Goal: Task Accomplishment & Management: Use online tool/utility

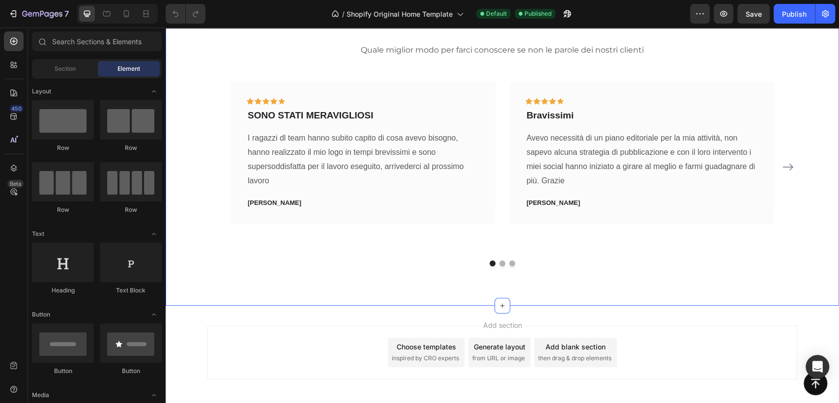
scroll to position [2490, 0]
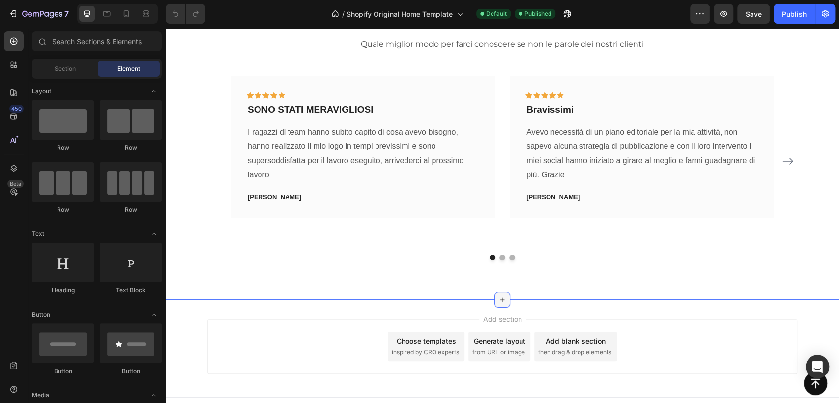
click at [498, 296] on icon at bounding box center [502, 300] width 8 height 8
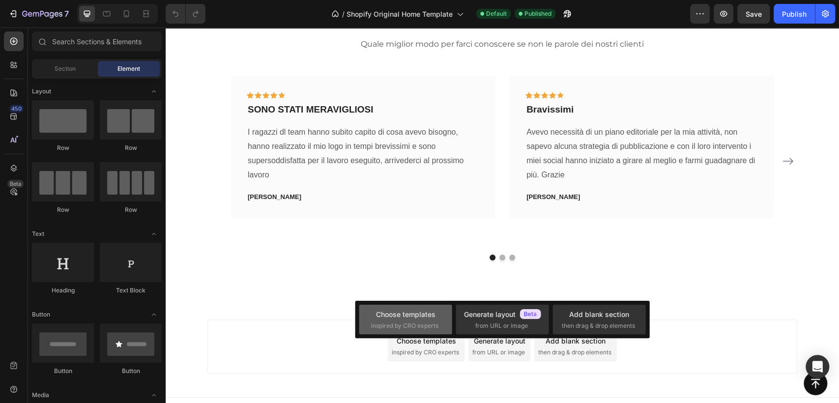
click at [401, 314] on div "Choose templates" at bounding box center [405, 314] width 59 height 10
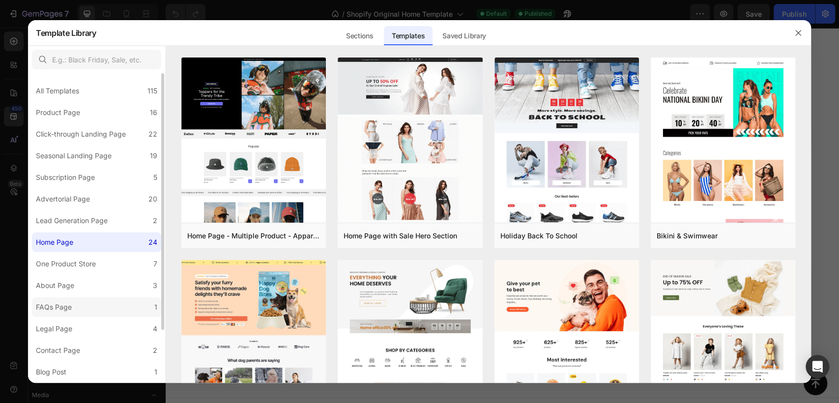
click at [69, 308] on div "FAQs Page" at bounding box center [54, 307] width 36 height 12
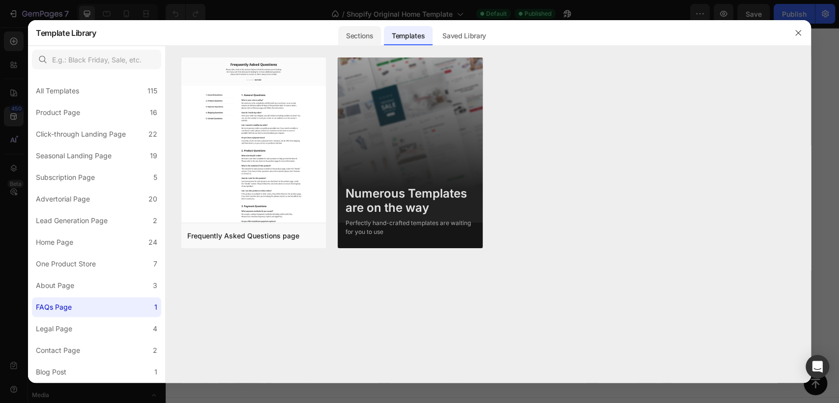
click at [362, 36] on div "Sections" at bounding box center [359, 36] width 43 height 20
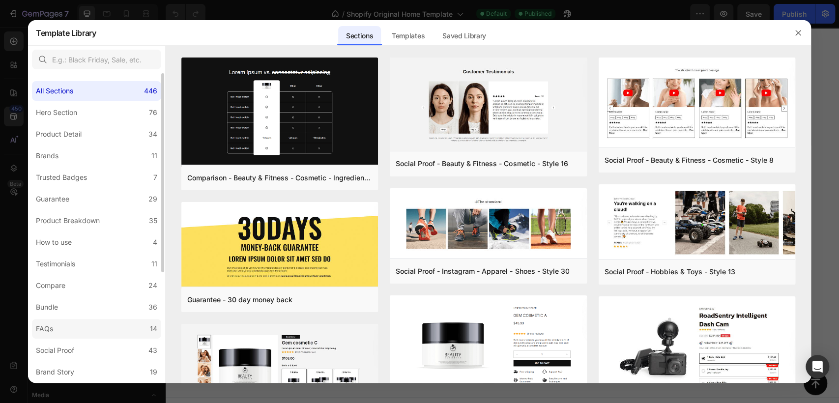
click at [88, 337] on label "FAQs 14" at bounding box center [96, 329] width 129 height 20
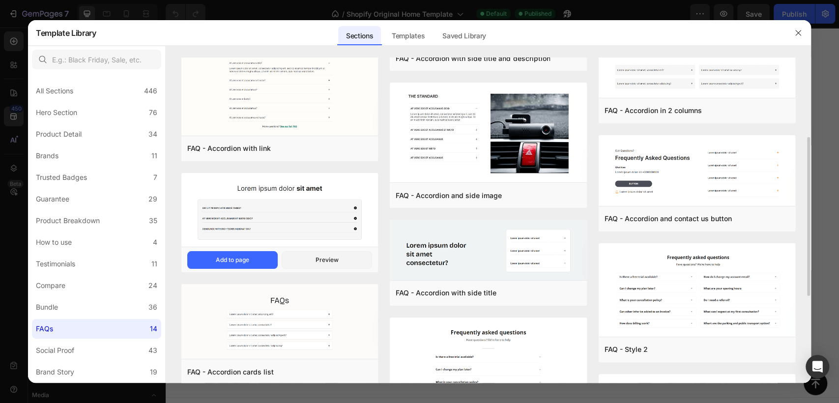
scroll to position [273, 0]
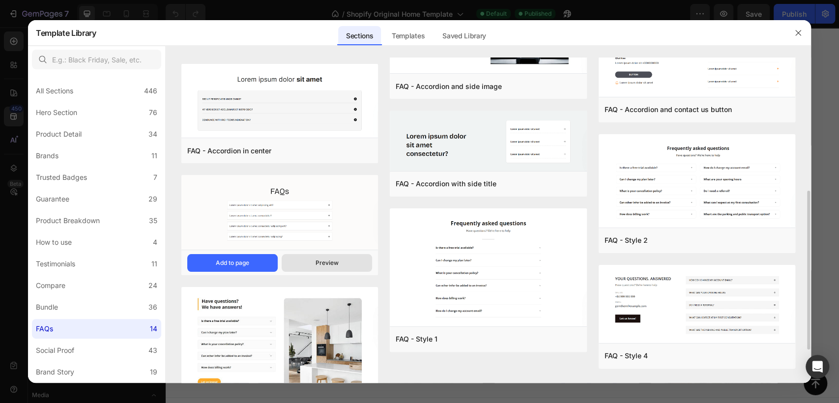
click at [328, 261] on div "Preview" at bounding box center [326, 262] width 23 height 9
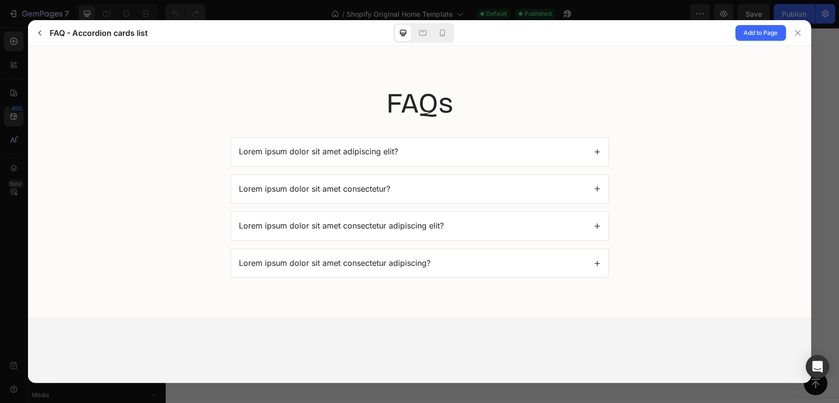
scroll to position [0, 0]
click at [38, 29] on icon "button" at bounding box center [40, 33] width 8 height 8
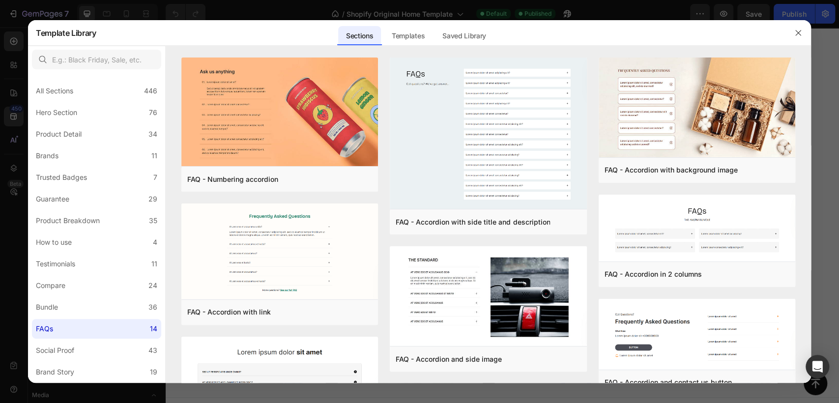
scroll to position [273, 0]
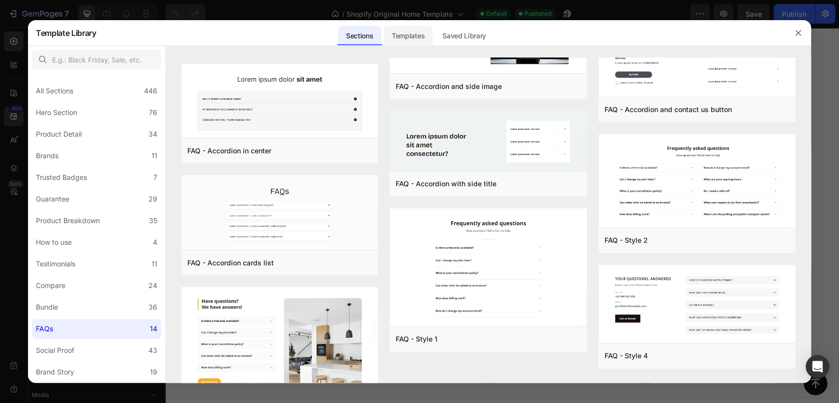
click at [411, 39] on div "Templates" at bounding box center [408, 36] width 49 height 20
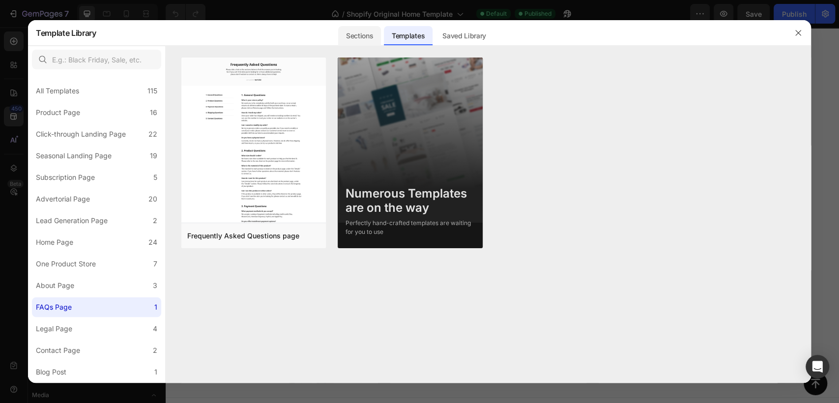
click at [365, 36] on div "Sections" at bounding box center [359, 36] width 43 height 20
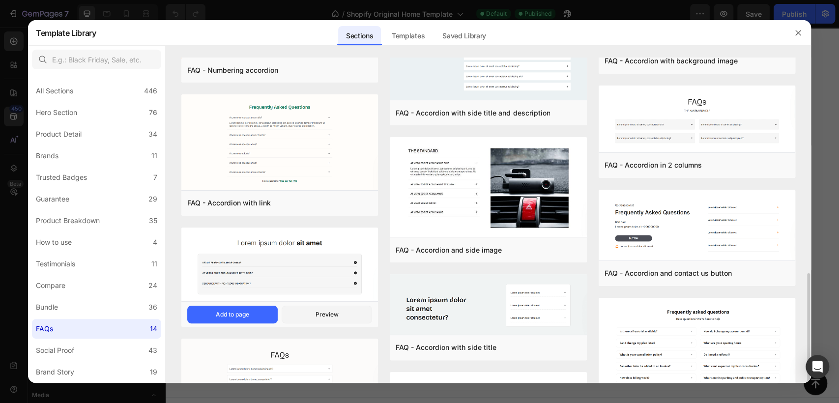
scroll to position [218, 0]
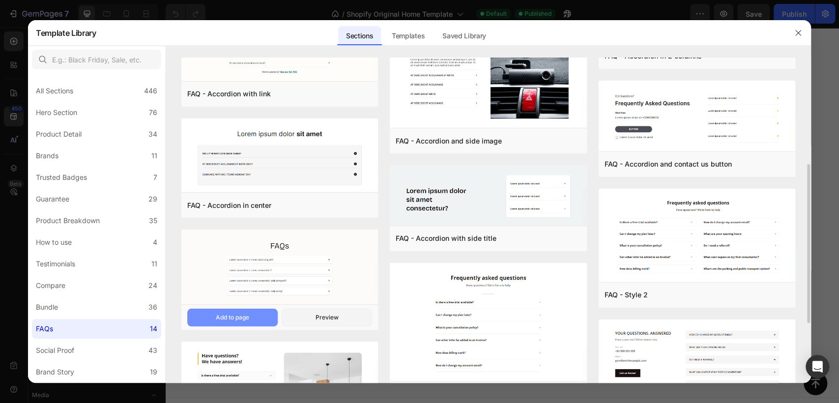
click at [255, 319] on button "Add to page" at bounding box center [232, 318] width 90 height 18
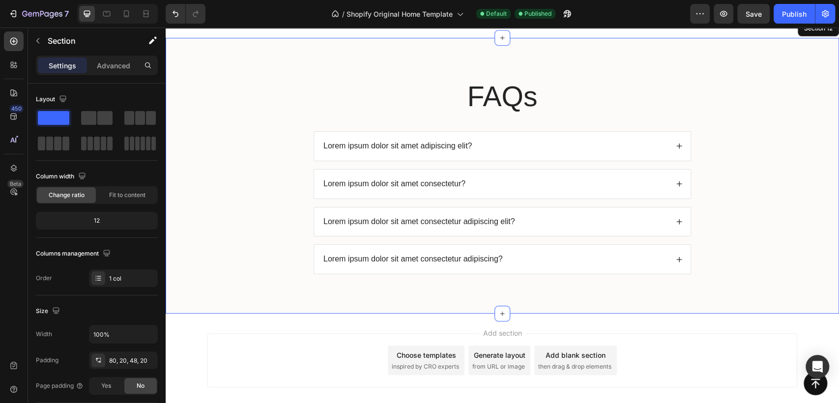
scroll to position [2747, 0]
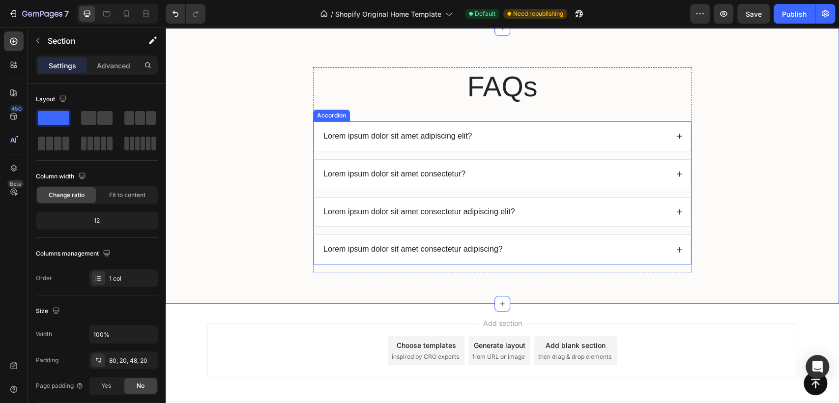
click at [517, 130] on div "Lorem ipsum dolor sit amet adipiscing elit?" at bounding box center [495, 136] width 346 height 13
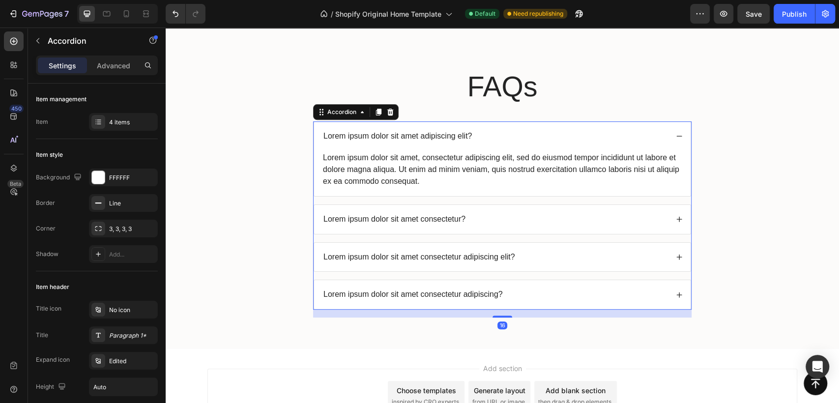
click at [522, 122] on div "Lorem ipsum dolor sit amet adipiscing elit?" at bounding box center [502, 136] width 376 height 29
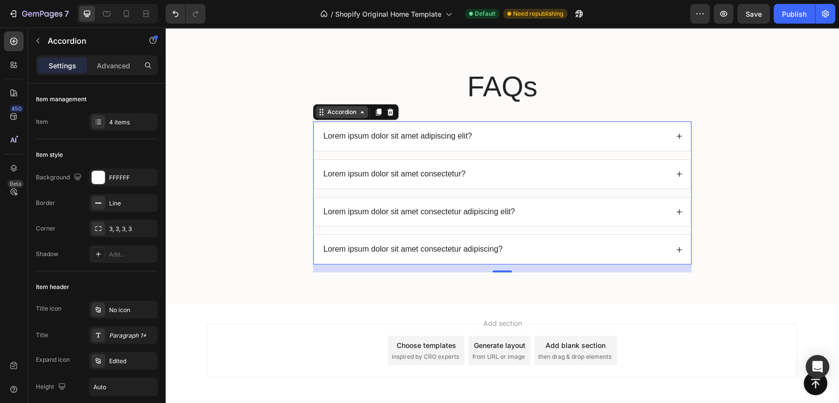
click at [339, 114] on div "Accordion" at bounding box center [341, 112] width 33 height 9
click at [93, 123] on div at bounding box center [98, 122] width 14 height 14
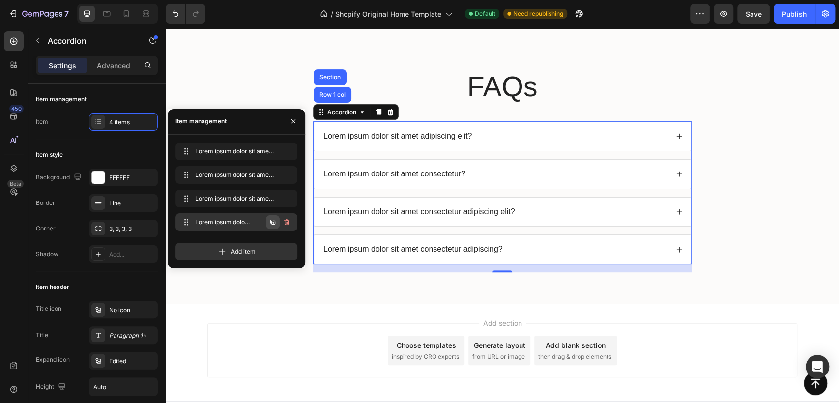
click at [272, 221] on icon "button" at bounding box center [273, 222] width 8 height 8
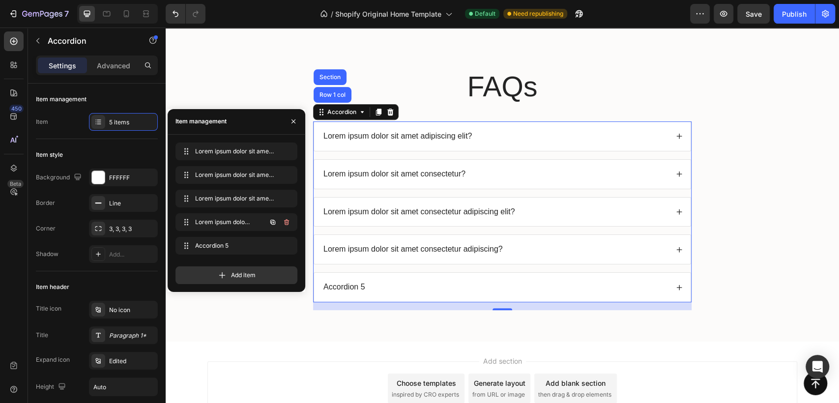
click at [272, 221] on icon "button" at bounding box center [273, 222] width 8 height 8
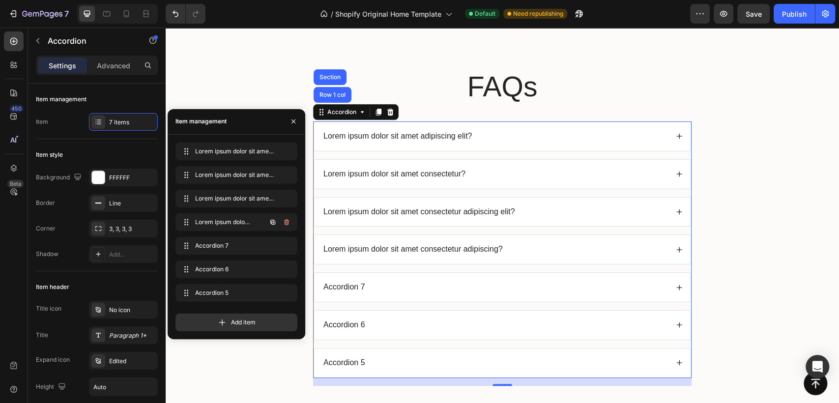
click at [272, 221] on icon "button" at bounding box center [273, 222] width 8 height 8
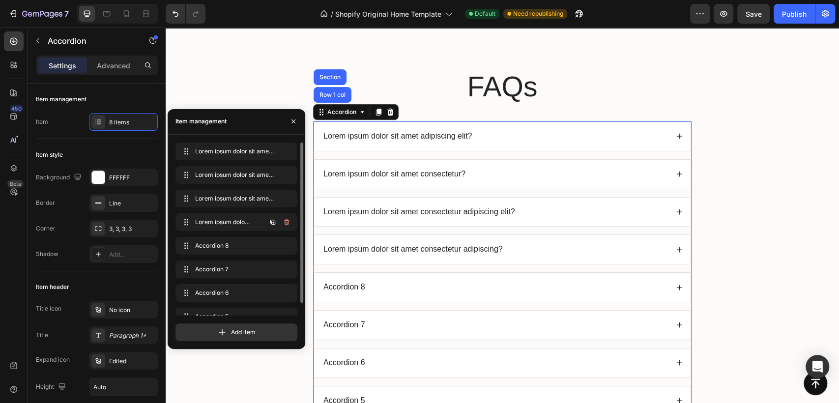
click at [272, 221] on icon "button" at bounding box center [273, 222] width 8 height 8
click at [511, 142] on div "Lorem ipsum dolor sit amet adipiscing elit?" at bounding box center [502, 136] width 376 height 29
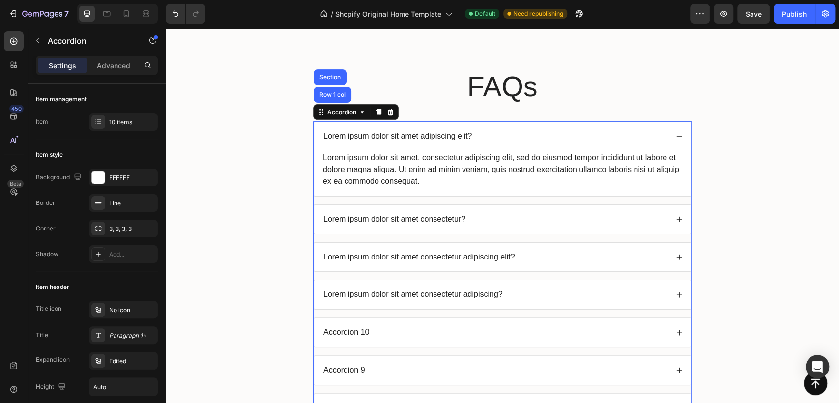
click at [410, 133] on p "Lorem ipsum dolor sit amet adipiscing elit?" at bounding box center [397, 136] width 148 height 10
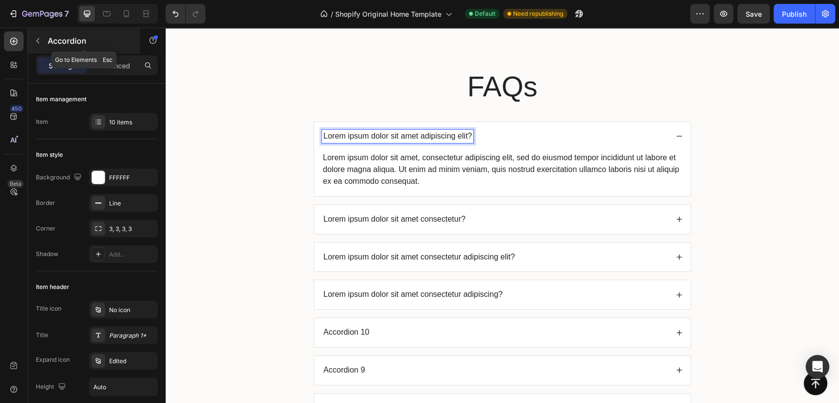
click at [35, 44] on icon "button" at bounding box center [38, 41] width 8 height 8
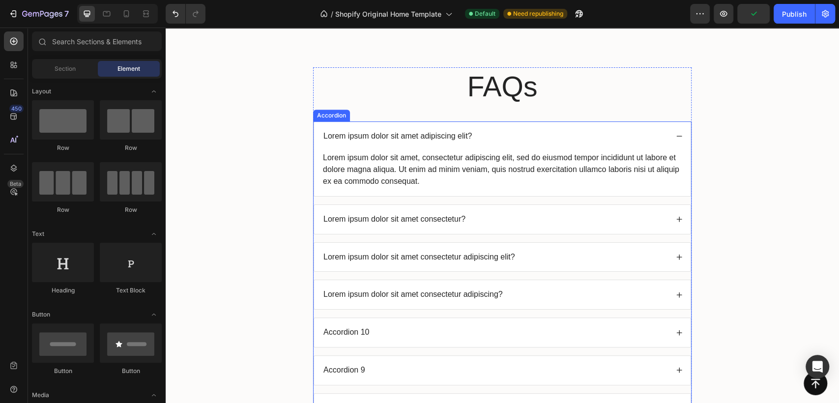
click at [409, 136] on p "Lorem ipsum dolor sit amet adipiscing elit?" at bounding box center [397, 136] width 148 height 10
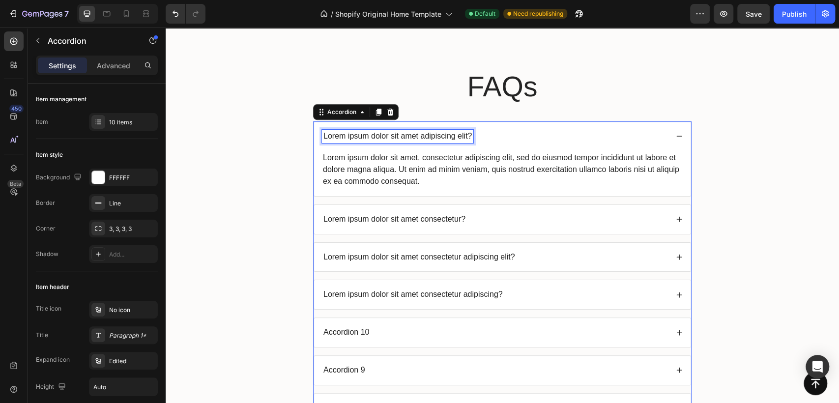
click at [429, 134] on p "Lorem ipsum dolor sit amet adipiscing elit?" at bounding box center [397, 136] width 148 height 10
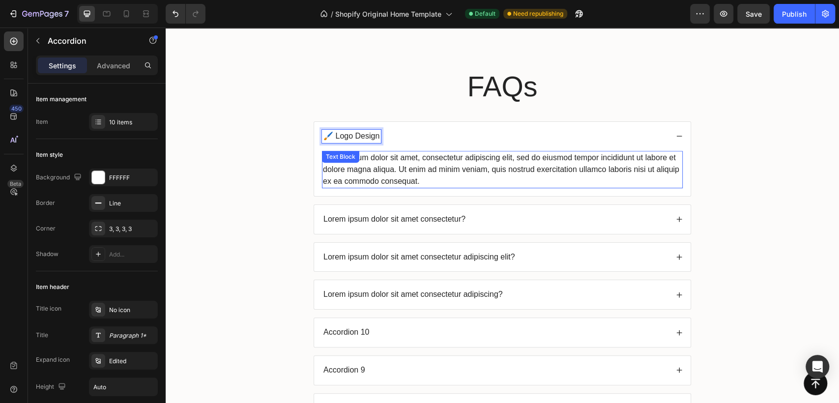
click at [438, 164] on div "Lorem ipsum dolor sit amet, consectetur adipiscing elit, sed do eiusmod tempor …" at bounding box center [502, 169] width 361 height 37
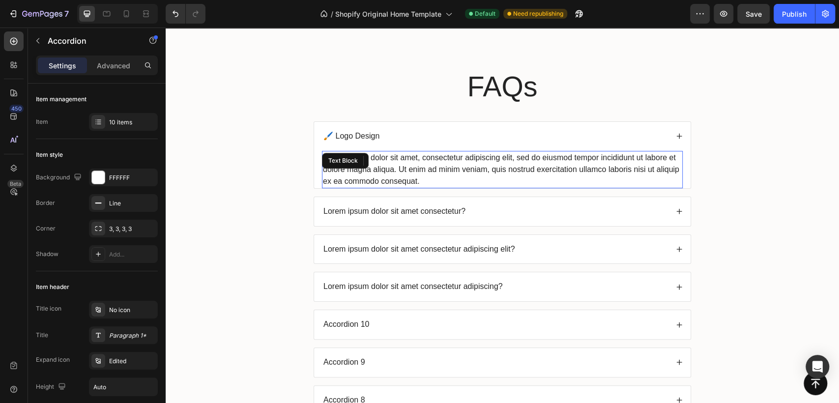
click at [438, 164] on p "Lorem ipsum dolor sit amet, consectetur adipiscing elit, sed do eiusmod tempor …" at bounding box center [502, 169] width 359 height 35
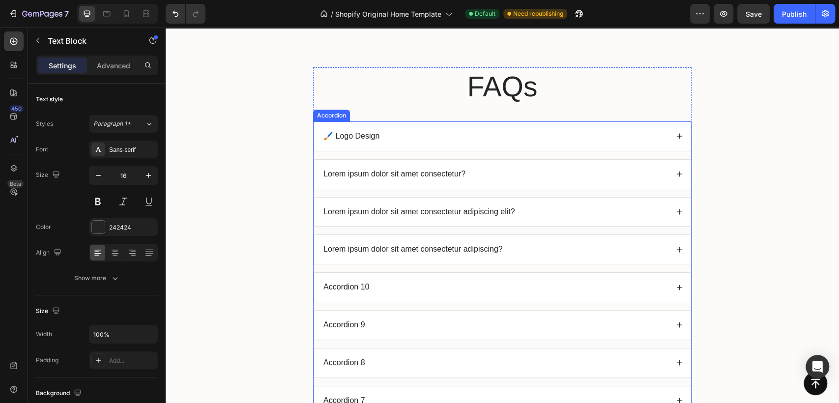
click at [668, 133] on div "🖌️ Logo Design" at bounding box center [502, 136] width 376 height 29
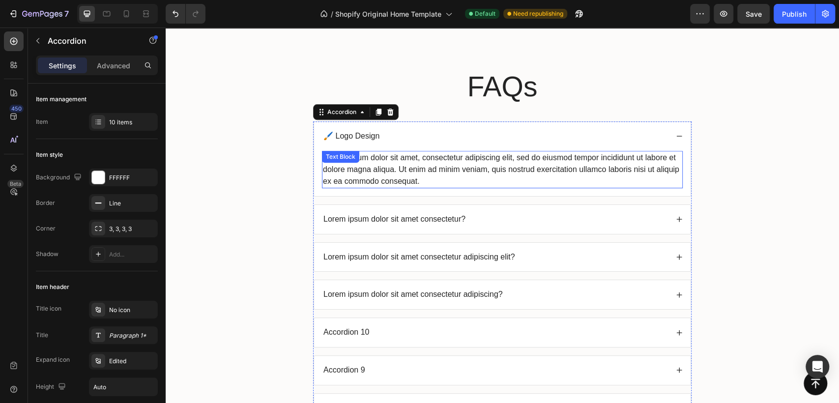
click at [665, 170] on div "Lorem ipsum dolor sit amet, consectetur adipiscing elit, sed do eiusmod tempor …" at bounding box center [502, 169] width 361 height 37
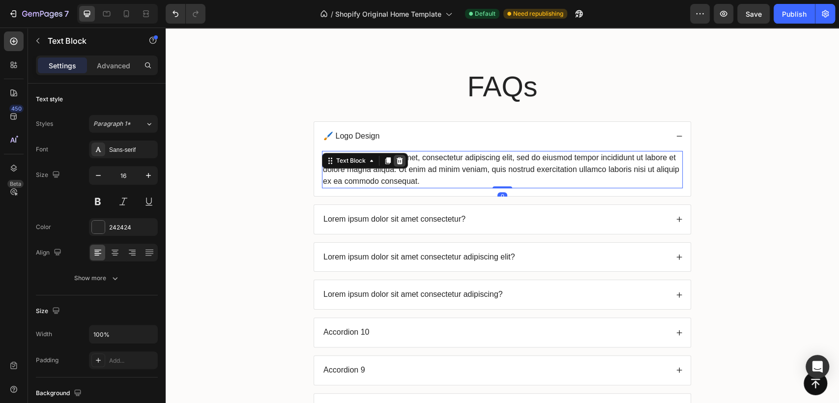
click at [395, 157] on icon at bounding box center [399, 161] width 8 height 8
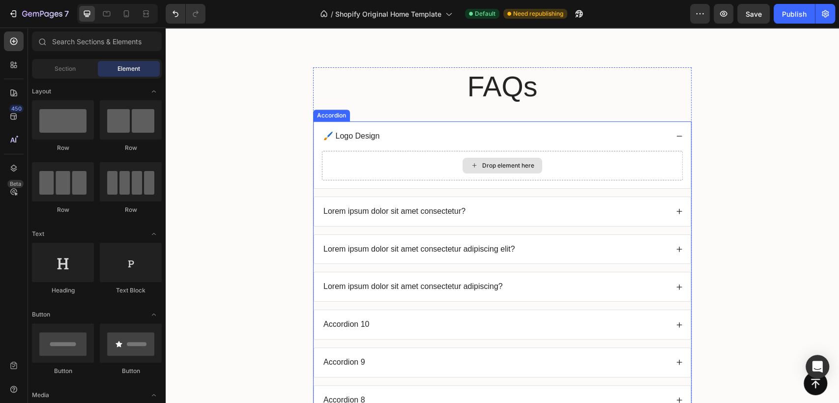
click at [590, 161] on div "Drop element here" at bounding box center [502, 165] width 361 height 29
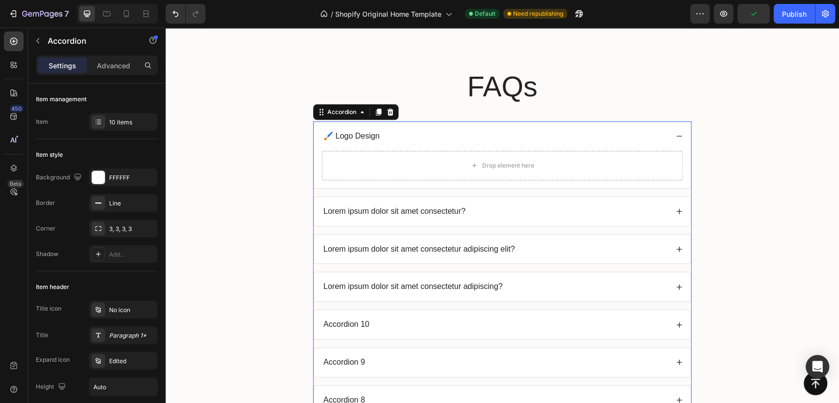
click at [508, 211] on div "Lorem ipsum dolor sit amet consectetur?" at bounding box center [495, 211] width 346 height 13
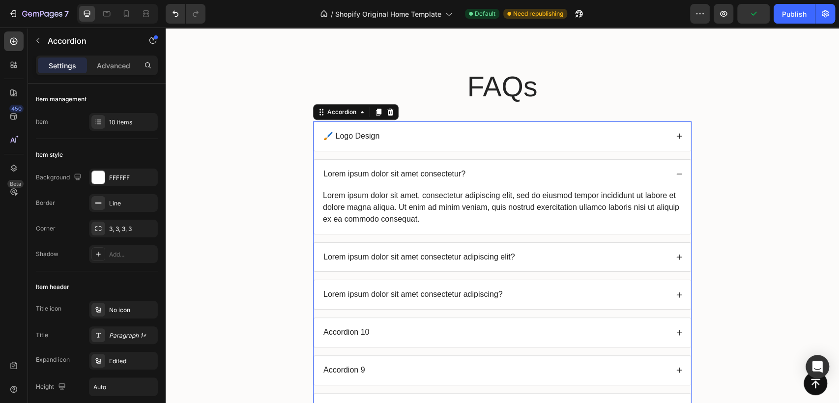
click at [676, 133] on icon at bounding box center [679, 136] width 7 height 7
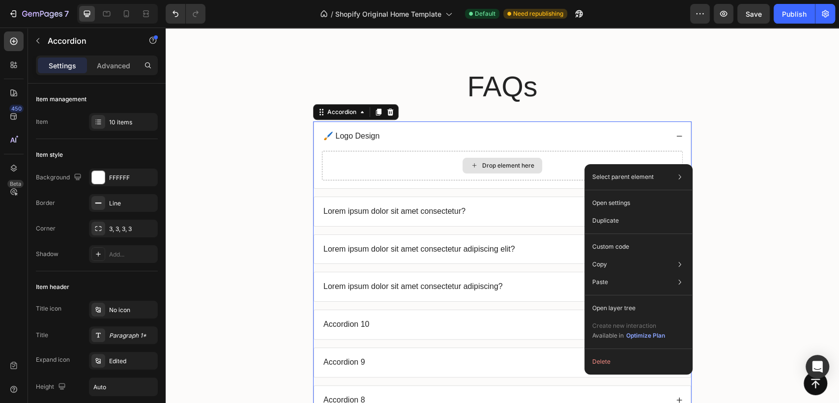
click at [547, 164] on div "Drop element here" at bounding box center [502, 165] width 361 height 29
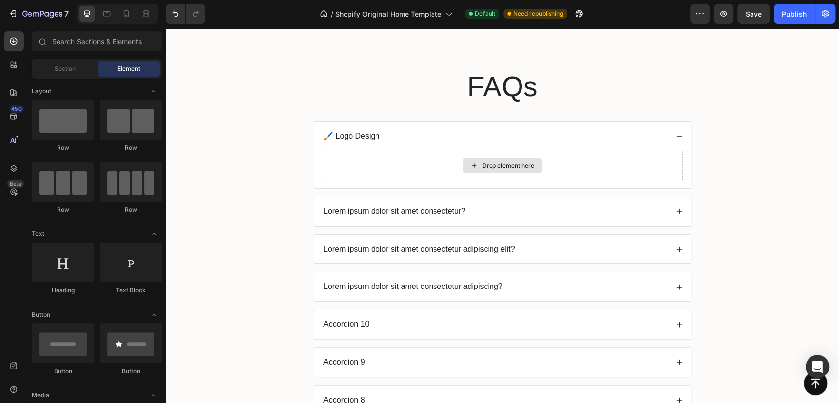
click at [472, 167] on icon at bounding box center [474, 165] width 8 height 8
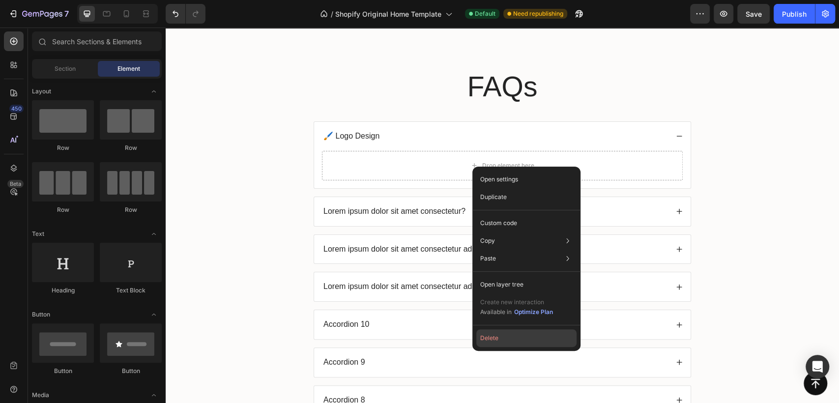
drag, startPoint x: 504, startPoint y: 340, endPoint x: 342, endPoint y: 296, distance: 167.6
click at [504, 340] on button "Delete" at bounding box center [526, 338] width 100 height 18
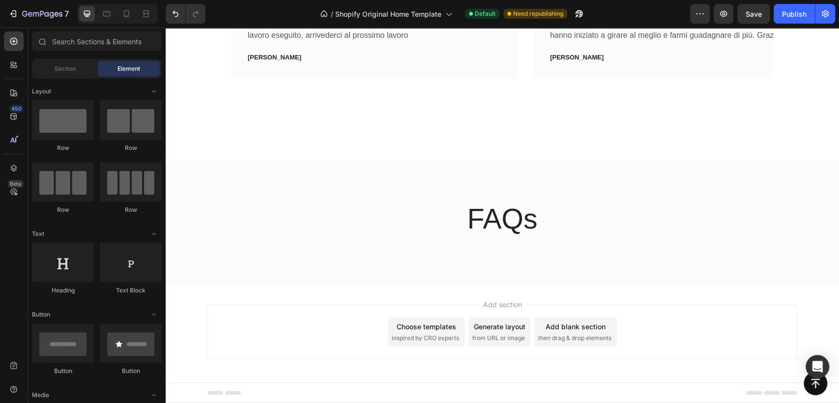
scroll to position [2615, 0]
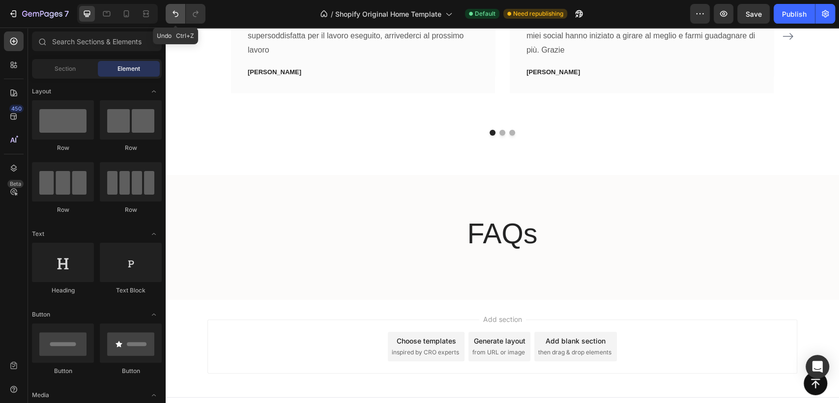
click at [175, 13] on icon "Undo/Redo" at bounding box center [175, 14] width 6 height 6
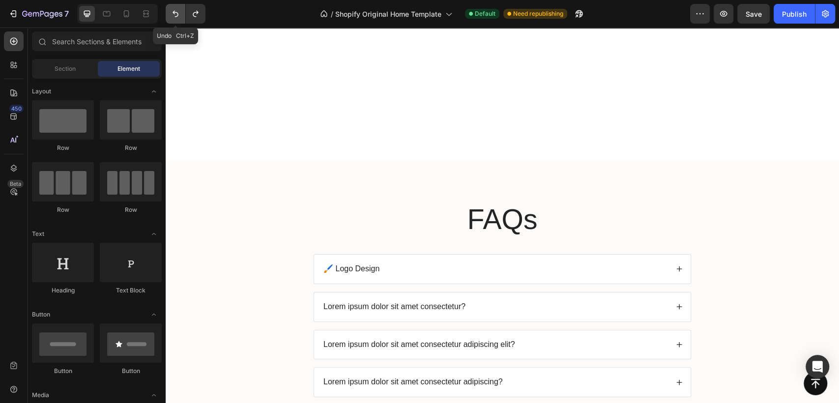
scroll to position [2747, 0]
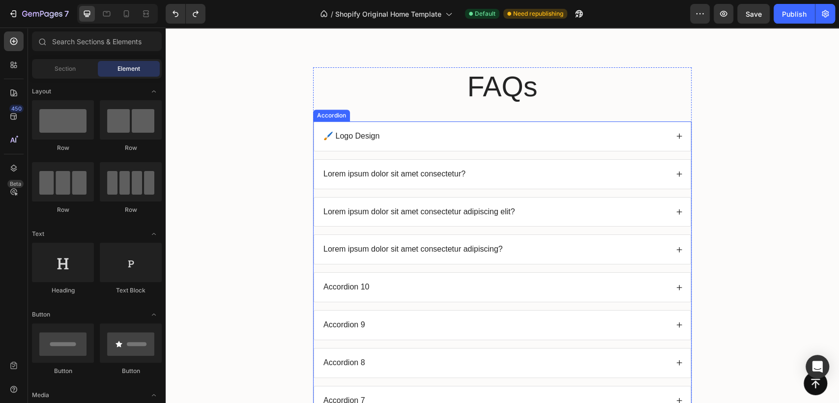
click at [676, 137] on icon at bounding box center [679, 136] width 7 height 7
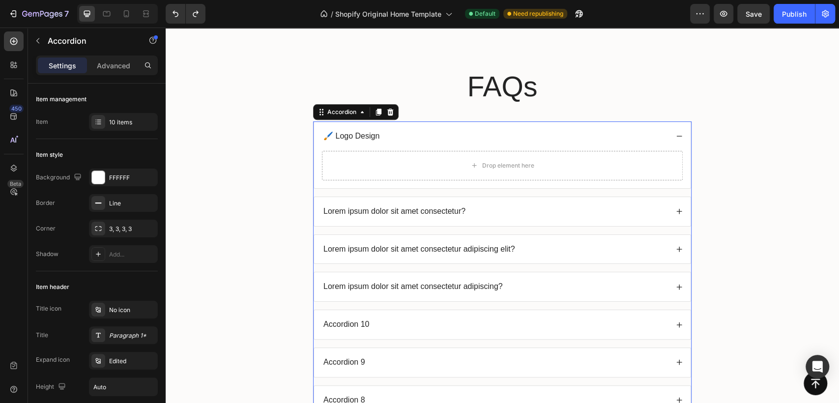
click at [676, 137] on icon at bounding box center [679, 136] width 7 height 7
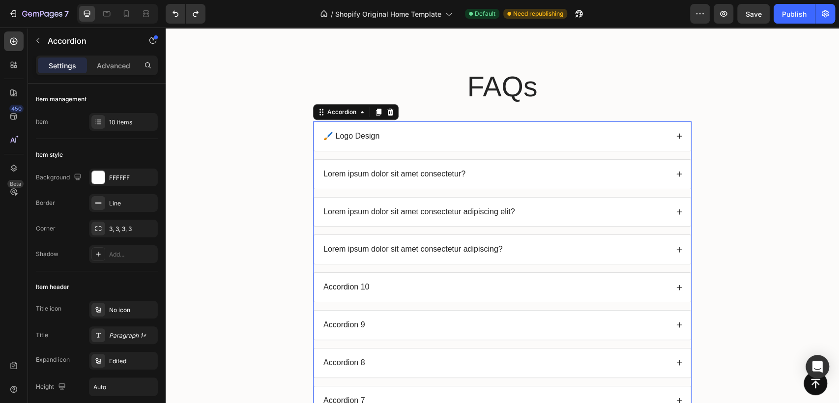
click at [587, 173] on div "Lorem ipsum dolor sit amet consectetur?" at bounding box center [495, 174] width 346 height 13
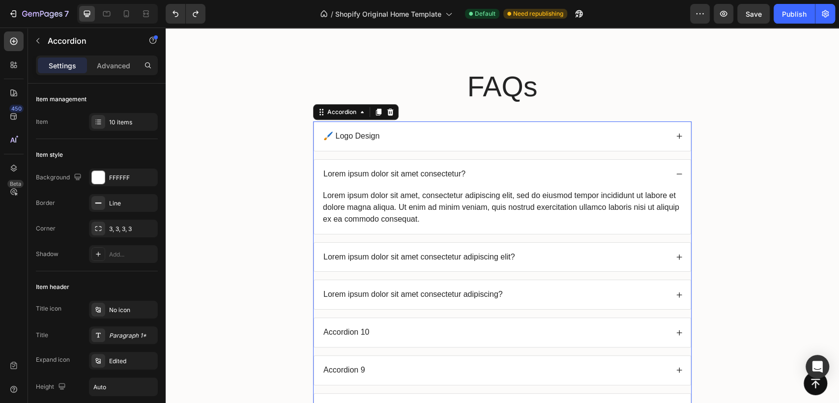
click at [402, 176] on p "Lorem ipsum dolor sit amet consectetur?" at bounding box center [394, 174] width 142 height 10
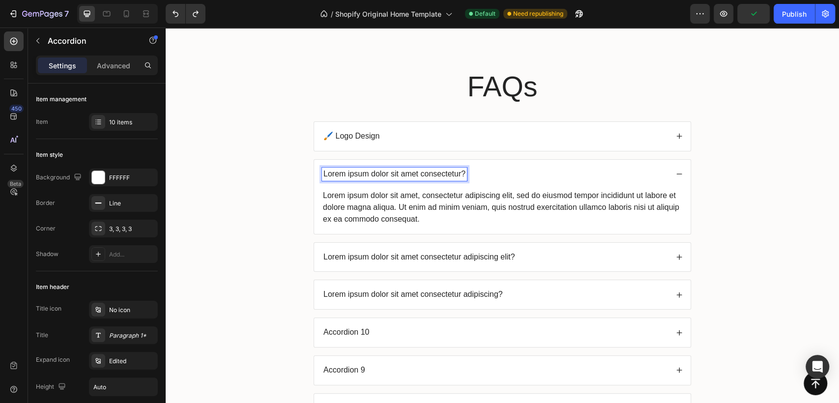
click at [449, 173] on p "Lorem ipsum dolor sit amet consectetur?" at bounding box center [394, 174] width 142 height 10
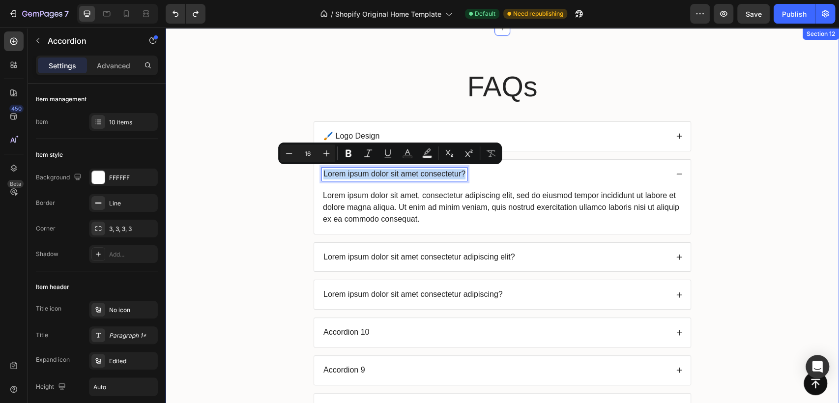
click at [748, 130] on div "FAQs Heading 🖌️ Logo Design Lorem ipsum dolor sit amet consectetur? Lorem ipsum…" at bounding box center [501, 309] width 653 height 484
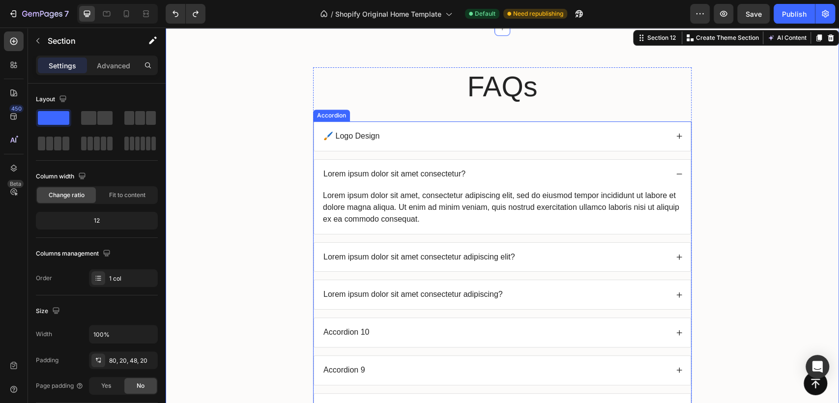
click at [452, 134] on div "🖌️ Logo Design" at bounding box center [495, 136] width 346 height 13
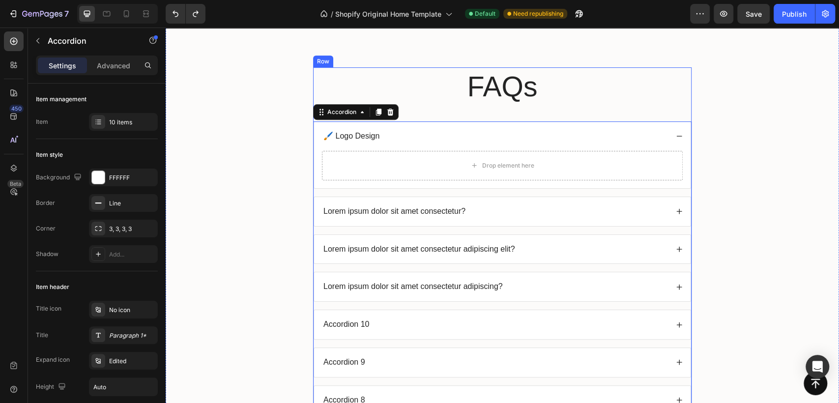
click at [446, 112] on div "FAQs Heading 🖌️ Logo Design Drop element here Lorem ipsum dolor sit amet consec…" at bounding box center [502, 301] width 378 height 469
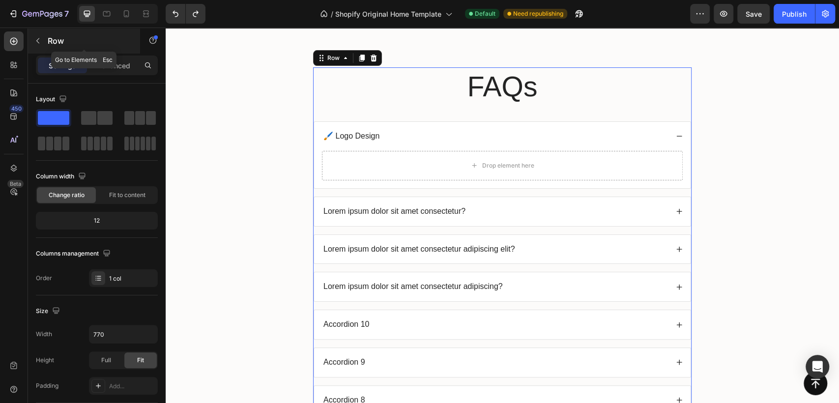
click at [40, 40] on icon "button" at bounding box center [38, 41] width 8 height 8
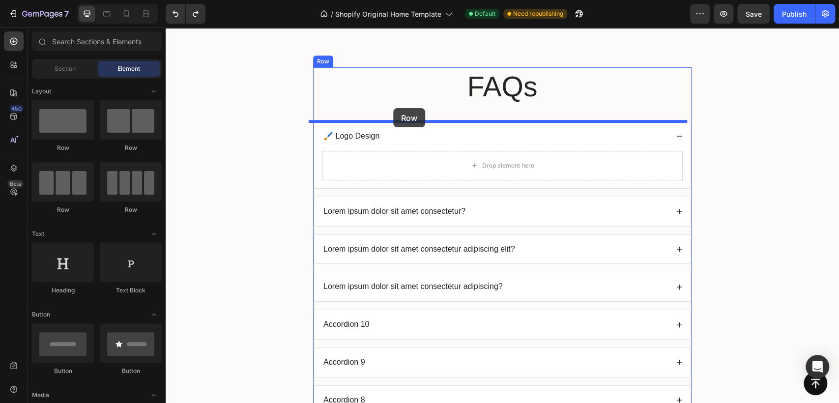
drag, startPoint x: 227, startPoint y: 150, endPoint x: 393, endPoint y: 108, distance: 171.3
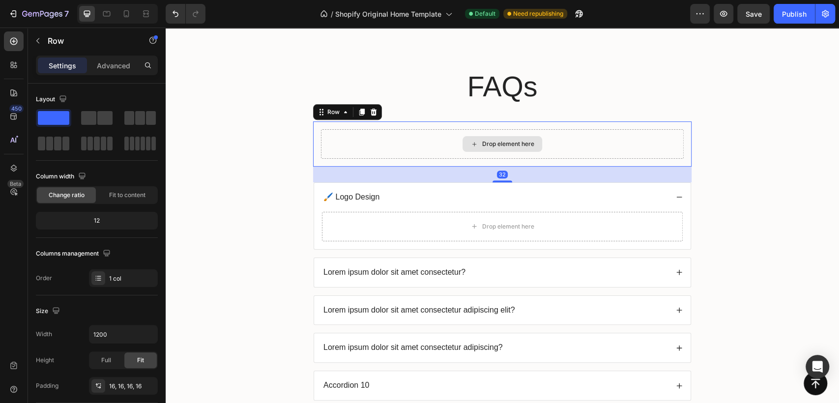
click at [397, 150] on div "Drop element here" at bounding box center [502, 143] width 363 height 29
click at [457, 193] on div "🖌️ Logo Design" at bounding box center [495, 197] width 346 height 13
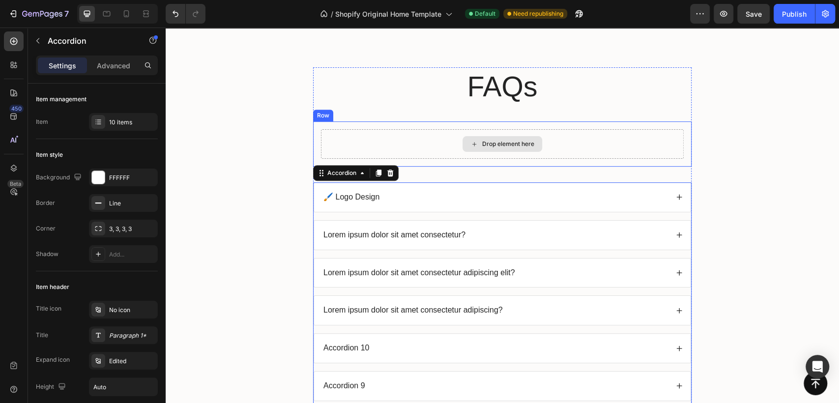
click at [393, 142] on div "Drop element here" at bounding box center [502, 143] width 363 height 29
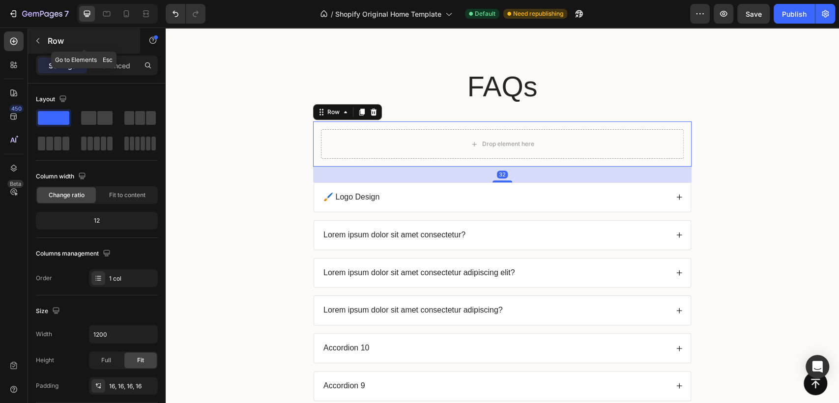
click at [41, 44] on icon "button" at bounding box center [38, 41] width 8 height 8
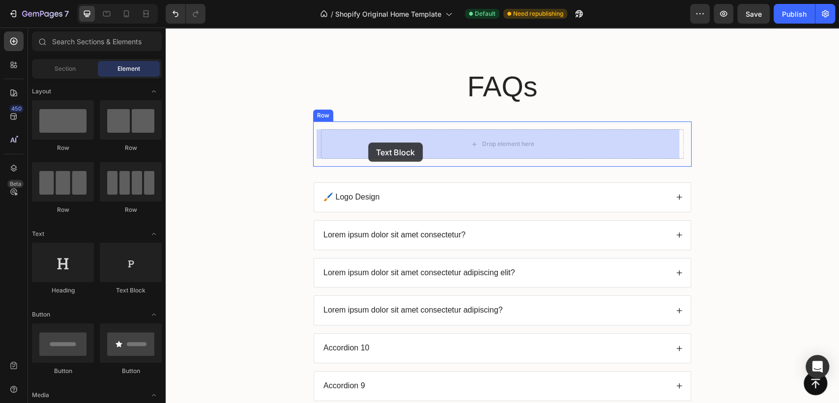
drag, startPoint x: 292, startPoint y: 295, endPoint x: 368, endPoint y: 142, distance: 170.1
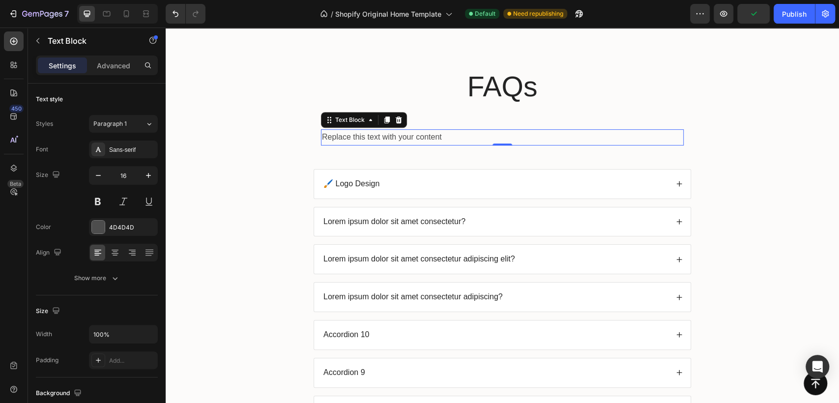
click at [378, 135] on div "Replace this text with your content" at bounding box center [502, 137] width 363 height 16
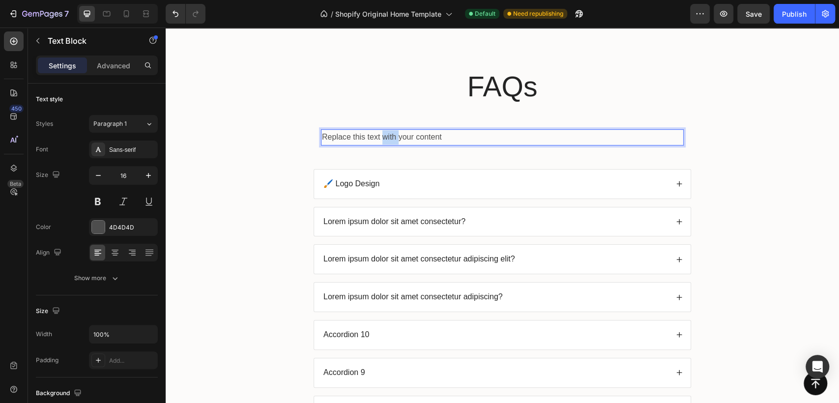
click at [378, 135] on p "Replace this text with your content" at bounding box center [502, 137] width 361 height 14
click at [379, 157] on div "FAQs Heading 🖌️ Logo Design Text Block 0 Row 🖌️ Logo Design Lorem ipsum dolor s…" at bounding box center [502, 306] width 378 height 479
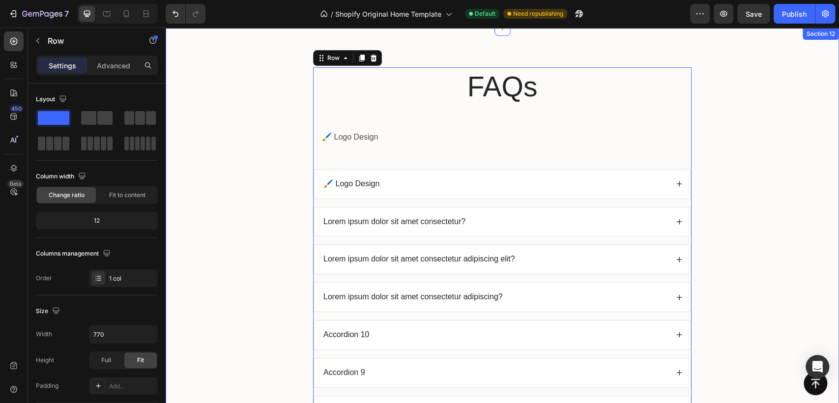
click at [794, 171] on div "FAQs Heading 🖌️ Logo Design Text Block Row 🖌️ Logo Design Lorem ipsum dolor sit…" at bounding box center [501, 310] width 653 height 487
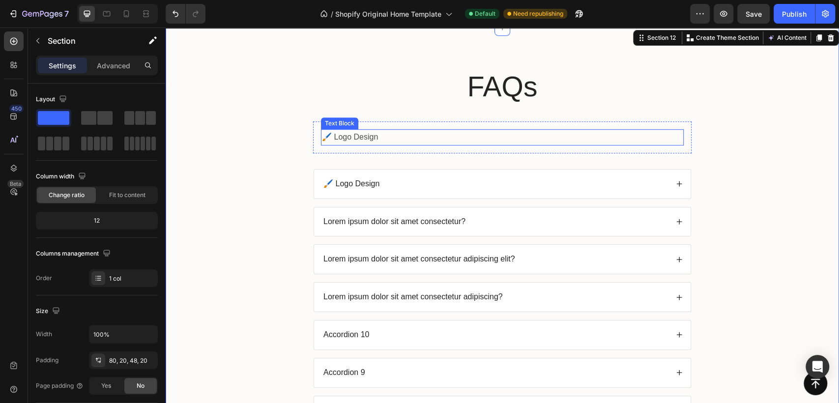
click at [335, 135] on p "🖌️ Logo Design" at bounding box center [502, 137] width 361 height 14
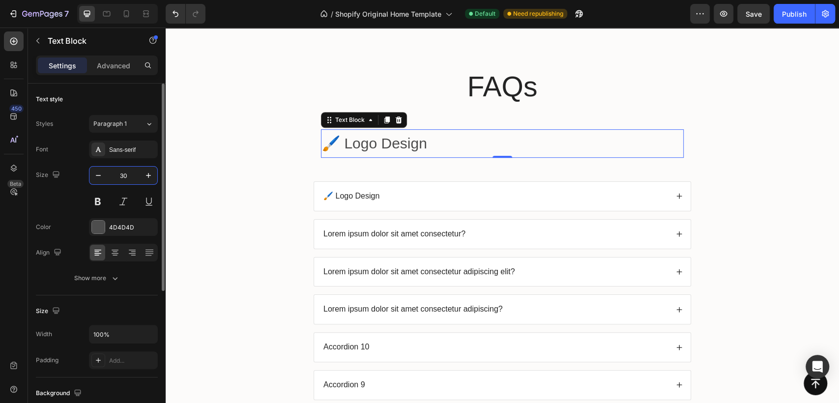
type input "30"
click at [488, 171] on div "FAQs Heading 🖌️ Logo Design Text Block 0 Row 🖌️ Logo Design Lorem ipsum dolor s…" at bounding box center [502, 312] width 378 height 491
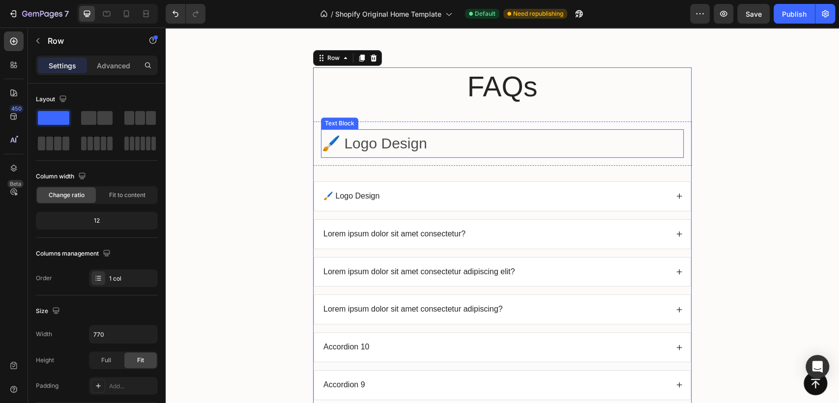
click at [499, 145] on p "🖌️ Logo Design" at bounding box center [502, 143] width 361 height 27
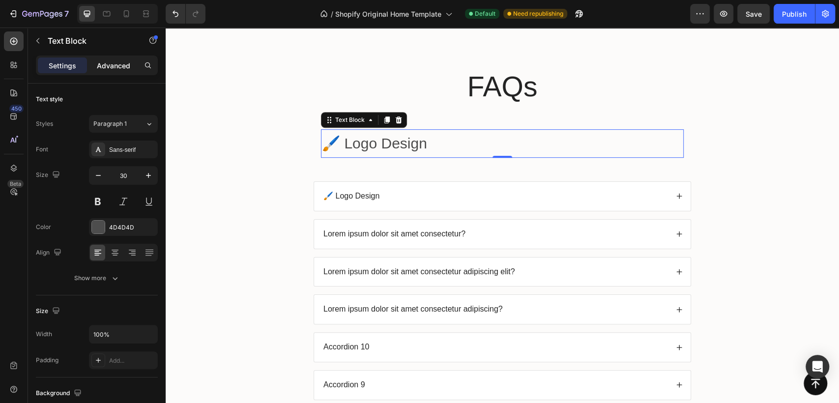
click at [109, 69] on p "Advanced" at bounding box center [113, 65] width 33 height 10
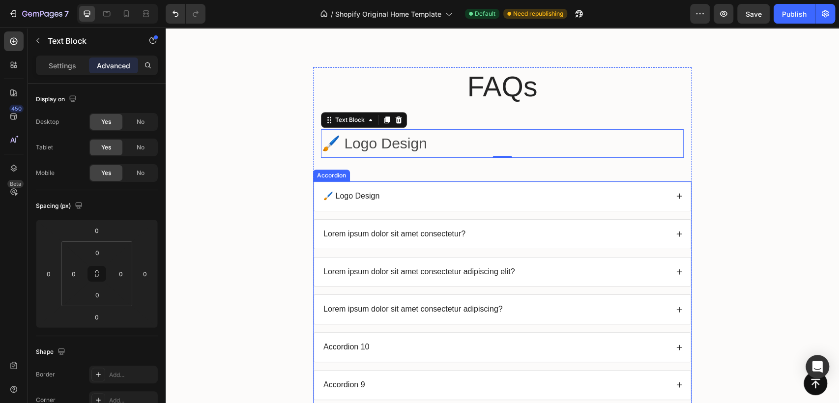
click at [462, 191] on div "🖌️ Logo Design" at bounding box center [495, 196] width 346 height 13
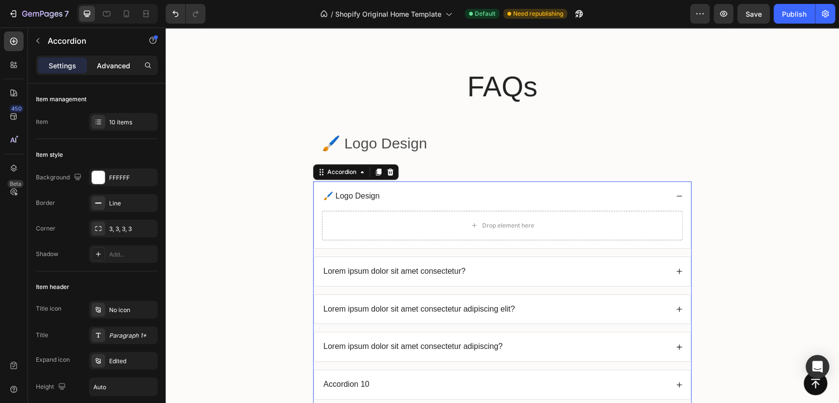
click at [105, 61] on p "Advanced" at bounding box center [113, 65] width 33 height 10
type input "100%"
type input "100"
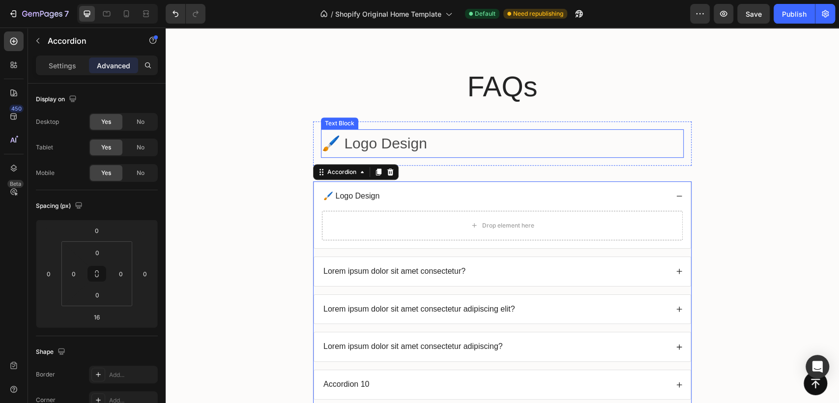
click at [480, 157] on div "🖌️ Logo Design" at bounding box center [502, 143] width 363 height 28
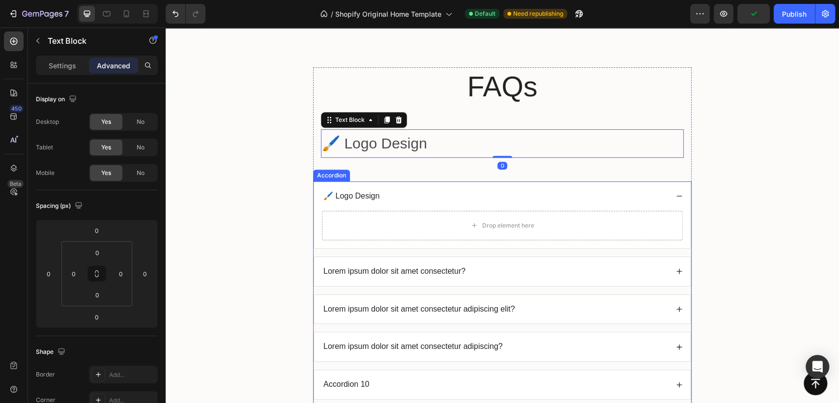
click at [449, 196] on div "🖌️ Logo Design" at bounding box center [495, 196] width 346 height 13
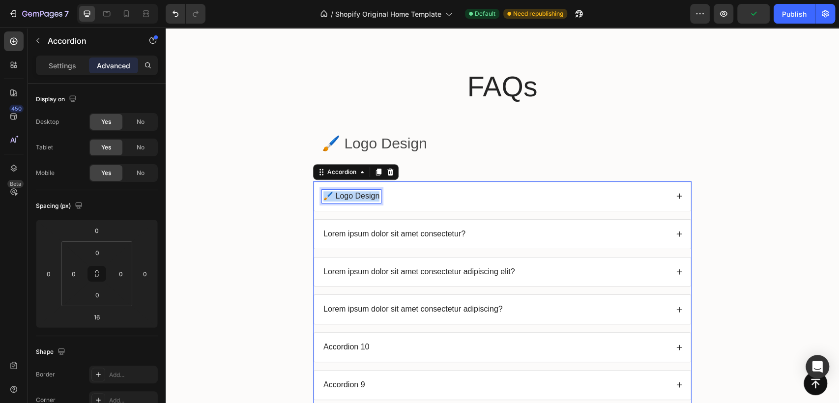
click at [345, 194] on p "🖌️ Logo Design" at bounding box center [351, 196] width 56 height 10
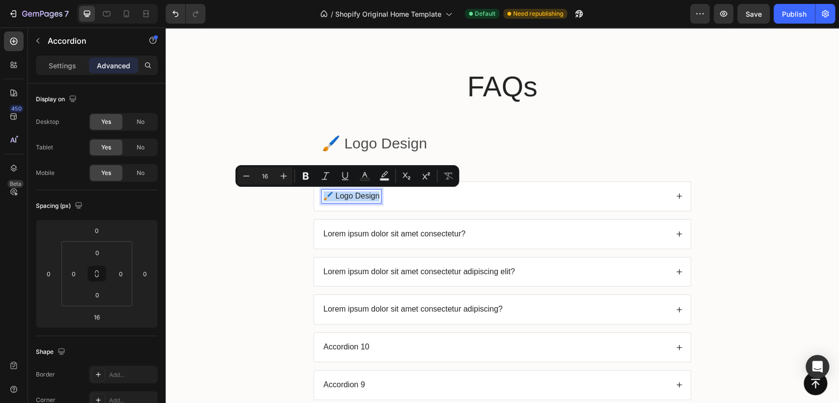
click at [406, 197] on div "🖌️ Logo Design" at bounding box center [495, 196] width 346 height 13
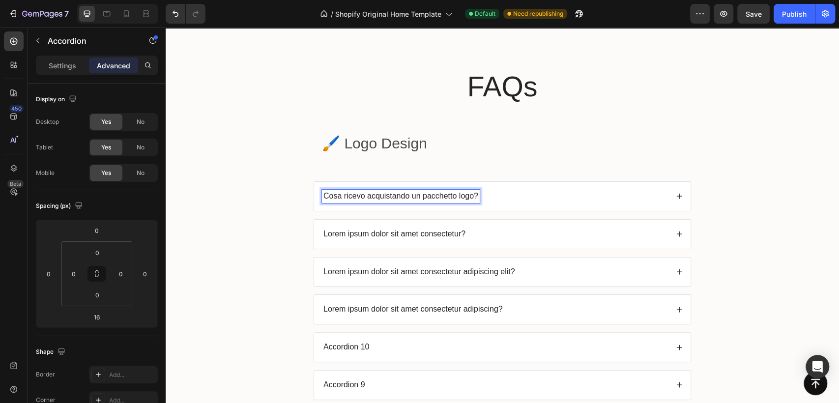
click at [674, 198] on div "Cosa ricevo acquistando un pacchetto logo?" at bounding box center [502, 196] width 376 height 29
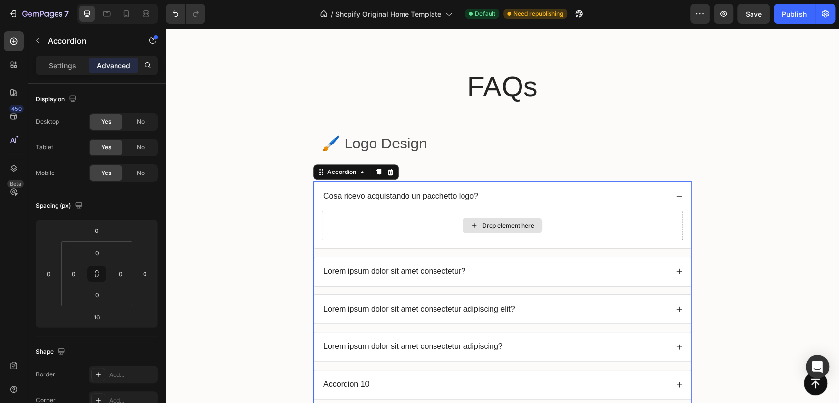
click at [453, 221] on div "Drop element here" at bounding box center [502, 225] width 361 height 29
click at [457, 268] on p "Lorem ipsum dolor sit amet consectetur?" at bounding box center [394, 271] width 142 height 10
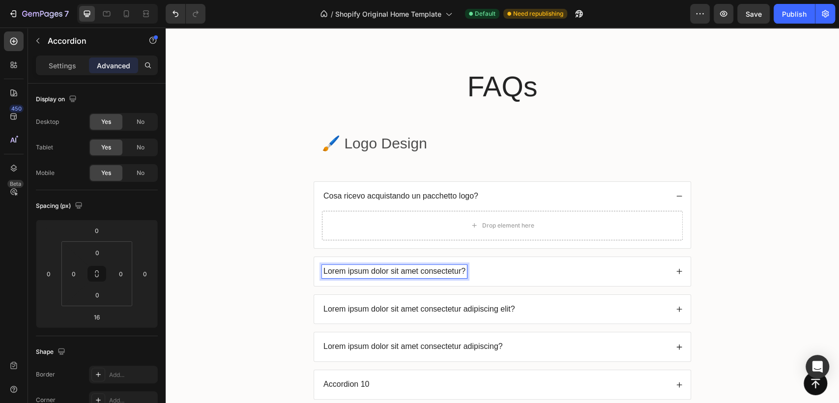
click at [488, 278] on div "Lorem ipsum dolor sit amet consectetur?" at bounding box center [502, 271] width 376 height 29
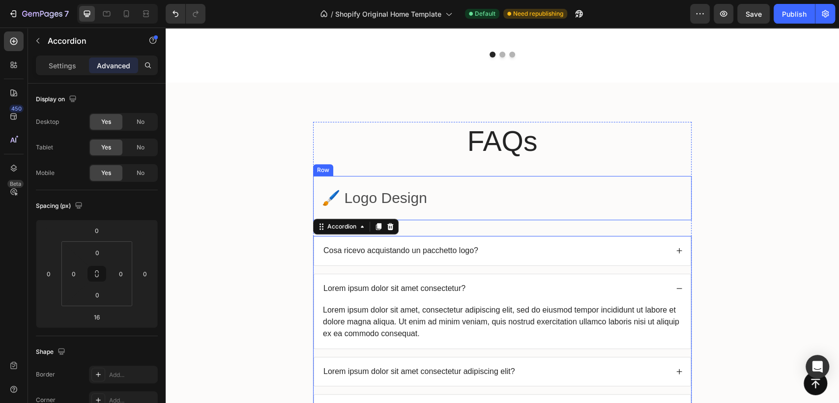
scroll to position [2638, 0]
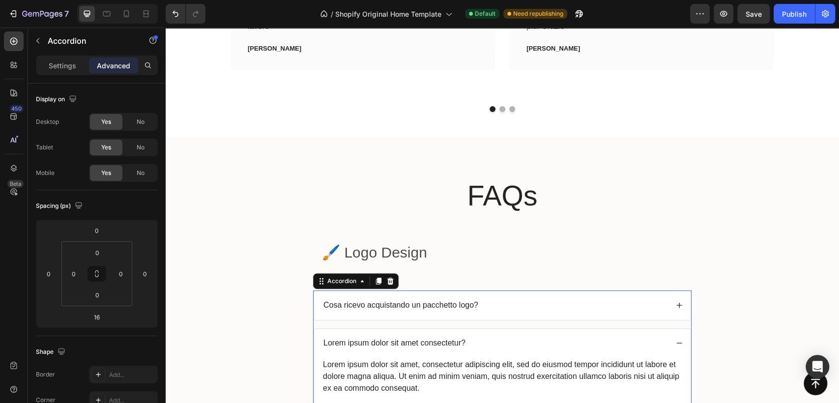
click at [507, 303] on div "Cosa ricevo acquistando un pacchetto logo?" at bounding box center [495, 305] width 346 height 13
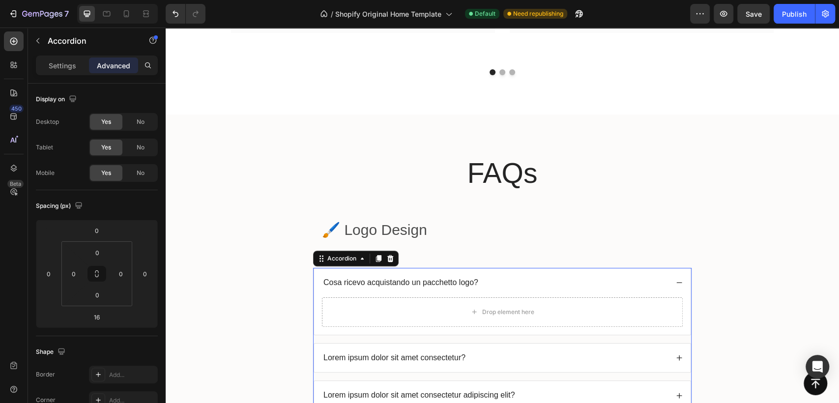
scroll to position [2693, 0]
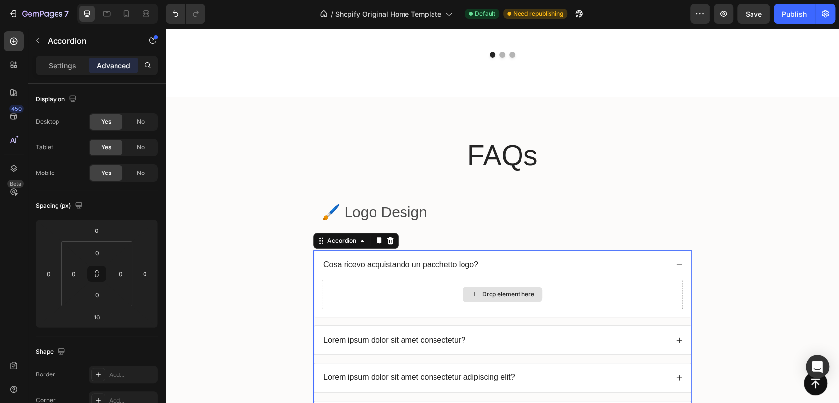
click at [474, 286] on div "Drop element here" at bounding box center [502, 294] width 80 height 16
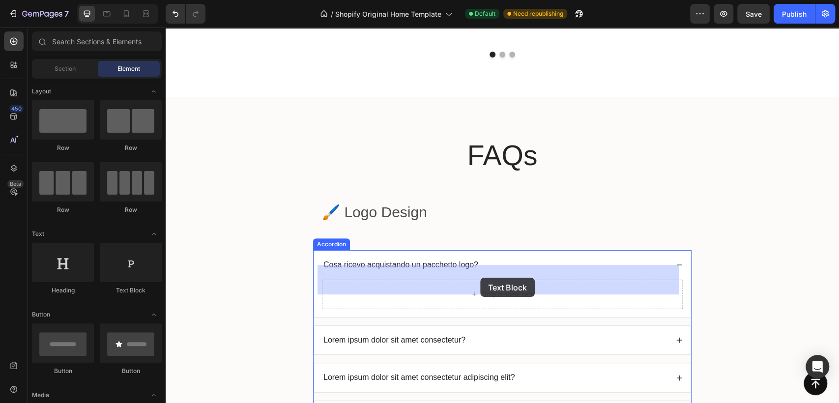
drag, startPoint x: 327, startPoint y: 301, endPoint x: 480, endPoint y: 278, distance: 155.1
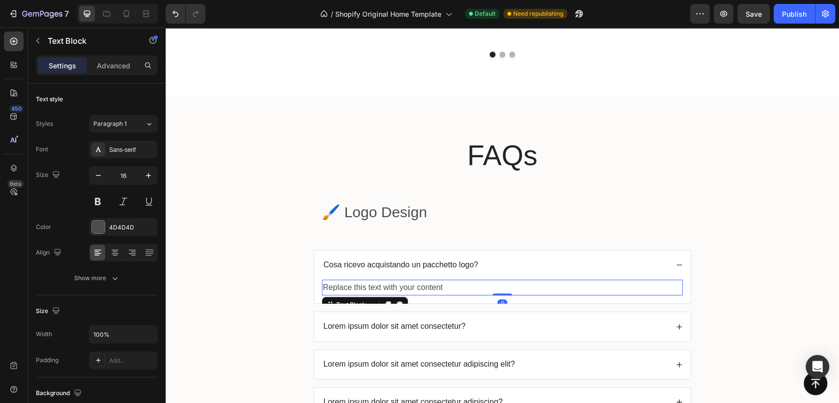
click at [437, 280] on div "Replace this text with your content" at bounding box center [502, 288] width 361 height 16
click at [454, 281] on p "Replace this text with your content" at bounding box center [502, 288] width 359 height 14
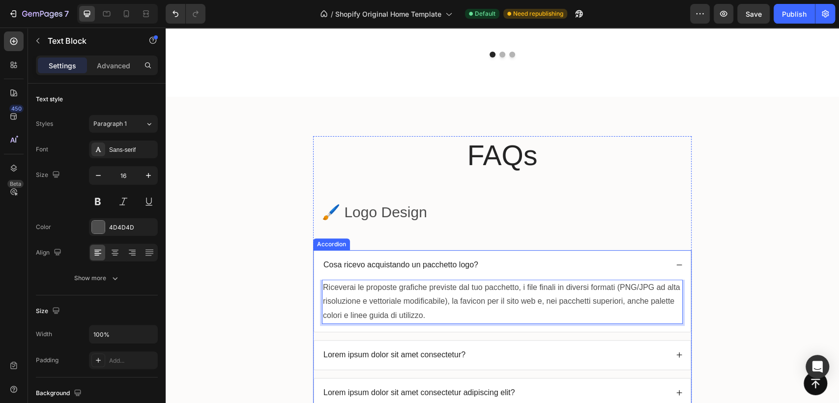
click at [439, 350] on p "Lorem ipsum dolor sit amet consectetur?" at bounding box center [394, 355] width 142 height 10
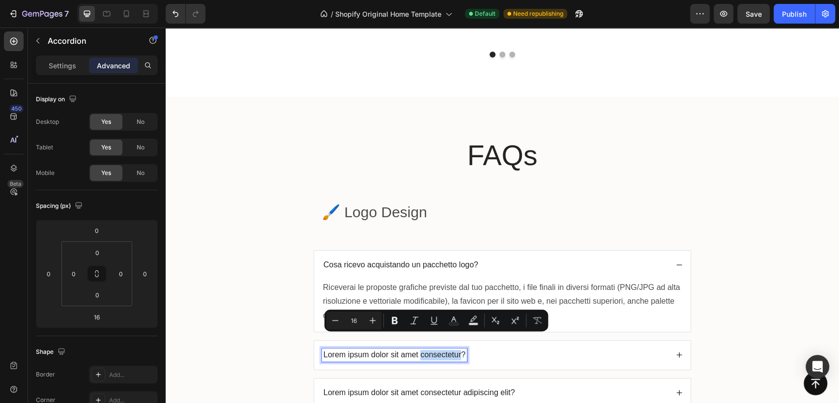
click at [420, 350] on p "Lorem ipsum dolor sit amet consectetur?" at bounding box center [394, 355] width 142 height 10
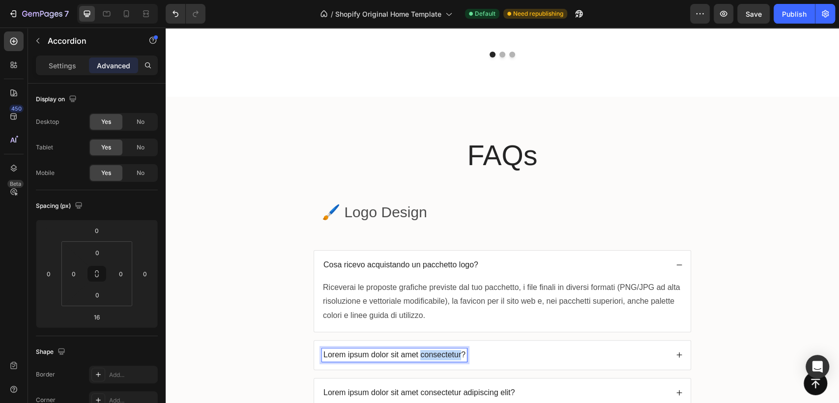
click at [420, 350] on p "Lorem ipsum dolor sit amet consectetur?" at bounding box center [394, 355] width 142 height 10
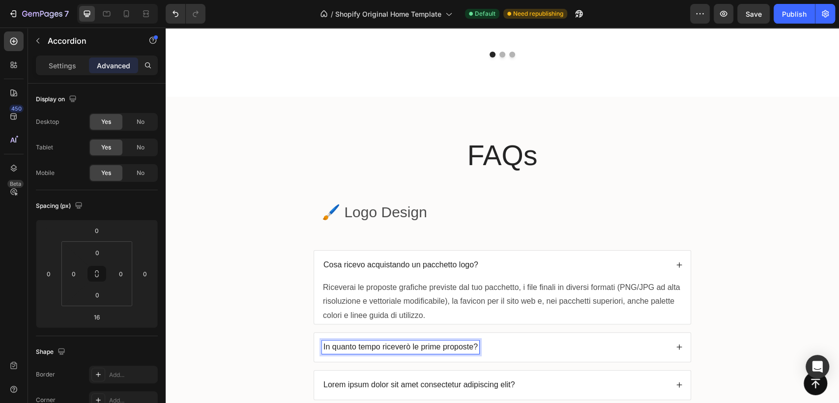
click at [676, 344] on icon at bounding box center [678, 346] width 5 height 5
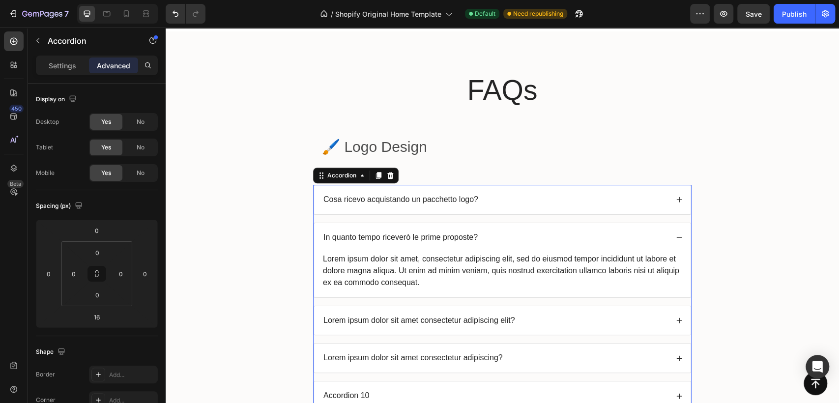
scroll to position [2776, 0]
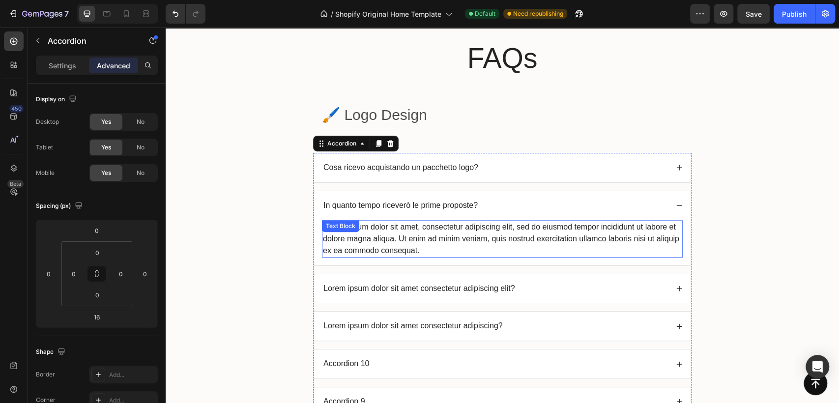
click at [435, 250] on div "Lorem ipsum dolor sit amet, consectetur adipiscing elit, sed do eiusmod tempor …" at bounding box center [502, 238] width 361 height 37
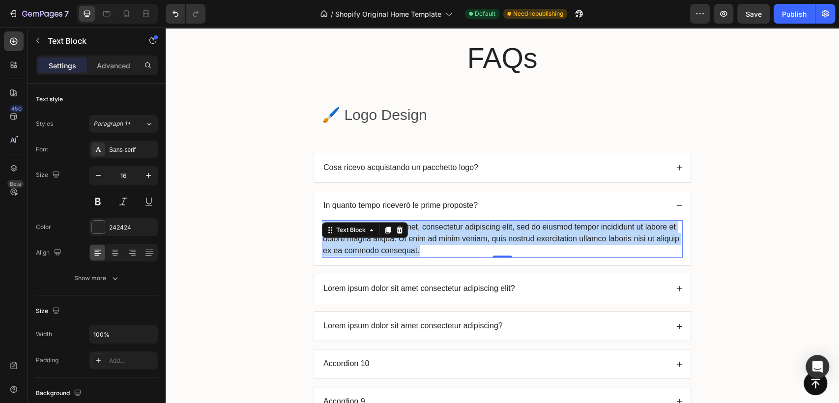
click at [435, 250] on p "Lorem ipsum dolor sit amet, consectetur adipiscing elit, sed do eiusmod tempor …" at bounding box center [502, 238] width 359 height 35
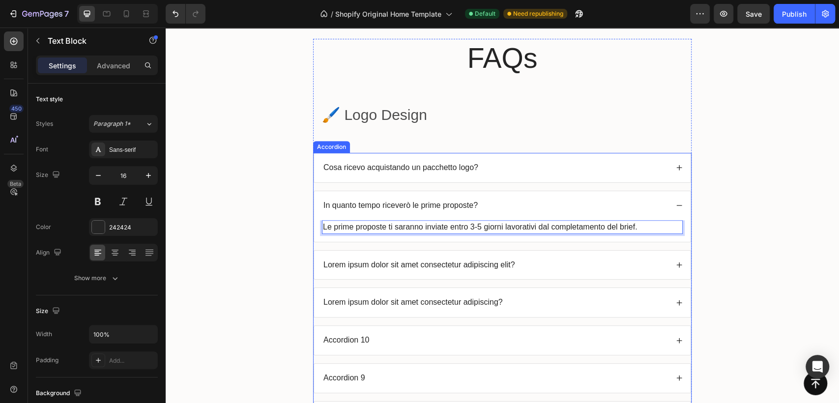
click at [452, 264] on p "Lorem ipsum dolor sit amet consectetur adipiscing elit?" at bounding box center [419, 265] width 192 height 10
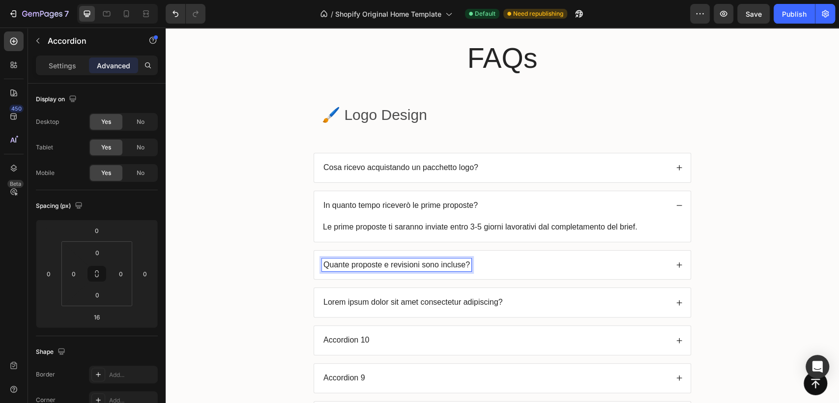
click at [676, 261] on icon at bounding box center [679, 264] width 7 height 7
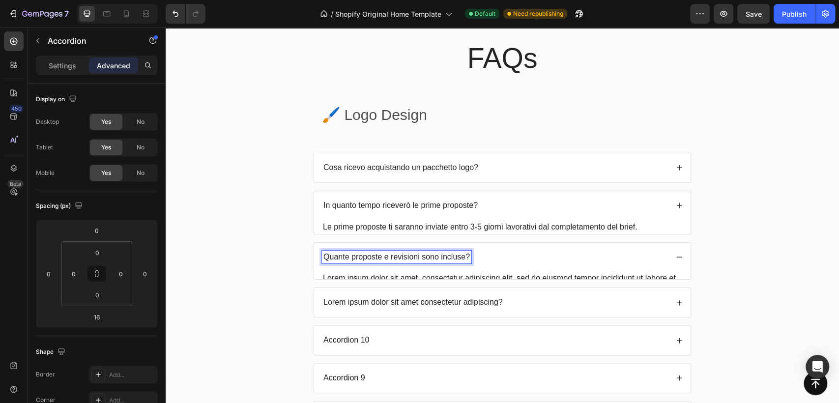
click at [674, 264] on div "Quante proposte e revisioni sono incluse?" at bounding box center [502, 257] width 376 height 29
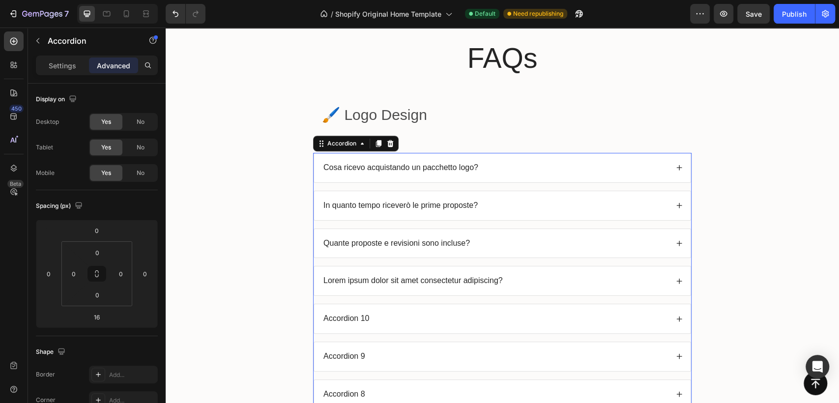
click at [676, 241] on icon at bounding box center [678, 243] width 5 height 5
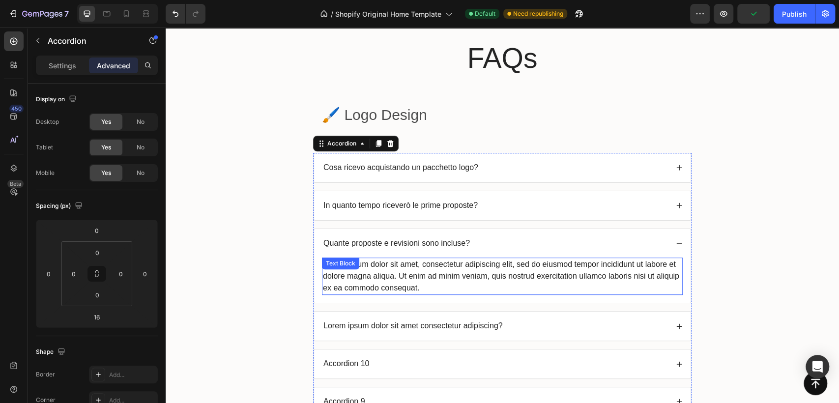
click at [425, 278] on div "Lorem ipsum dolor sit amet, consectetur adipiscing elit, sed do eiusmod tempor …" at bounding box center [502, 275] width 361 height 37
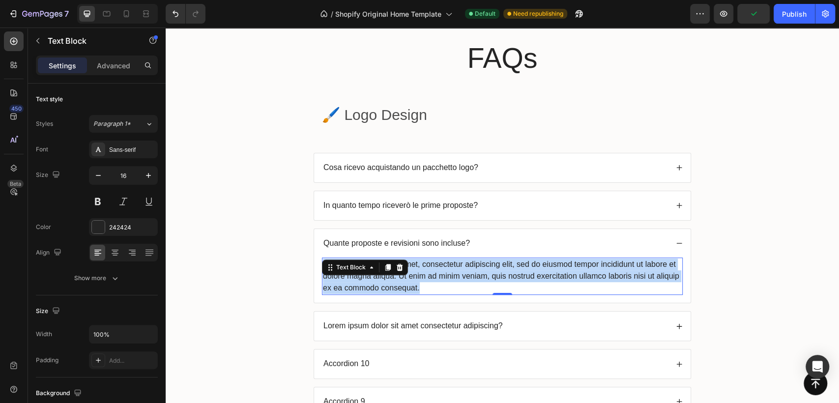
click at [425, 278] on p "Lorem ipsum dolor sit amet, consectetur adipiscing elit, sed do eiusmod tempor …" at bounding box center [502, 275] width 359 height 35
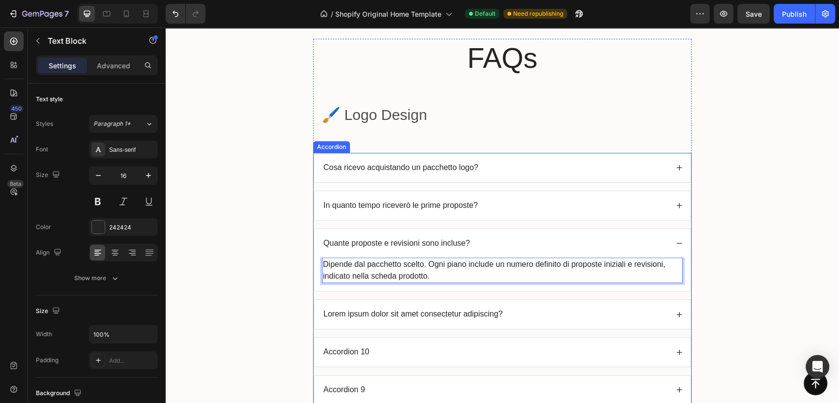
click at [415, 310] on p "Lorem ipsum dolor sit amet consectetur adipiscing?" at bounding box center [412, 314] width 179 height 10
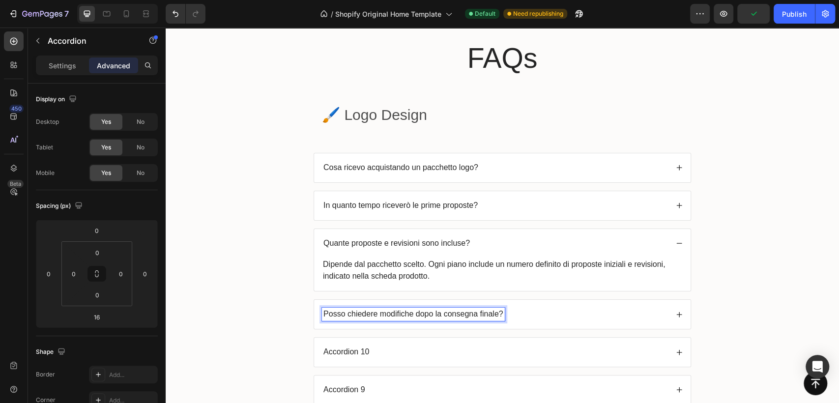
click at [676, 315] on icon at bounding box center [679, 314] width 7 height 7
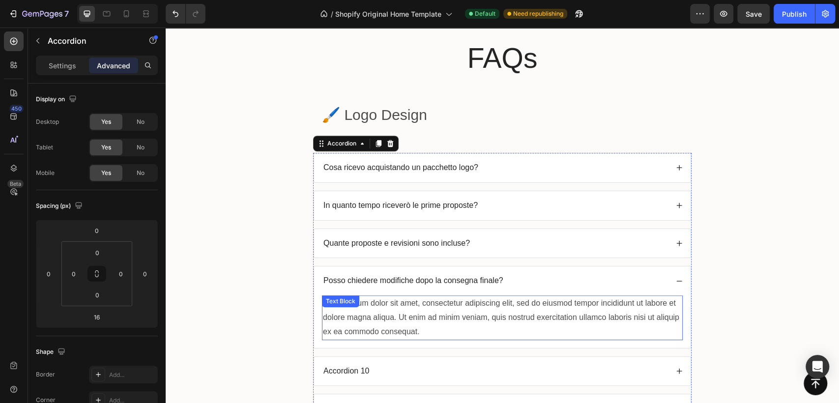
click at [390, 322] on div "Lorem ipsum dolor sit amet, consectetur adipiscing elit, sed do eiusmod tempor …" at bounding box center [502, 317] width 361 height 44
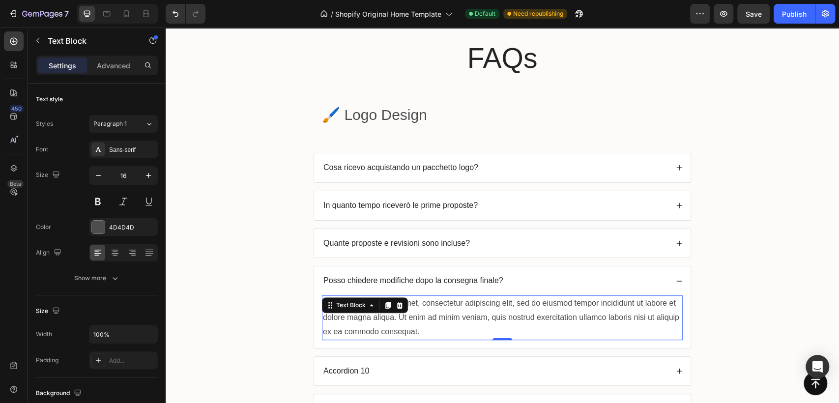
click at [390, 322] on p "Lorem ipsum dolor sit amet, consectetur adipiscing elit, sed do eiusmod tempor …" at bounding box center [502, 317] width 359 height 42
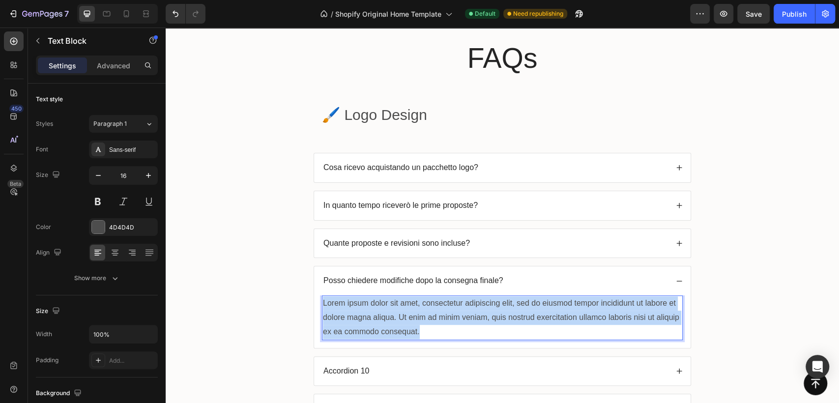
click at [390, 322] on p "Lorem ipsum dolor sit amet, consectetur adipiscing elit, sed do eiusmod tempor …" at bounding box center [502, 317] width 359 height 42
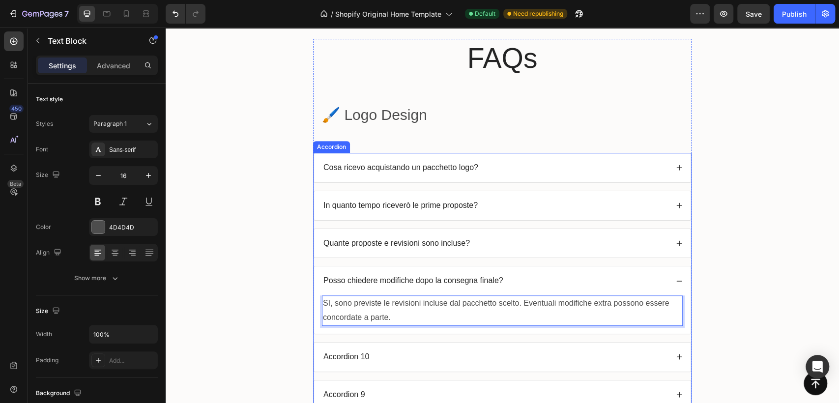
click at [358, 352] on p "Accordion 10" at bounding box center [346, 357] width 46 height 10
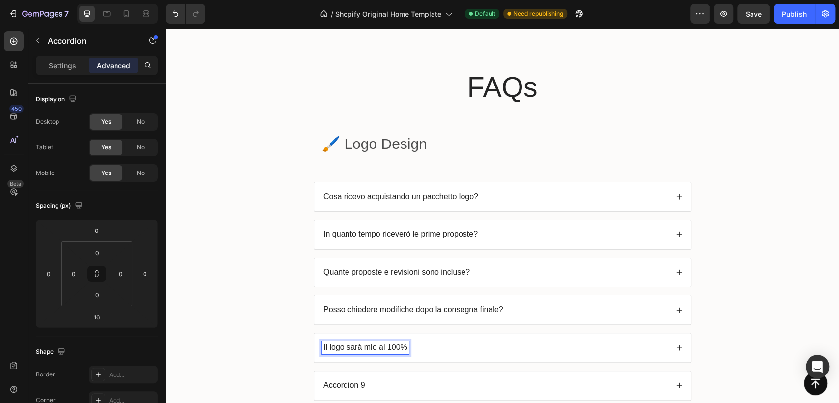
scroll to position [2847, 0]
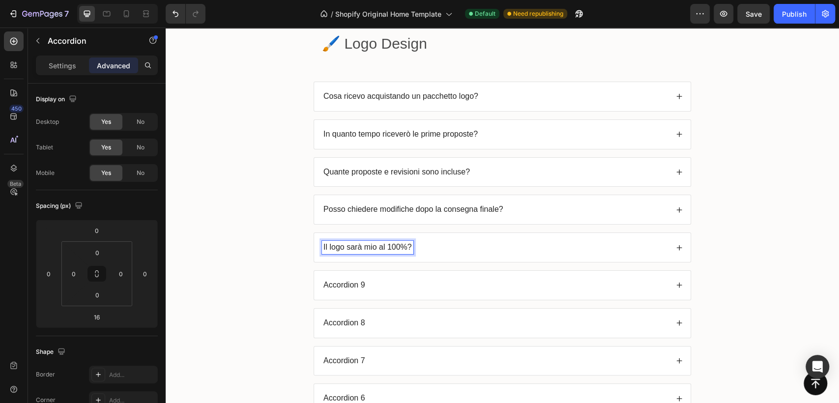
click at [676, 244] on icon at bounding box center [679, 247] width 7 height 7
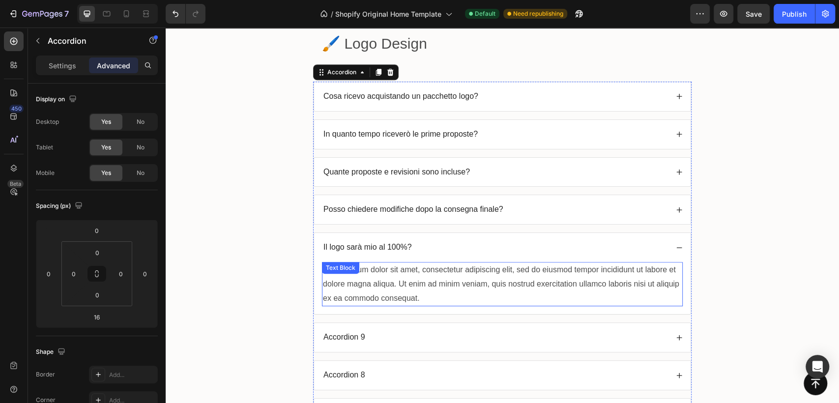
click at [425, 285] on div "Lorem ipsum dolor sit amet, consectetur adipiscing elit, sed do eiusmod tempor …" at bounding box center [502, 284] width 361 height 44
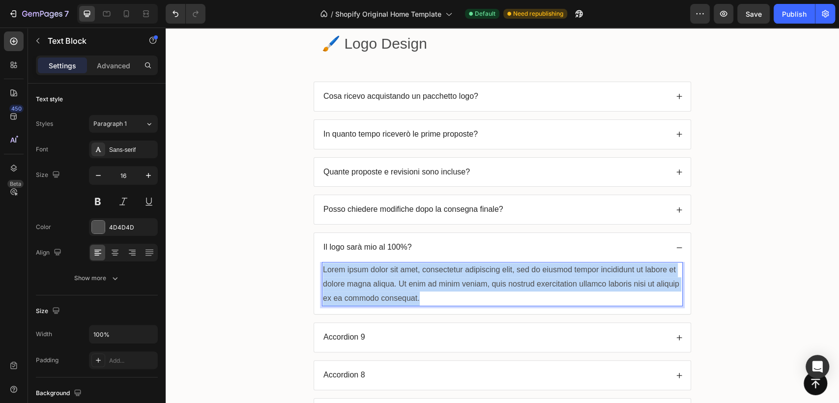
click at [425, 285] on p "Lorem ipsum dolor sit amet, consectetur adipiscing elit, sed do eiusmod tempor …" at bounding box center [502, 284] width 359 height 42
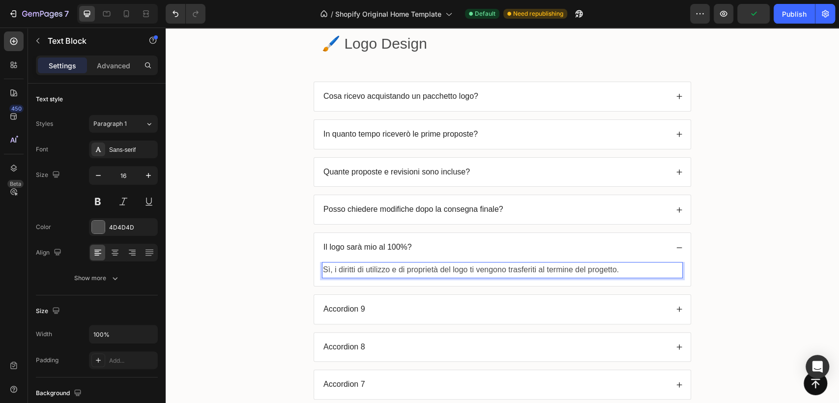
click at [425, 285] on div "Cosa ricevo acquistando un pacchetto logo? In quanto tempo riceverò le prime pr…" at bounding box center [502, 279] width 378 height 394
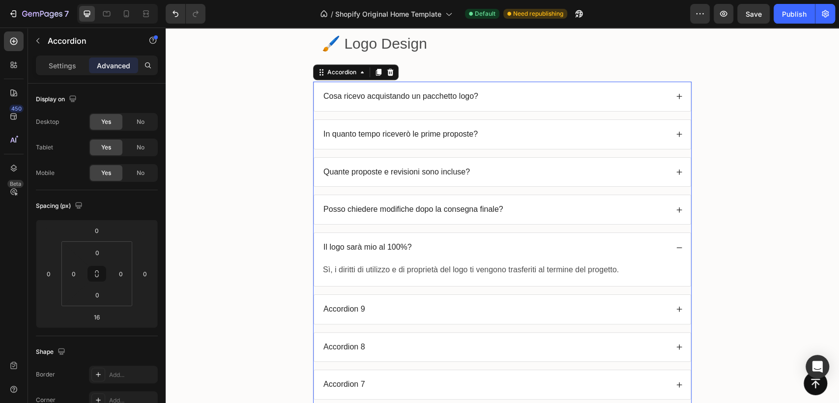
scroll to position [2792, 0]
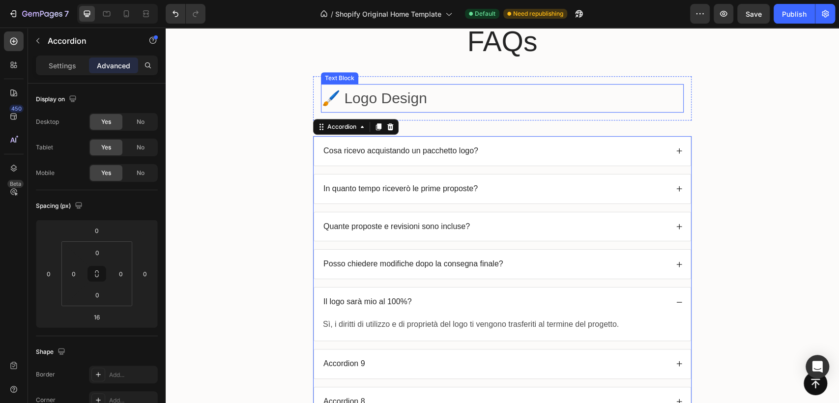
click at [404, 96] on p "🖌️ Logo Design" at bounding box center [502, 98] width 361 height 27
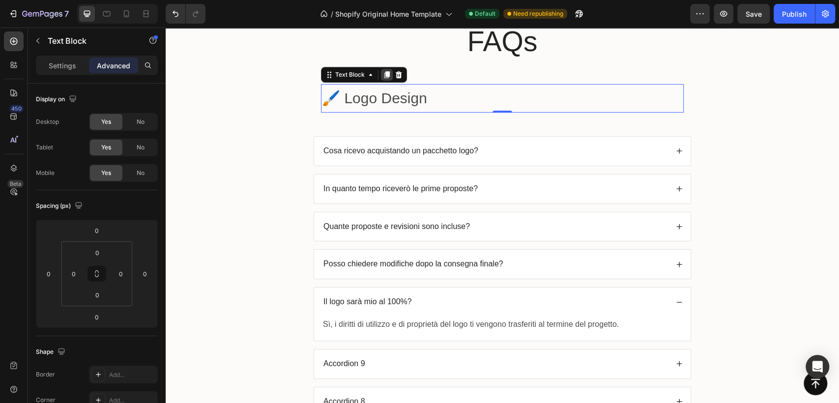
click at [384, 73] on icon at bounding box center [386, 74] width 5 height 7
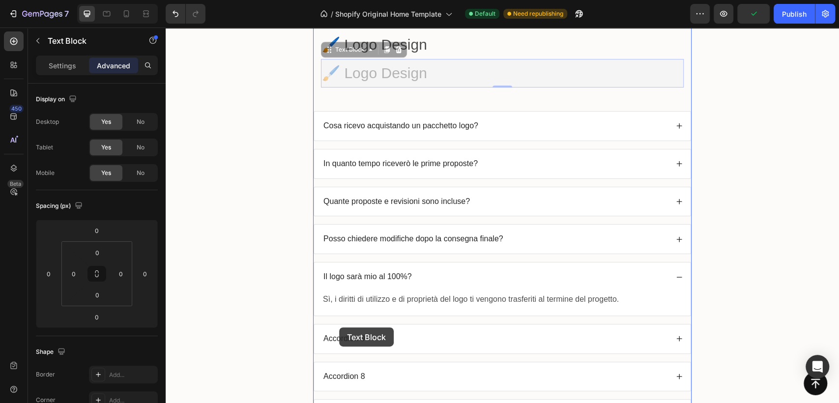
scroll to position [2861, 0]
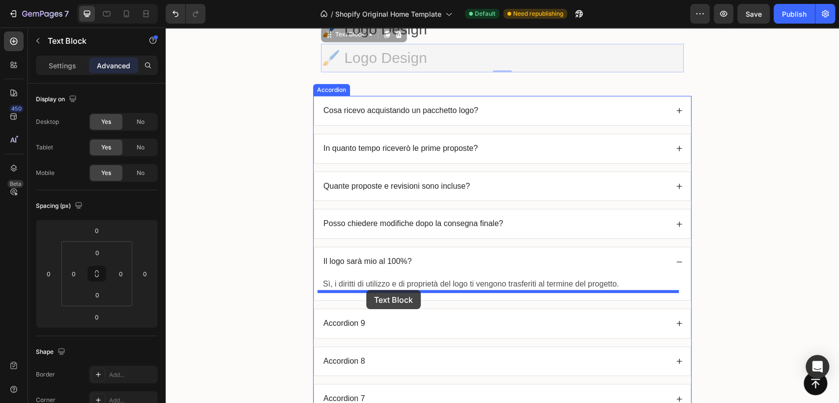
drag, startPoint x: 342, startPoint y: 104, endPoint x: 366, endPoint y: 290, distance: 187.7
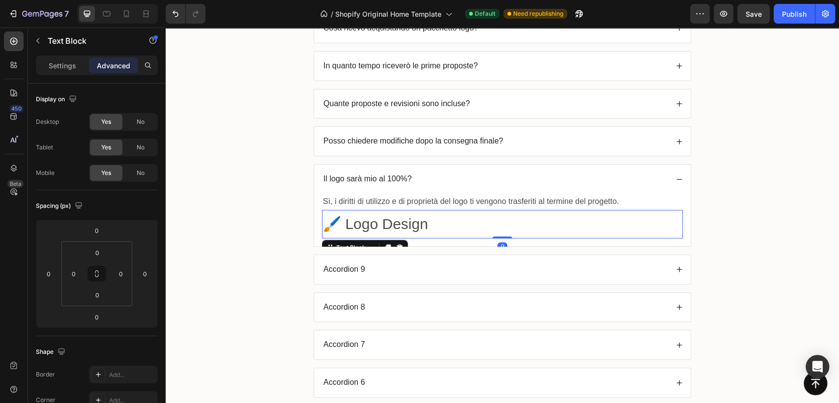
scroll to position [2916, 0]
click at [441, 248] on div "Cosa ricevo acquistando un pacchetto logo? In quanto tempo riceverò le prime pr…" at bounding box center [502, 223] width 378 height 422
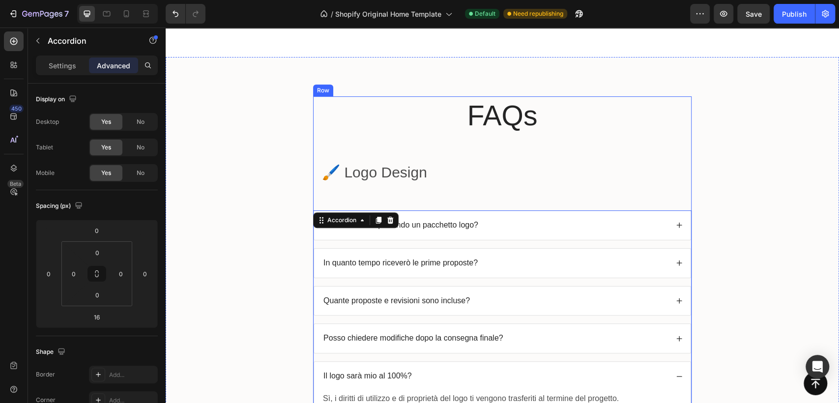
scroll to position [2807, 0]
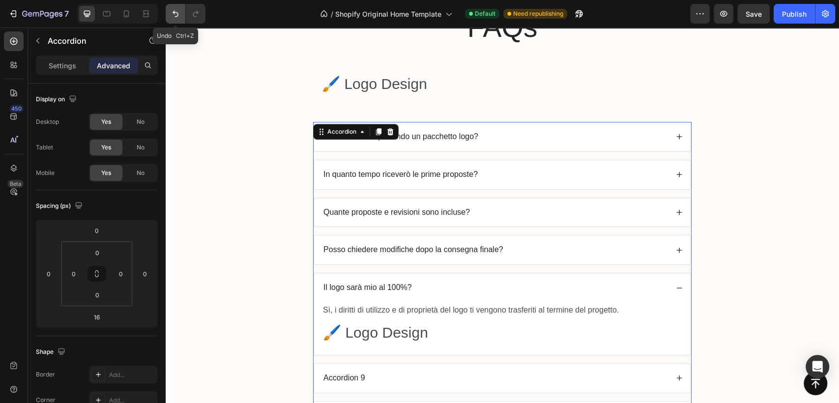
click at [175, 12] on icon "Undo/Redo" at bounding box center [175, 14] width 6 height 6
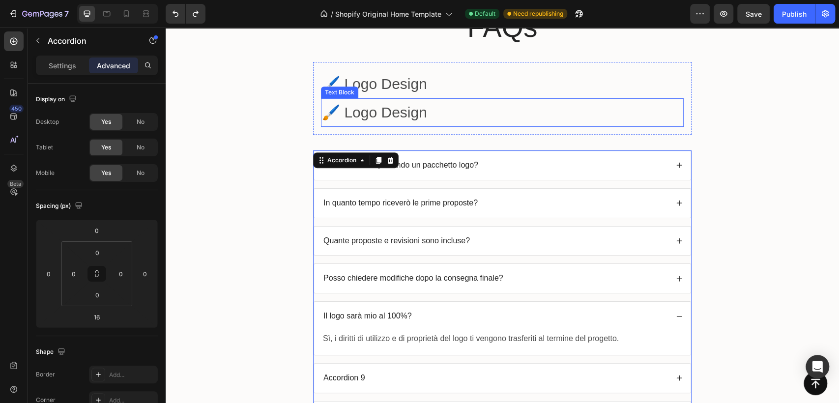
click at [455, 114] on p "🖌️ Logo Design" at bounding box center [502, 112] width 361 height 27
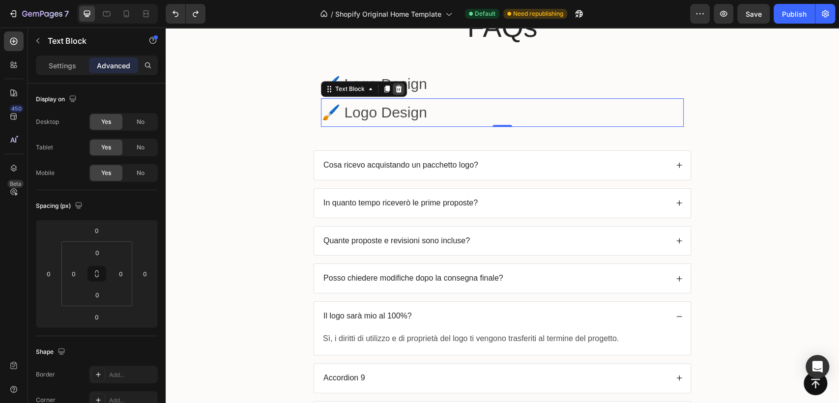
click at [395, 86] on icon at bounding box center [398, 88] width 6 height 7
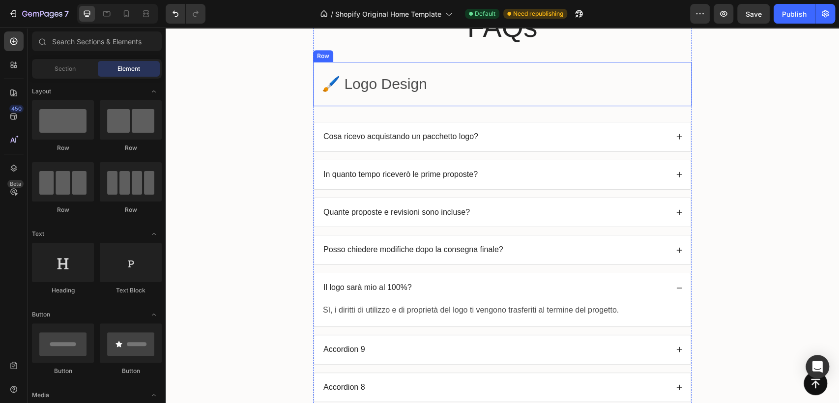
click at [337, 104] on div "🖌️ Logo Design Text Block Row" at bounding box center [502, 84] width 378 height 44
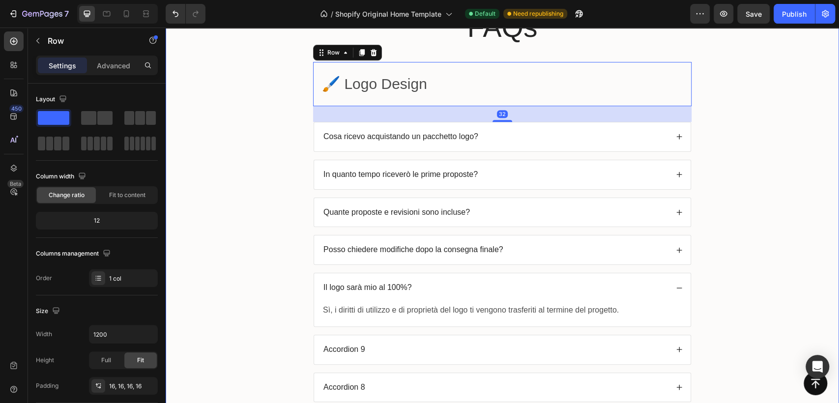
click at [733, 125] on div "FAQs Heading 🖌️ Logo Design Text Block Row 32 Cosa ricevo acquistando un pacche…" at bounding box center [501, 269] width 653 height 523
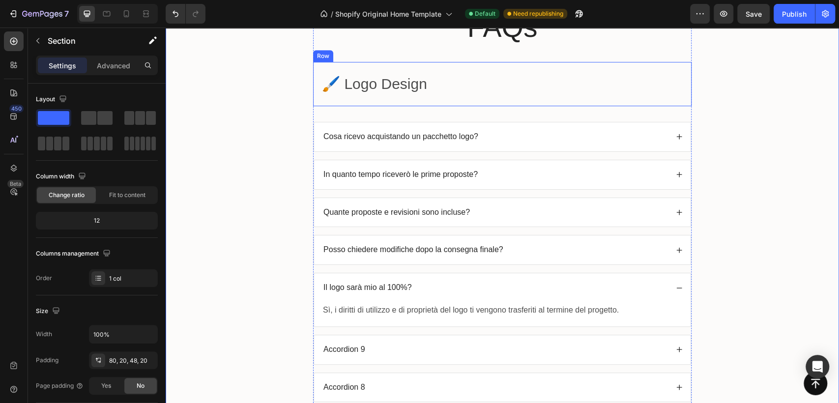
click at [471, 99] on div "🖌️ Logo Design Text Block Row" at bounding box center [502, 84] width 378 height 44
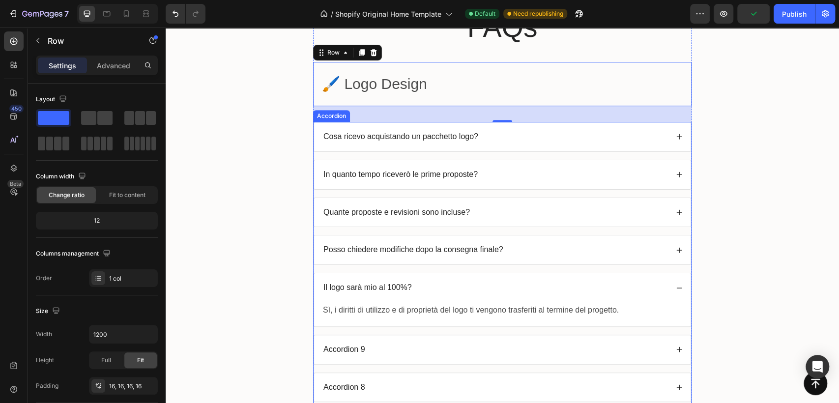
click at [320, 113] on div "Accordion" at bounding box center [331, 116] width 33 height 9
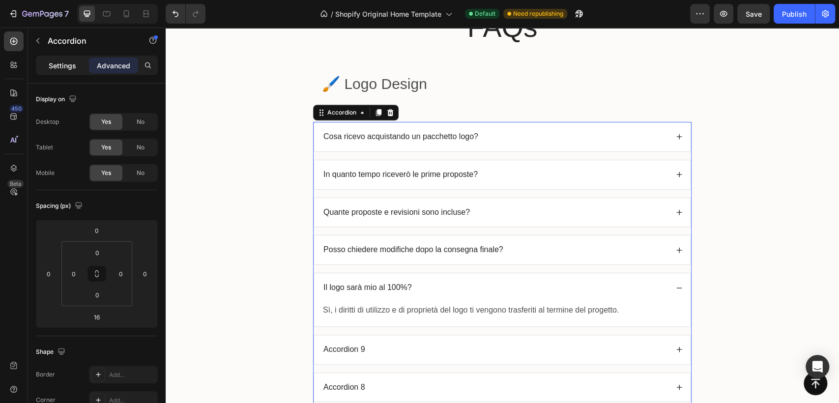
click at [71, 66] on p "Settings" at bounding box center [63, 65] width 28 height 10
type input "16"
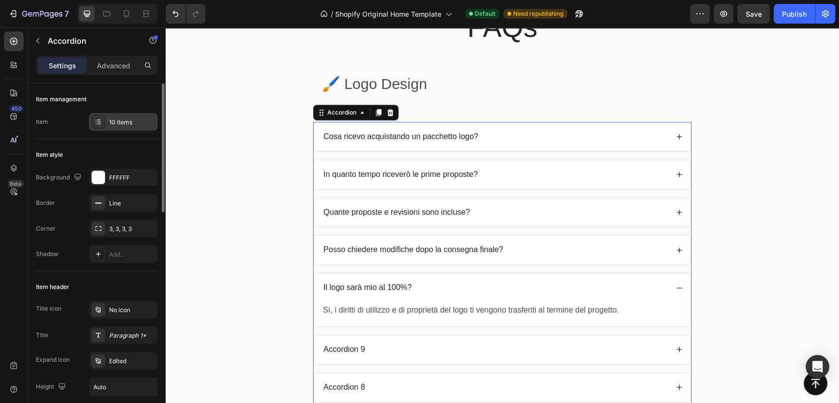
click at [132, 115] on div "10 items" at bounding box center [123, 122] width 69 height 18
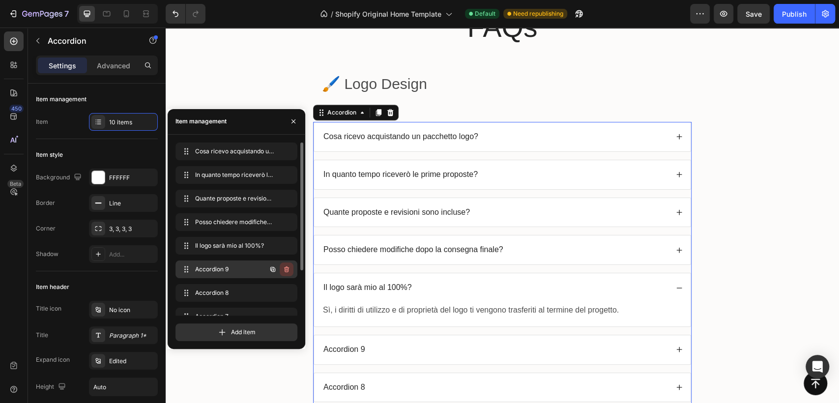
click at [285, 268] on icon "button" at bounding box center [285, 269] width 0 height 2
click at [286, 268] on div "Delete" at bounding box center [280, 269] width 18 height 9
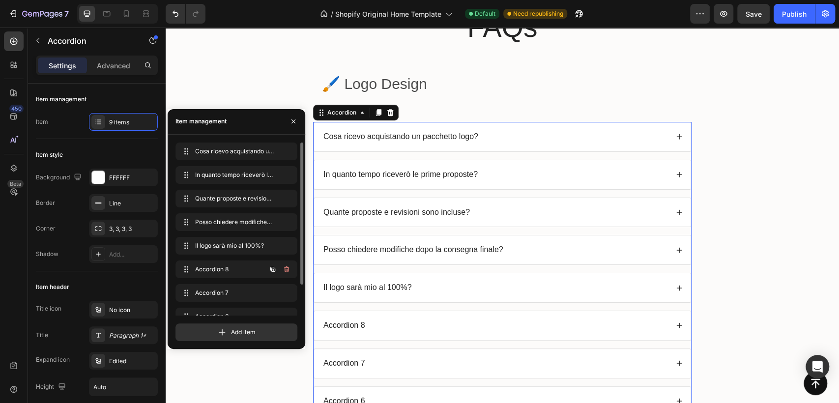
click at [286, 268] on icon "button" at bounding box center [285, 269] width 0 height 2
click at [286, 268] on div "Delete" at bounding box center [280, 269] width 18 height 9
click at [286, 268] on icon "button" at bounding box center [285, 269] width 0 height 2
click at [286, 268] on div "Delete" at bounding box center [280, 269] width 18 height 9
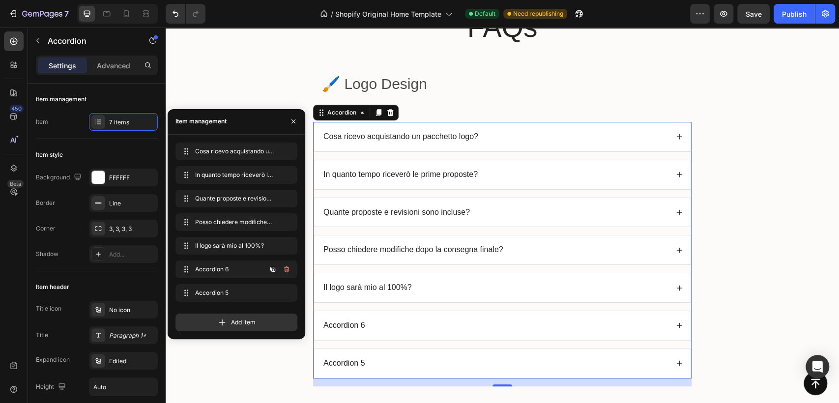
click at [286, 268] on icon "button" at bounding box center [285, 269] width 0 height 2
click at [286, 268] on div "Delete" at bounding box center [280, 269] width 18 height 9
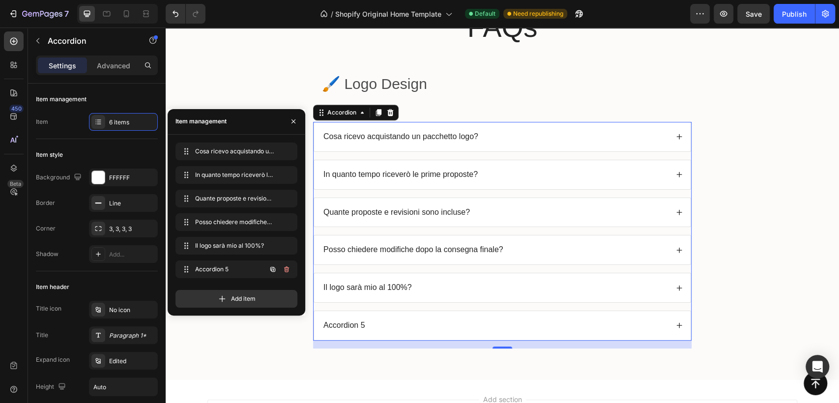
click at [286, 268] on icon "button" at bounding box center [285, 269] width 0 height 2
click at [286, 268] on div "Delete" at bounding box center [280, 269] width 18 height 9
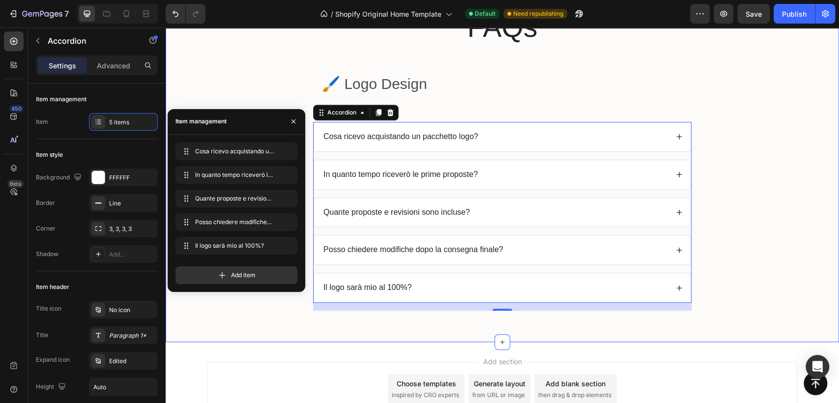
click at [798, 224] on div "FAQs Heading 🖌️ Logo Design Text Block Row Cosa ricevo acquistando un pacchetto…" at bounding box center [501, 163] width 653 height 310
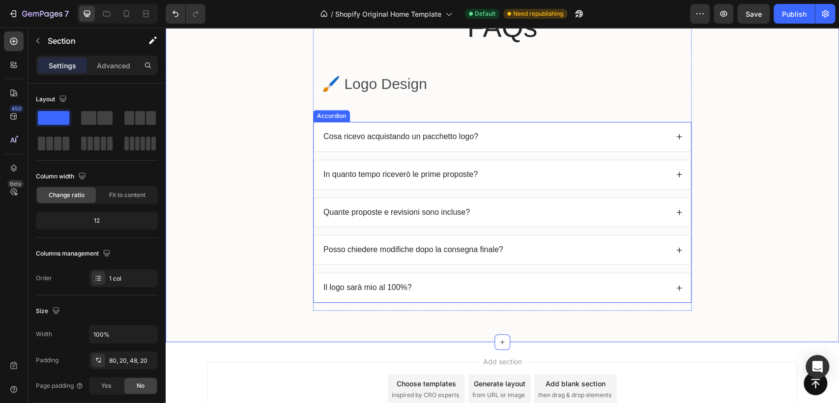
click at [625, 229] on div "Cosa ricevo acquistando un pacchetto logo? In quanto tempo riceverò le prime pr…" at bounding box center [502, 212] width 378 height 181
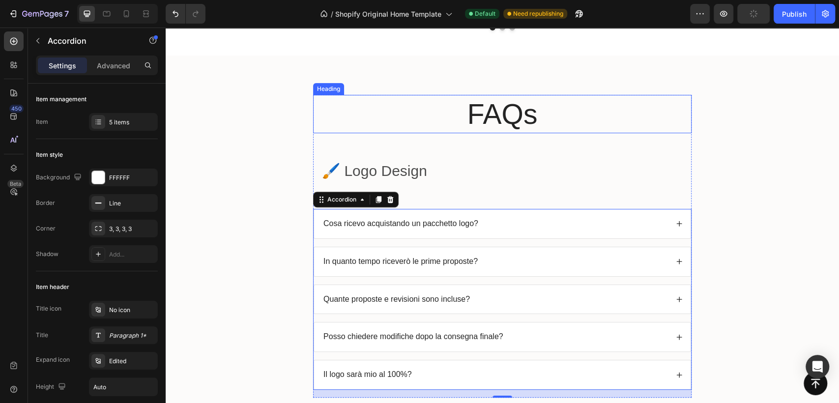
scroll to position [2698, 0]
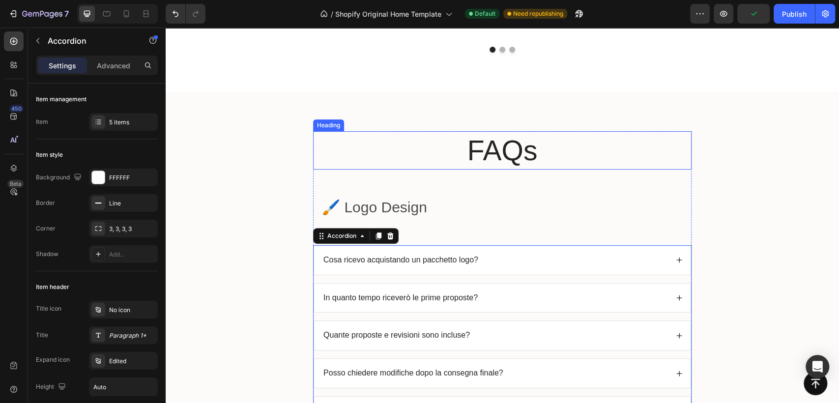
click at [324, 121] on div "Heading" at bounding box center [328, 125] width 27 height 9
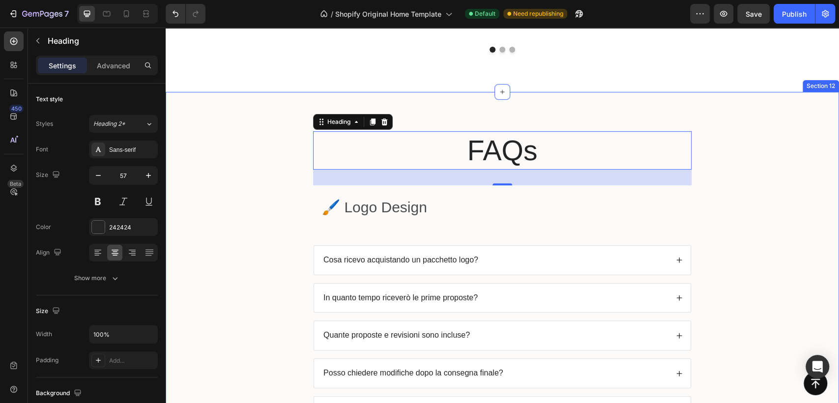
click at [437, 99] on div "FAQs Heading 32 🖌️ Logo Design Text Block Row Cosa ricevo acquistando un pacche…" at bounding box center [502, 278] width 673 height 373
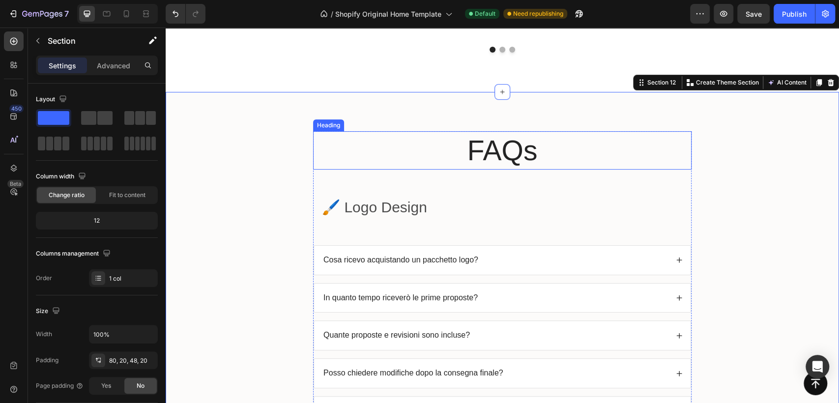
click at [410, 131] on h2 "FAQs" at bounding box center [502, 150] width 378 height 38
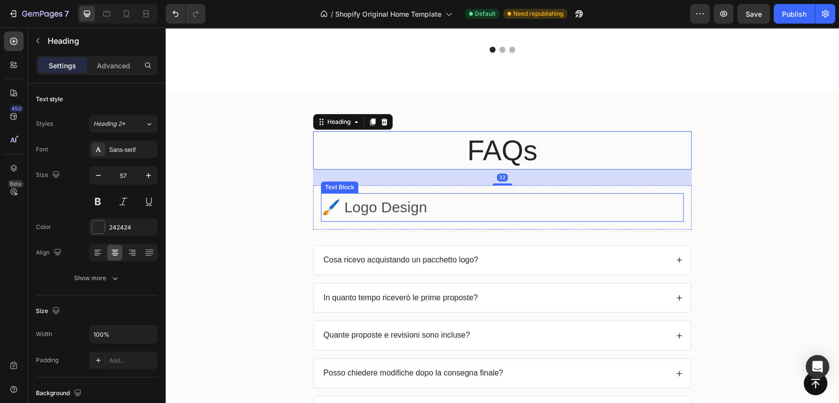
click at [414, 194] on p "🖌️ Logo Design" at bounding box center [502, 207] width 361 height 27
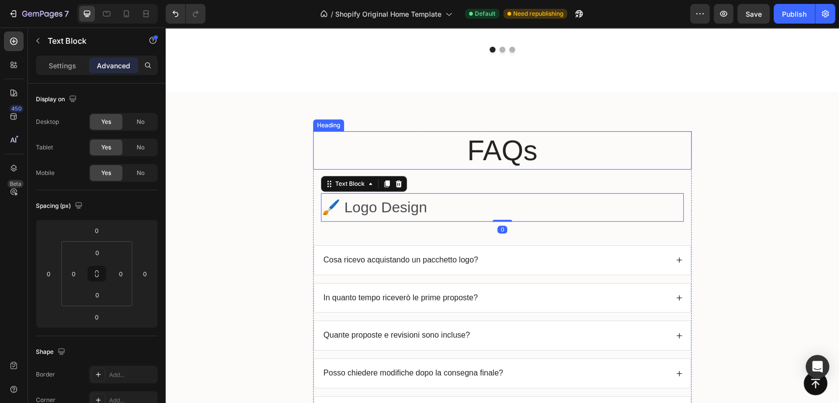
click at [401, 131] on h2 "FAQs" at bounding box center [502, 150] width 378 height 38
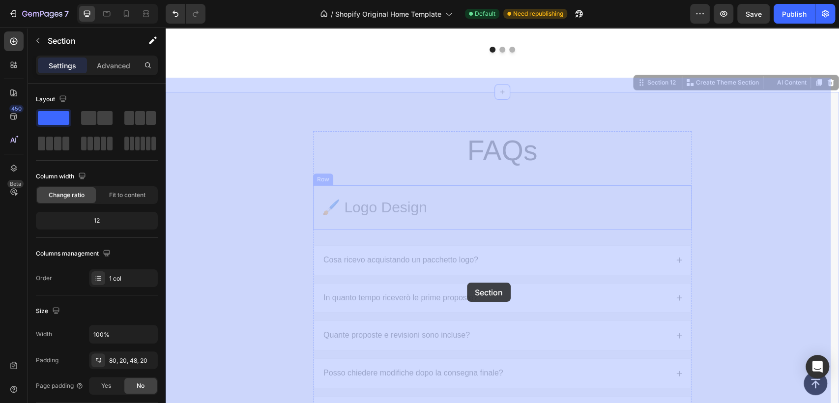
drag, startPoint x: 440, startPoint y: 99, endPoint x: 467, endPoint y: 282, distance: 185.6
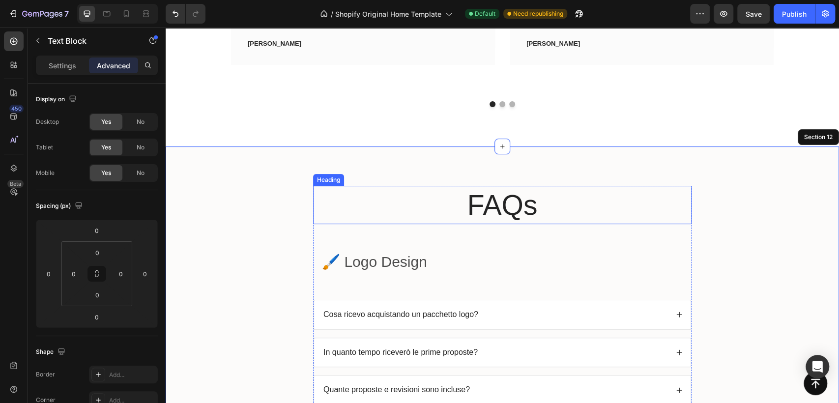
scroll to position [2807, 0]
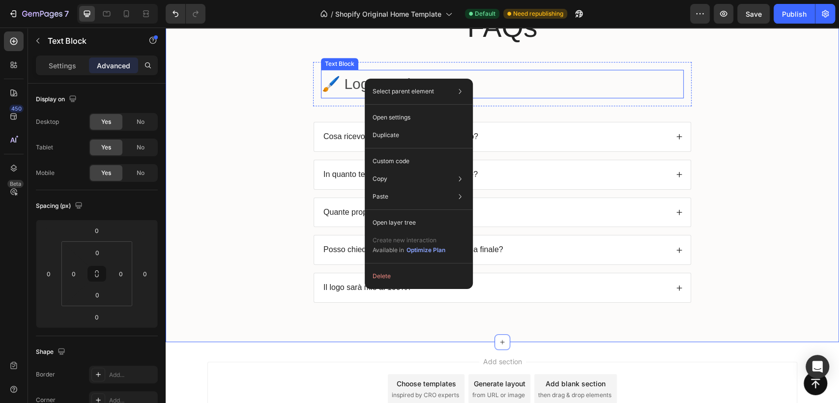
click at [337, 86] on p "🖌️ Logo Design" at bounding box center [502, 84] width 361 height 27
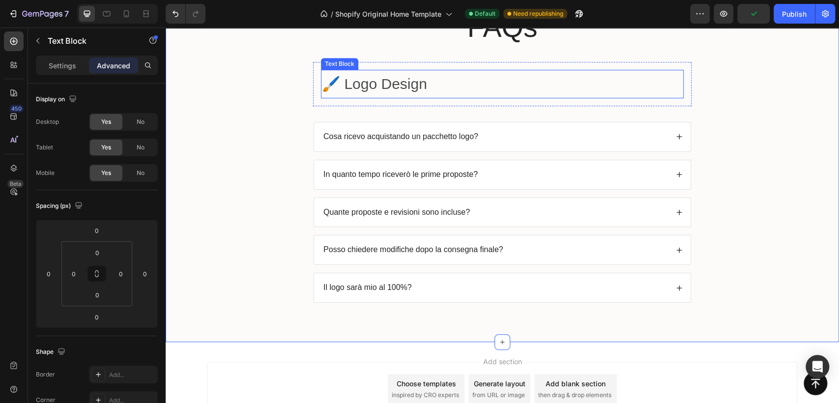
click at [340, 64] on div "Text Block" at bounding box center [339, 63] width 33 height 9
click at [325, 68] on div "Text Block" at bounding box center [339, 64] width 37 height 12
click at [325, 65] on div "Text Block" at bounding box center [339, 63] width 33 height 9
click at [451, 83] on p "🖌️ Logo Design" at bounding box center [502, 84] width 361 height 27
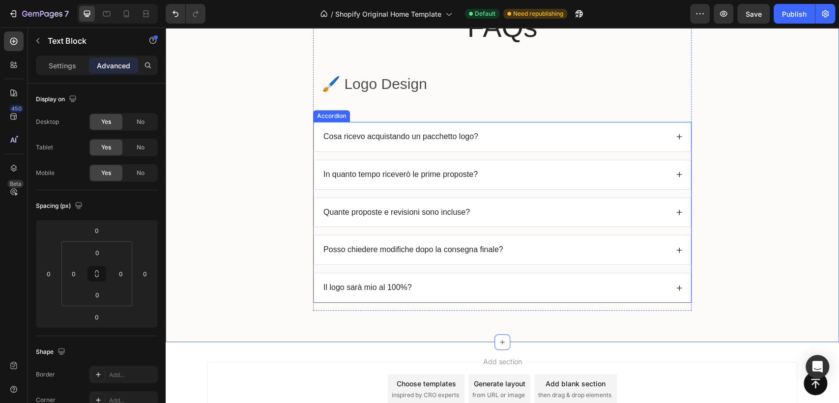
click at [449, 126] on div "Cosa ricevo acquistando un pacchetto logo?" at bounding box center [502, 136] width 376 height 29
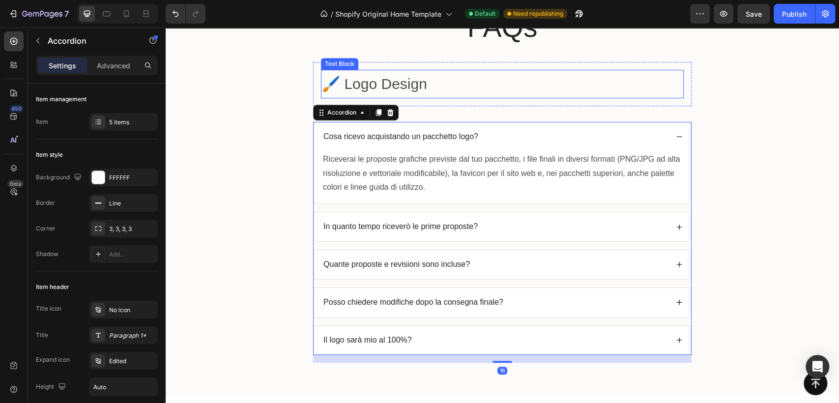
click at [358, 82] on p "🖌️ Logo Design" at bounding box center [502, 84] width 361 height 27
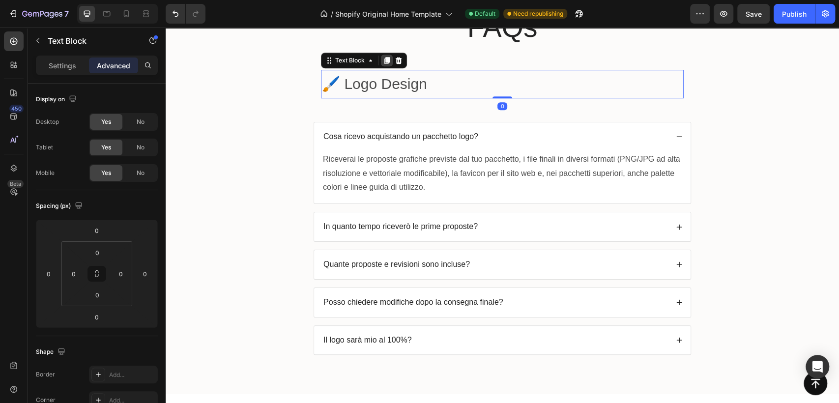
click at [383, 60] on icon at bounding box center [387, 60] width 8 height 8
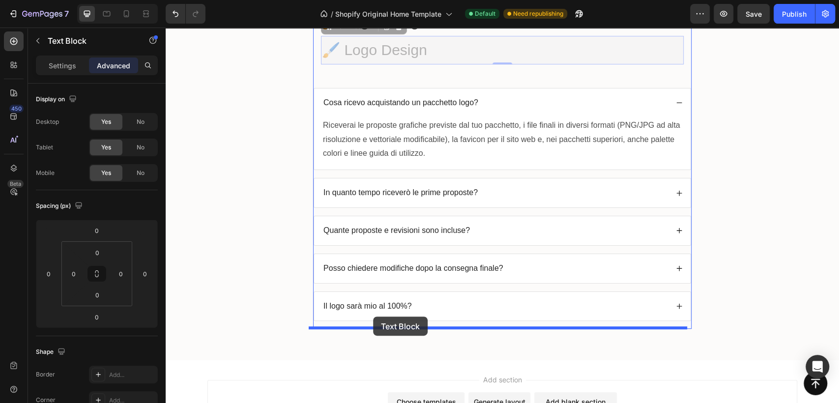
scroll to position [2916, 0]
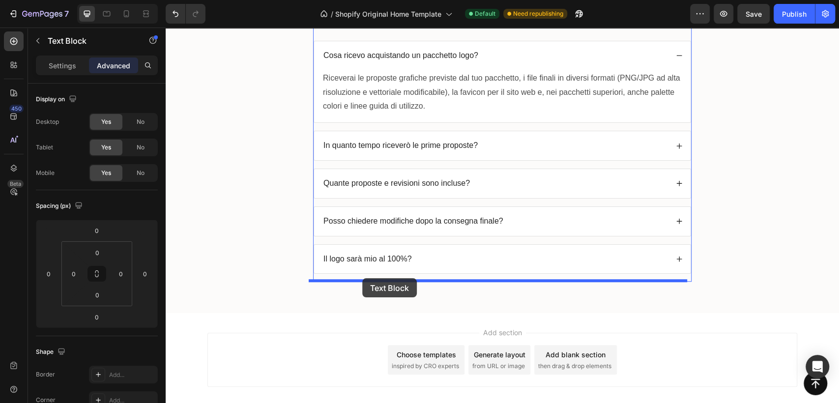
drag, startPoint x: 346, startPoint y: 88, endPoint x: 362, endPoint y: 278, distance: 190.3
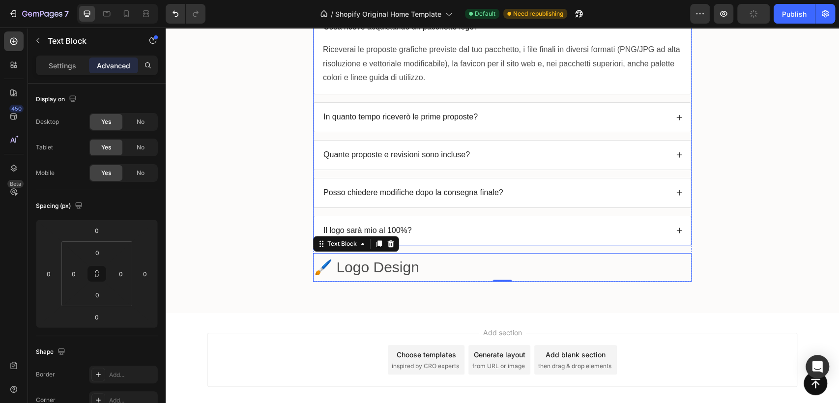
click at [486, 155] on div "Quante proposte e revisioni sono incluse?" at bounding box center [495, 154] width 346 height 13
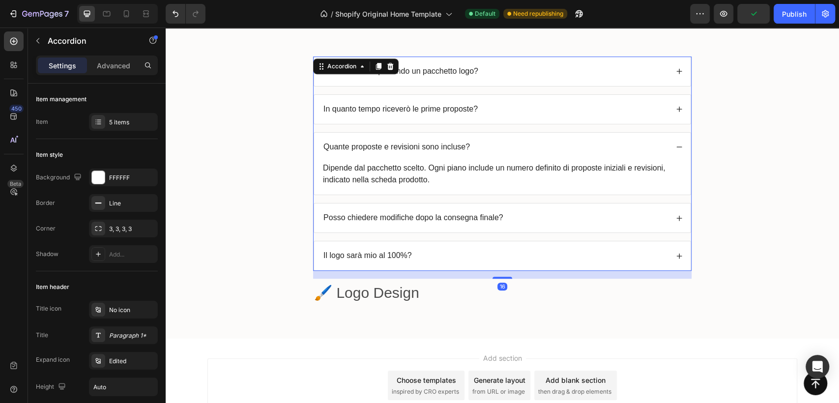
scroll to position [2807, 0]
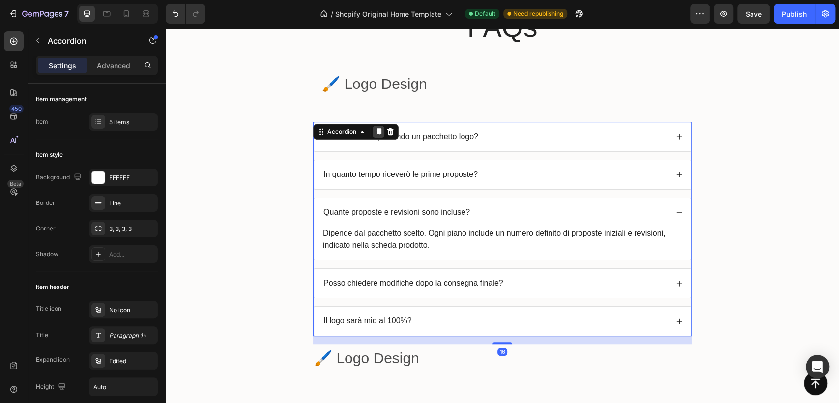
click at [376, 134] on icon at bounding box center [378, 131] width 5 height 7
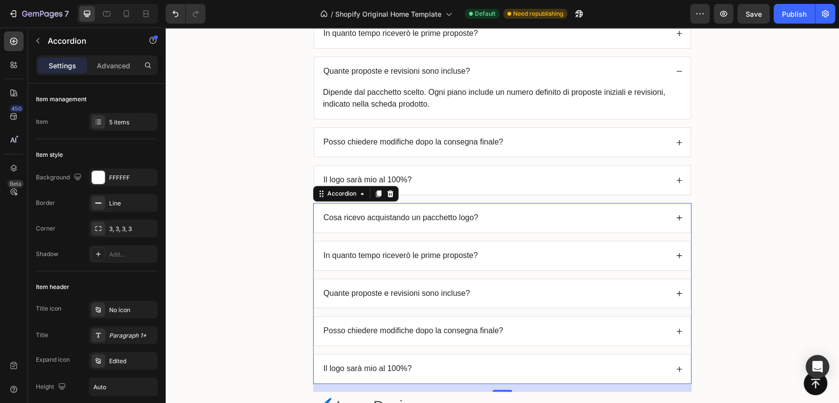
scroll to position [3003, 0]
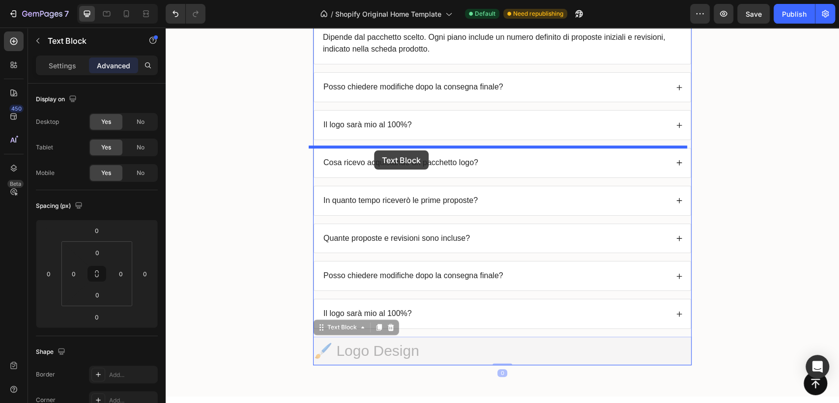
drag, startPoint x: 327, startPoint y: 331, endPoint x: 374, endPoint y: 150, distance: 186.8
type input "16"
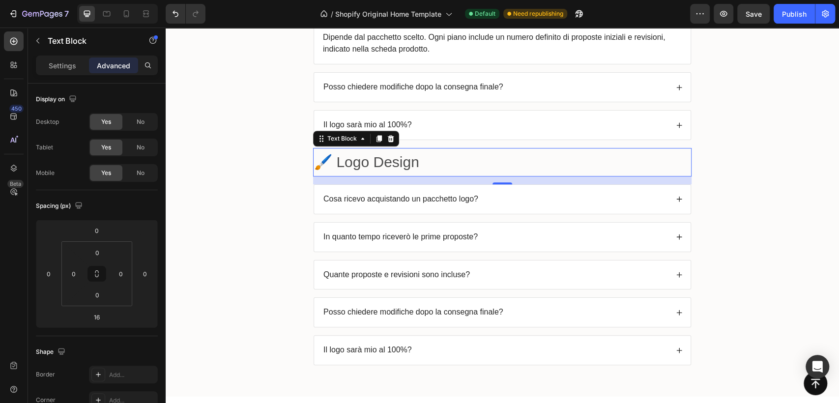
click at [434, 152] on p "🖌️ Logo Design" at bounding box center [502, 162] width 376 height 27
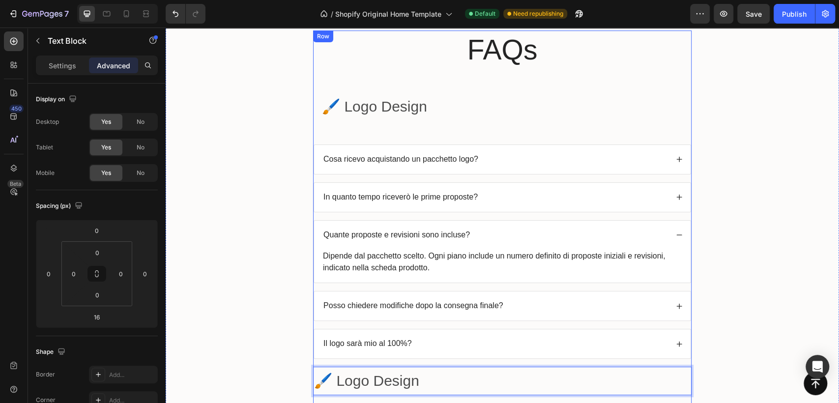
scroll to position [2948, 0]
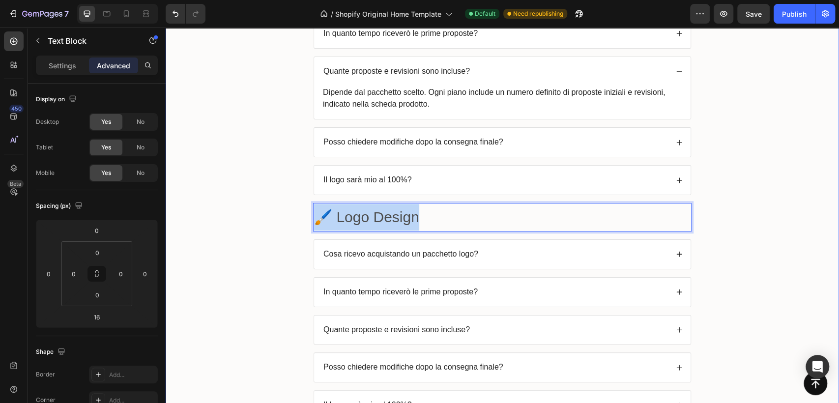
drag, startPoint x: 443, startPoint y: 212, endPoint x: 281, endPoint y: 219, distance: 162.3
click at [281, 219] on div "FAQs Heading 🖌️ Logo Design Text Block Row Cosa ricevo acquistando un pacchetto…" at bounding box center [501, 147] width 653 height 561
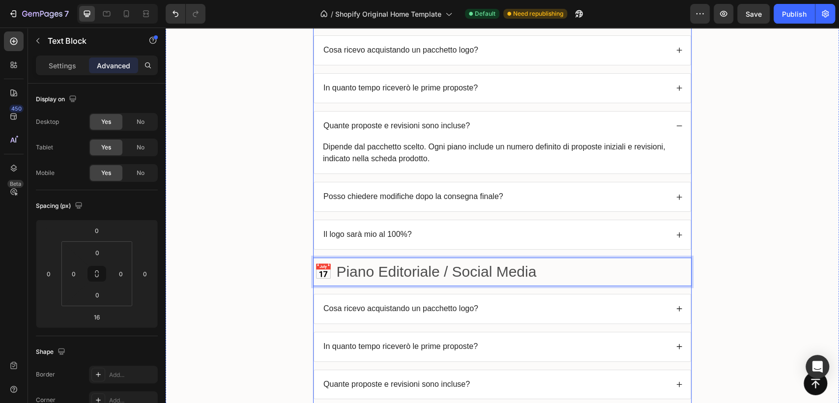
scroll to position [2784, 0]
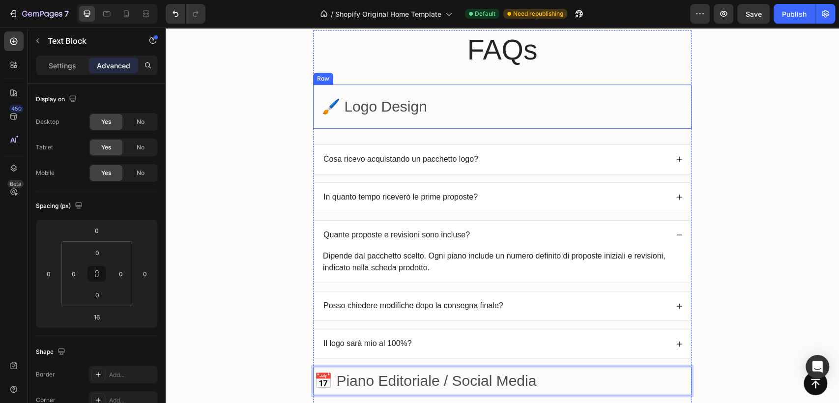
click at [390, 123] on div "🖌️ Logo Design Text Block Row" at bounding box center [502, 106] width 378 height 44
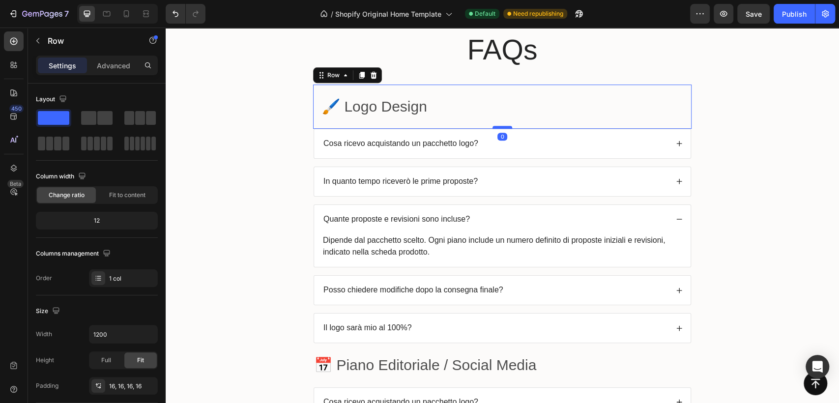
drag, startPoint x: 499, startPoint y: 143, endPoint x: 502, endPoint y: 127, distance: 15.9
click at [502, 127] on div at bounding box center [502, 127] width 20 height 3
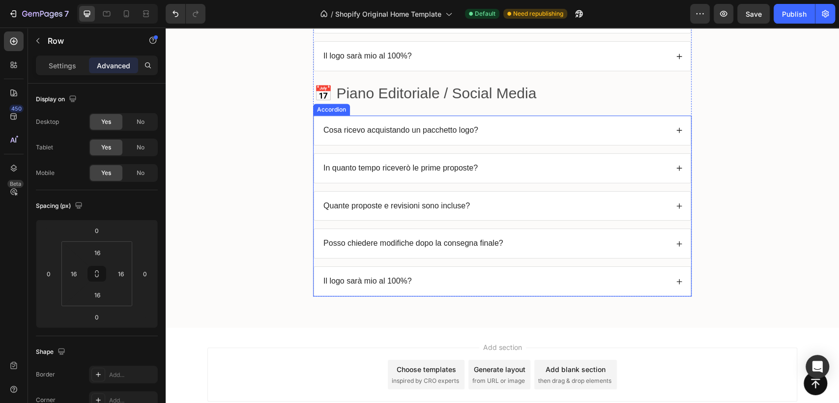
scroll to position [3057, 0]
click at [405, 127] on p "Cosa ricevo acquistando un pacchetto logo?" at bounding box center [400, 129] width 155 height 10
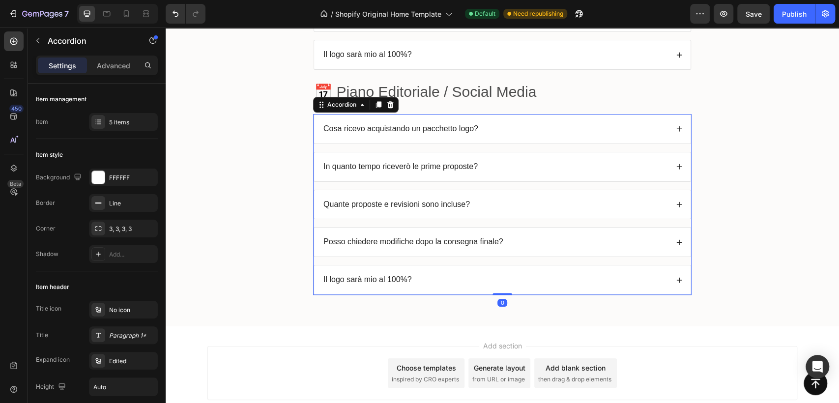
click at [405, 127] on p "Cosa ricevo acquistando un pacchetto logo?" at bounding box center [400, 129] width 155 height 10
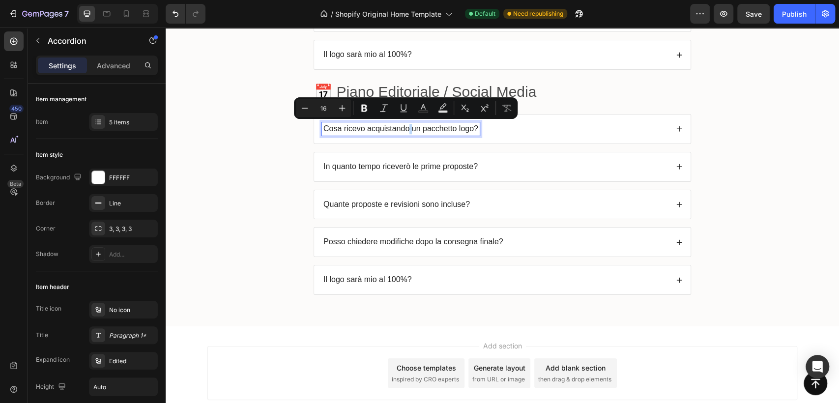
click at [405, 127] on p "Cosa ricevo acquistando un pacchetto logo?" at bounding box center [400, 129] width 155 height 10
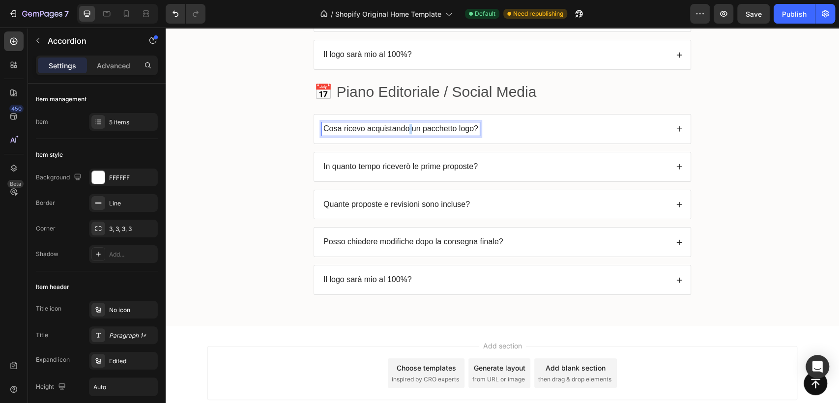
click at [405, 127] on p "Cosa ricevo acquistando un pacchetto logo?" at bounding box center [400, 129] width 155 height 10
click at [676, 125] on icon at bounding box center [679, 128] width 7 height 7
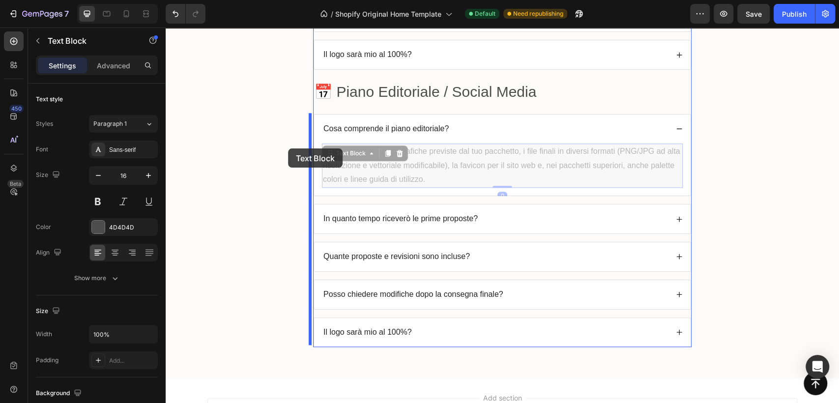
drag, startPoint x: 354, startPoint y: 175, endPoint x: 288, endPoint y: 148, distance: 71.4
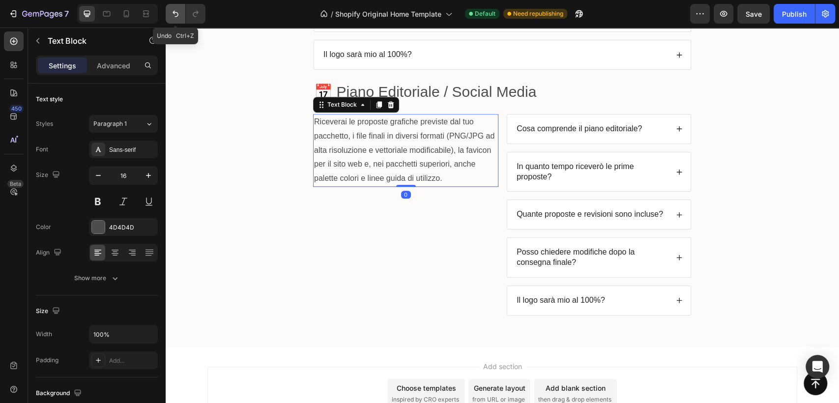
click at [175, 14] on icon "Undo/Redo" at bounding box center [175, 14] width 10 height 10
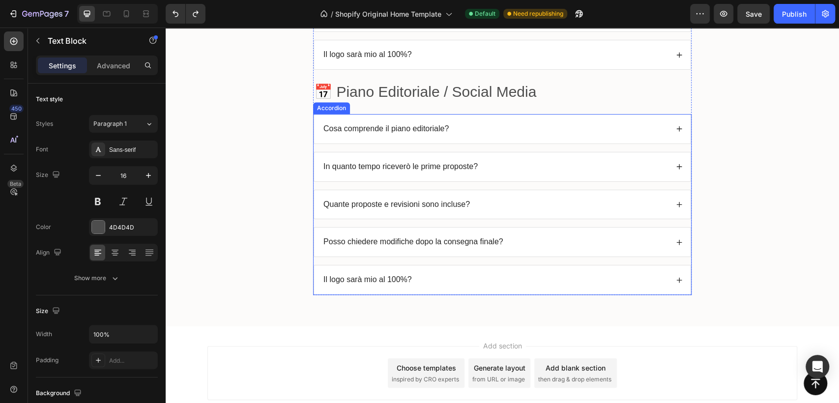
click at [464, 128] on div "Cosa comprende il piano editoriale?" at bounding box center [495, 128] width 346 height 13
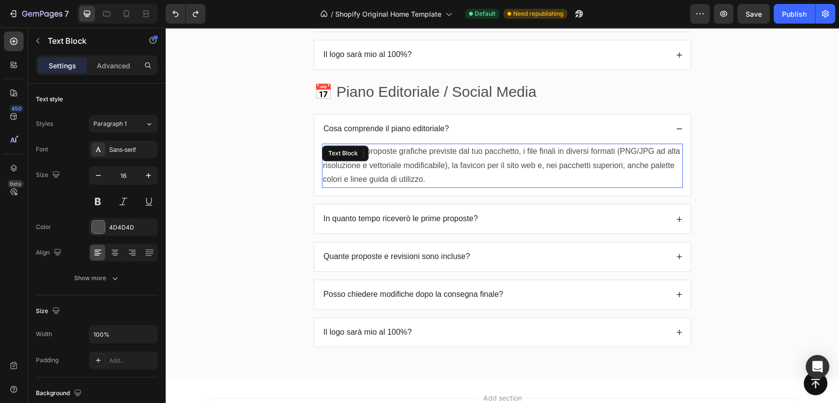
click at [460, 163] on p "Riceverai le proposte grafiche previste dal tuo pacchetto, i file finali in div…" at bounding box center [502, 165] width 359 height 42
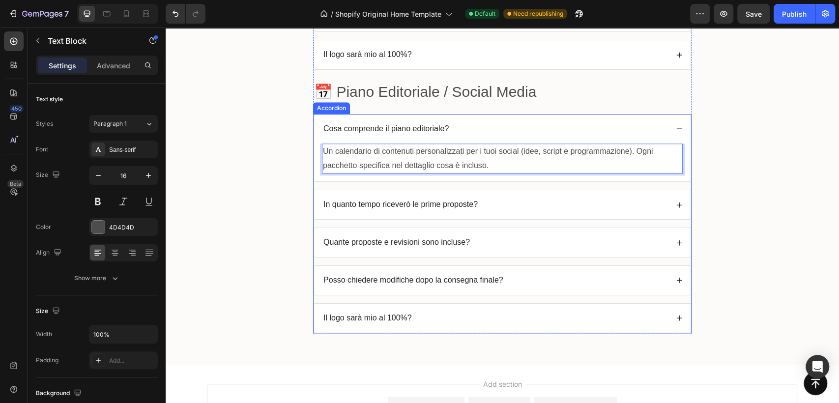
click at [537, 205] on div "In quanto tempo riceverò le prime proposte?" at bounding box center [495, 204] width 346 height 13
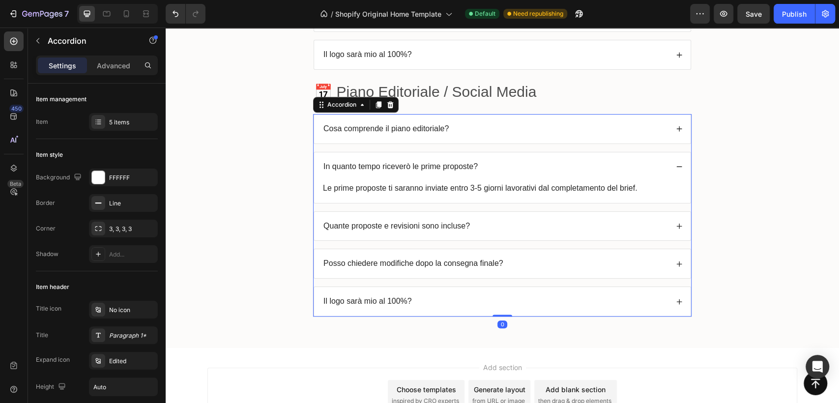
click at [457, 164] on p "In quanto tempo riceverò le prime proposte?" at bounding box center [400, 167] width 154 height 10
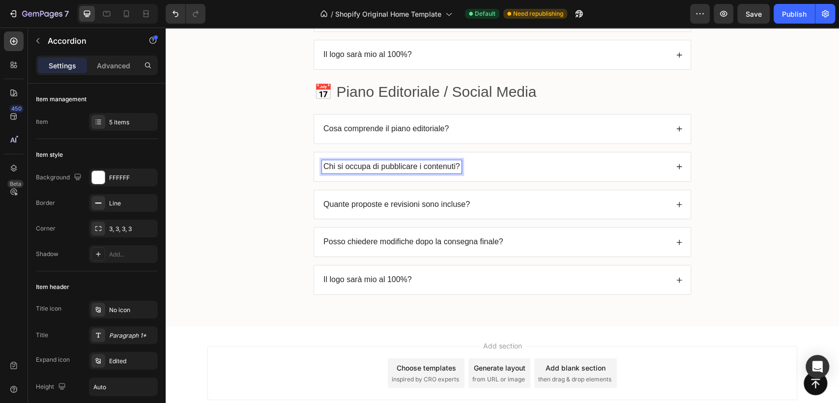
click at [673, 160] on div "Chi si occupa di pubblicare i contenuti?" at bounding box center [502, 166] width 376 height 29
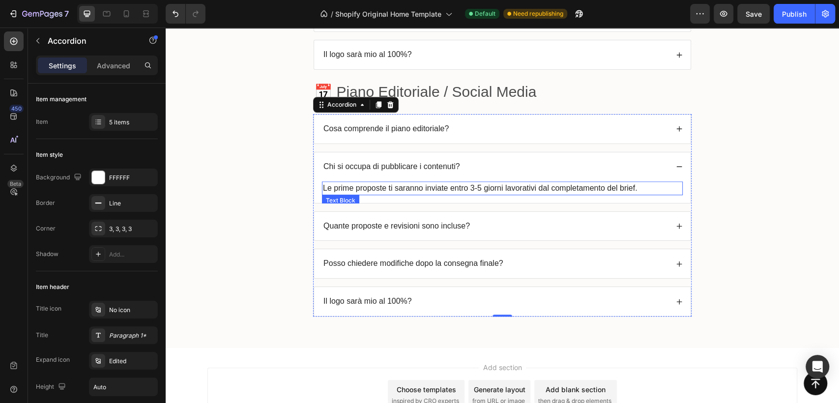
click at [543, 188] on p "Le prime proposte ti saranno inviate entro 3-5 giorni lavorativi dal completame…" at bounding box center [502, 188] width 359 height 12
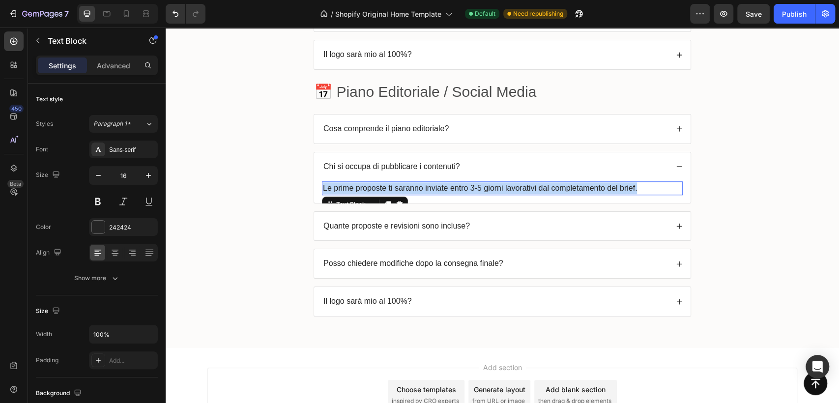
click at [543, 188] on p "Le prime proposte ti saranno inviate entro 3-5 giorni lavorativi dal completame…" at bounding box center [502, 188] width 359 height 12
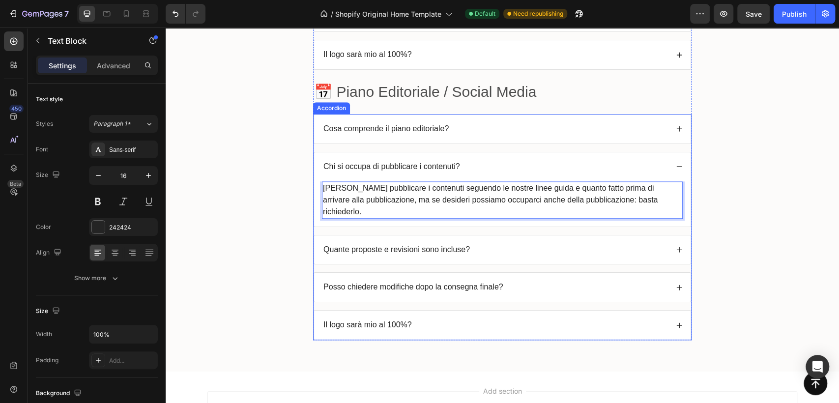
click at [456, 235] on div "Quante proposte e revisioni sono incluse?" at bounding box center [502, 249] width 376 height 29
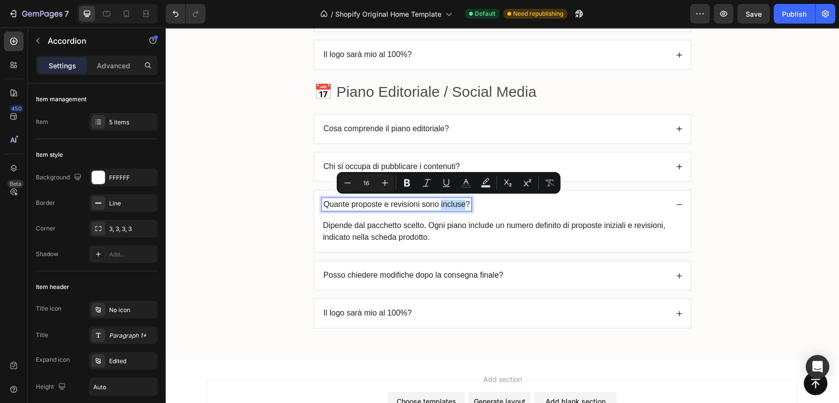
click at [450, 200] on p "Quante proposte e revisioni sono incluse?" at bounding box center [396, 204] width 146 height 10
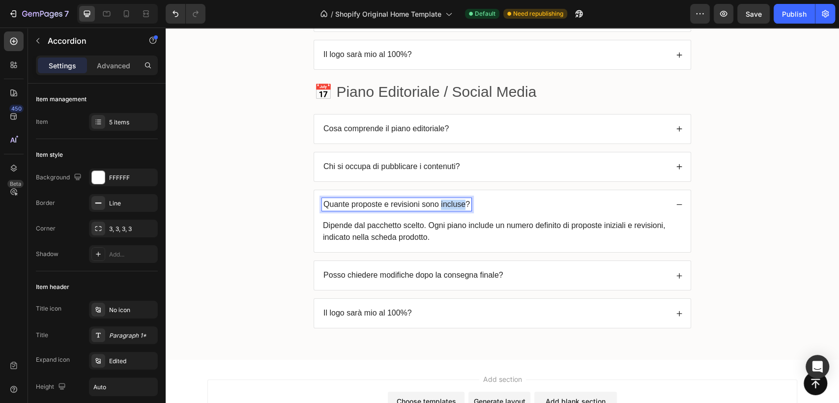
click at [450, 200] on p "Quante proposte e revisioni sono incluse?" at bounding box center [396, 204] width 146 height 10
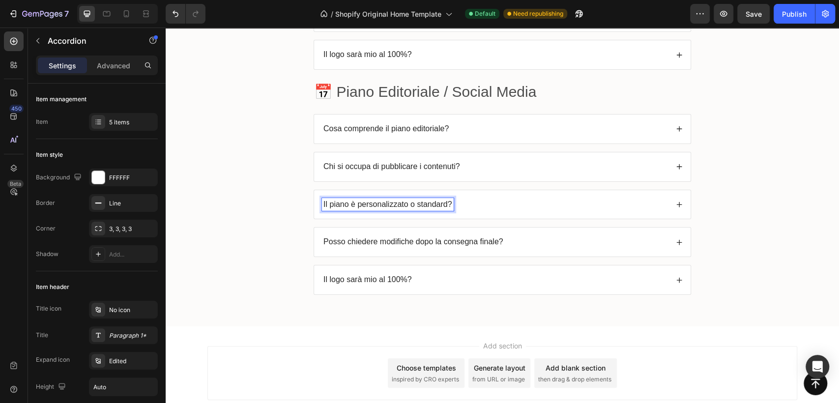
click at [676, 201] on icon at bounding box center [679, 204] width 7 height 7
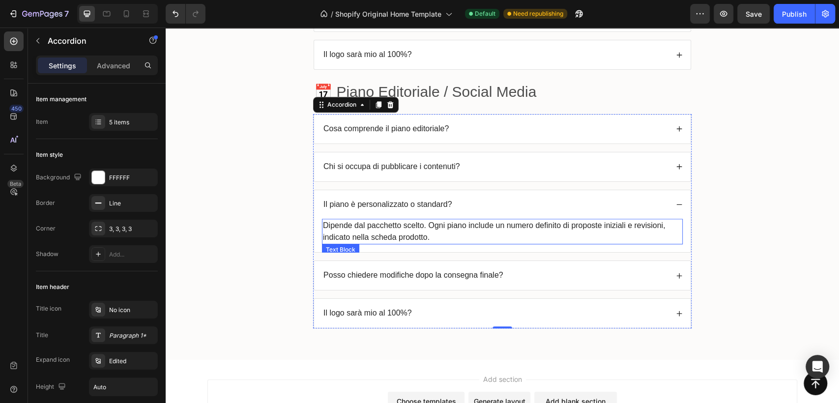
click at [458, 236] on p "Dipende dal pacchetto scelto. Ogni piano include un numero definito di proposte…" at bounding box center [502, 232] width 359 height 24
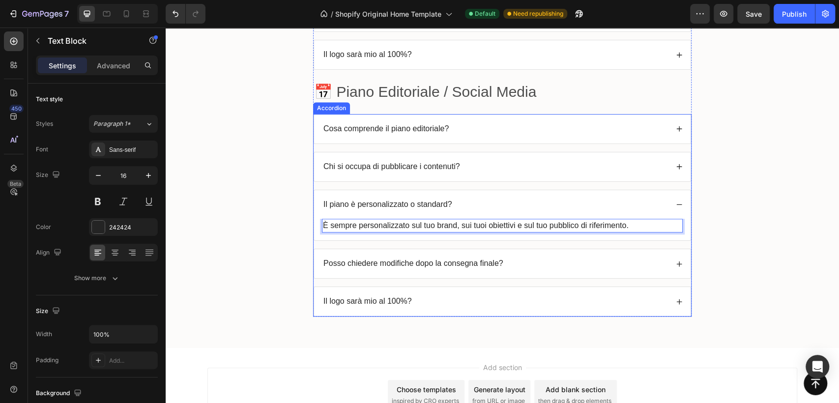
click at [504, 263] on div "Posso chiedere modifiche dopo la consegna finale?" at bounding box center [495, 263] width 346 height 13
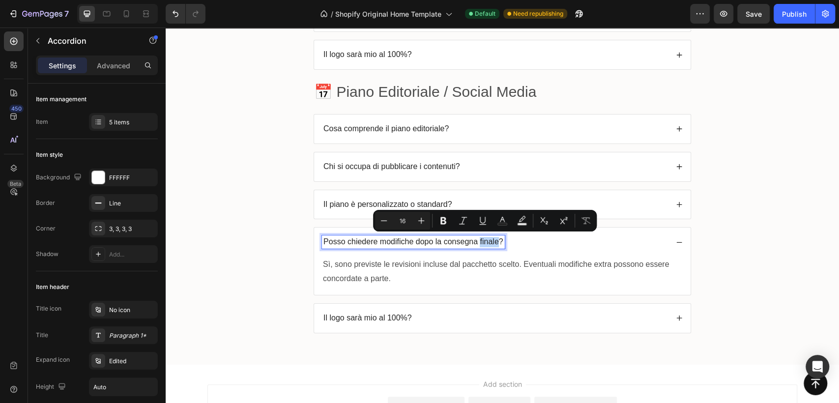
click at [475, 237] on p "Posso chiedere modifiche dopo la consegna finale?" at bounding box center [413, 242] width 180 height 10
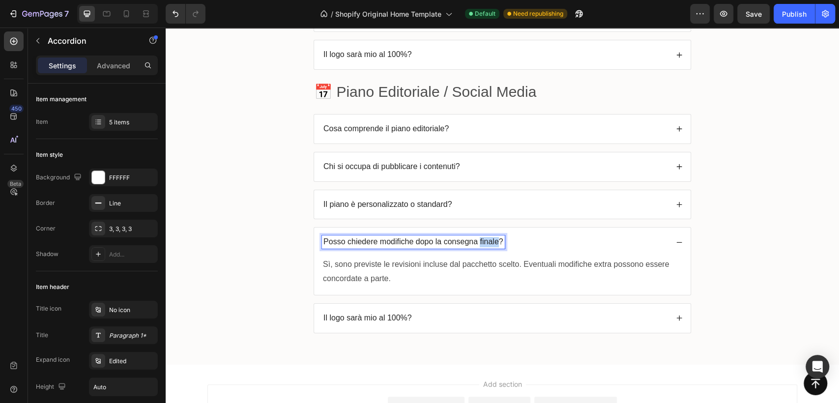
click at [475, 237] on p "Posso chiedere modifiche dopo la consegna finale?" at bounding box center [413, 242] width 180 height 10
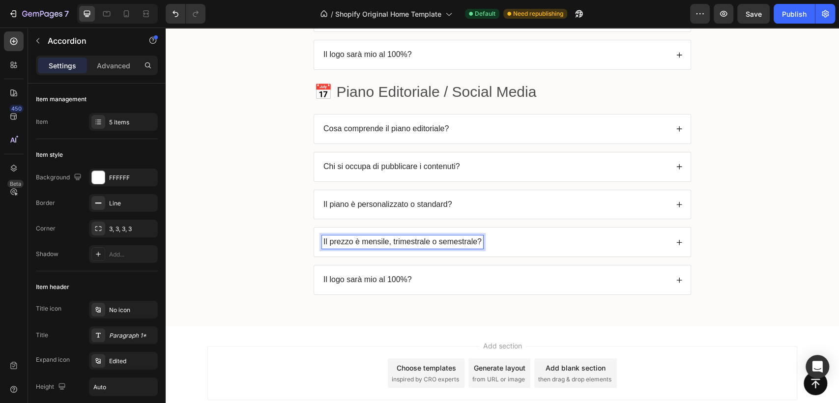
click at [676, 242] on icon at bounding box center [679, 242] width 7 height 7
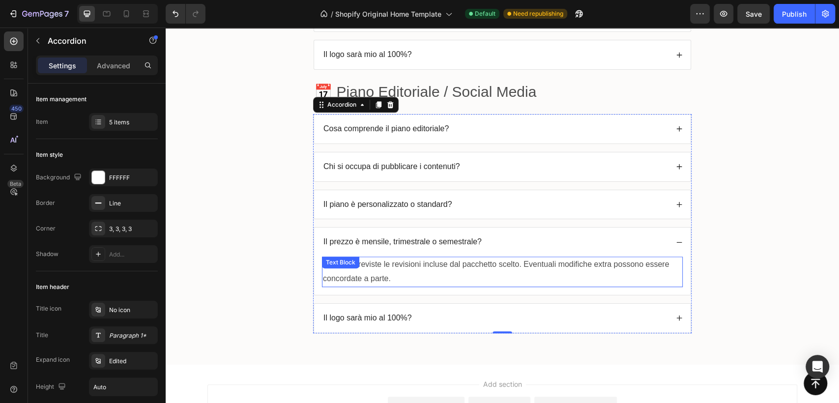
click at [430, 267] on p "Sì, sono previste le revisioni incluse dal pacchetto scelto. Eventuali modifich…" at bounding box center [502, 271] width 359 height 28
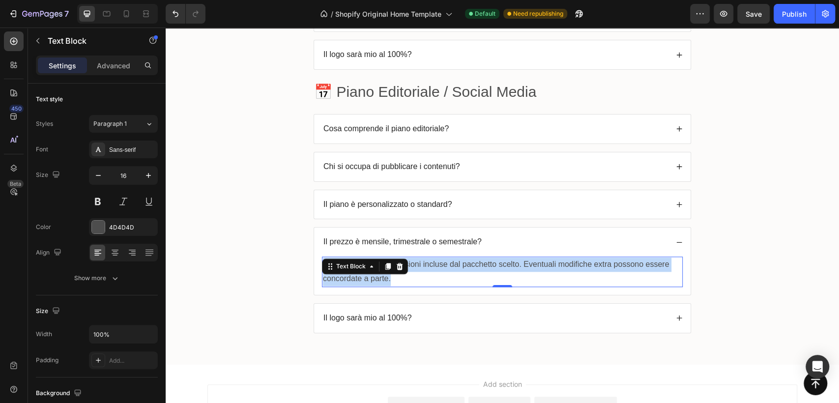
click at [430, 267] on p "Sì, sono previste le revisioni incluse dal pacchetto scelto. Eventuali modifich…" at bounding box center [502, 271] width 359 height 28
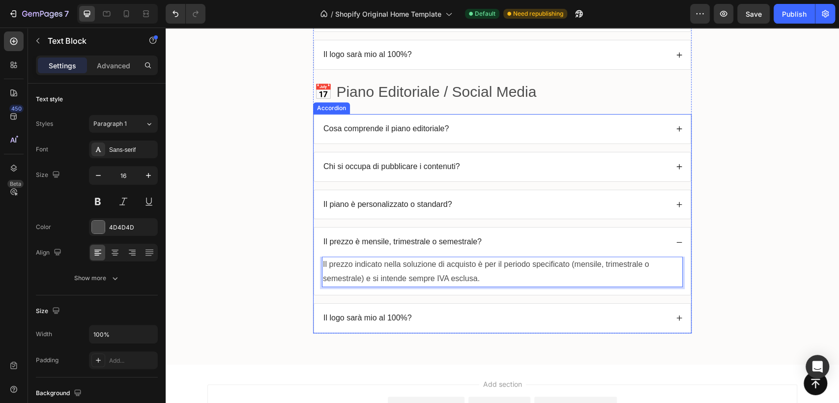
click at [483, 323] on div "Il logo sarà mio al 100%?" at bounding box center [502, 318] width 376 height 29
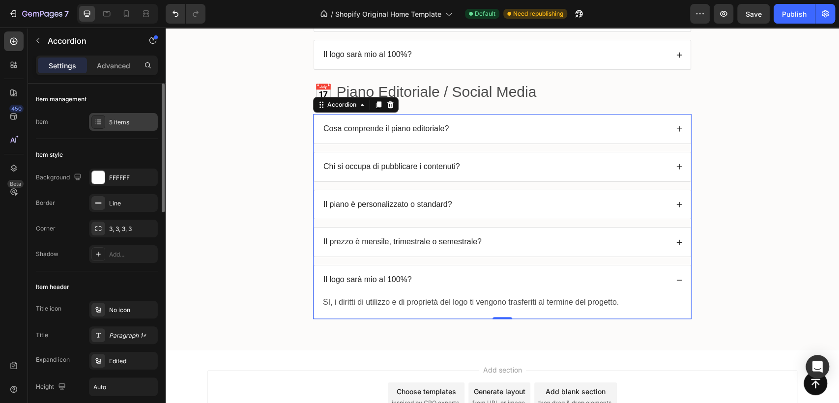
click at [117, 122] on div "5 items" at bounding box center [132, 122] width 46 height 9
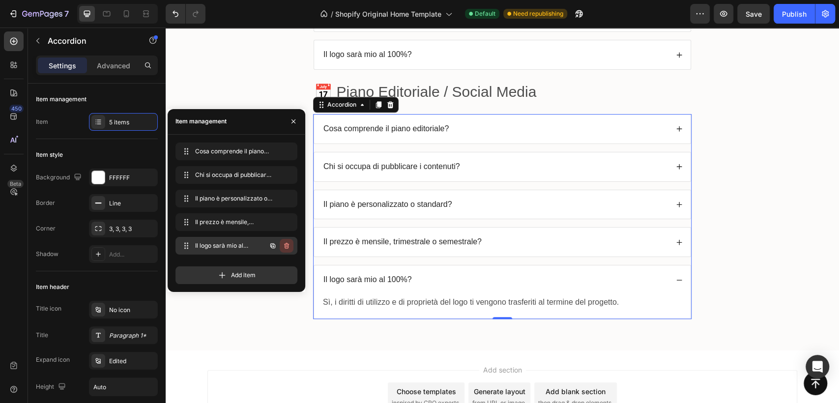
click at [286, 246] on icon "button" at bounding box center [285, 246] width 0 height 2
click at [279, 245] on div "Delete" at bounding box center [280, 245] width 18 height 9
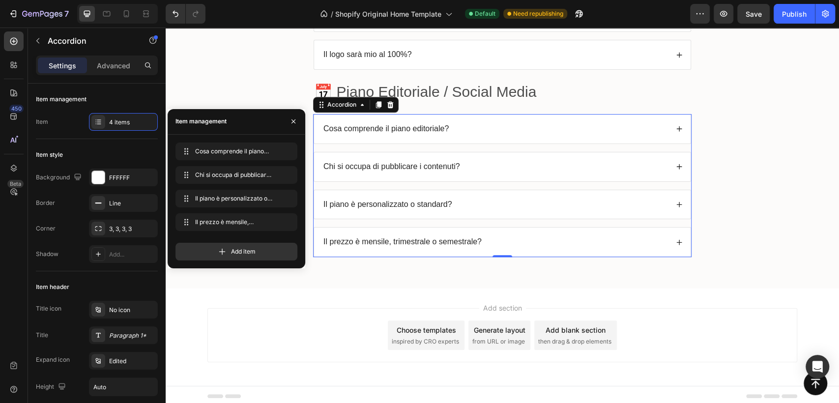
click at [798, 148] on div "FAQs Heading 🖌️ Logo Design Text Block Row Cosa ricevo acquistando un pacchetto…" at bounding box center [501, 10] width 653 height 507
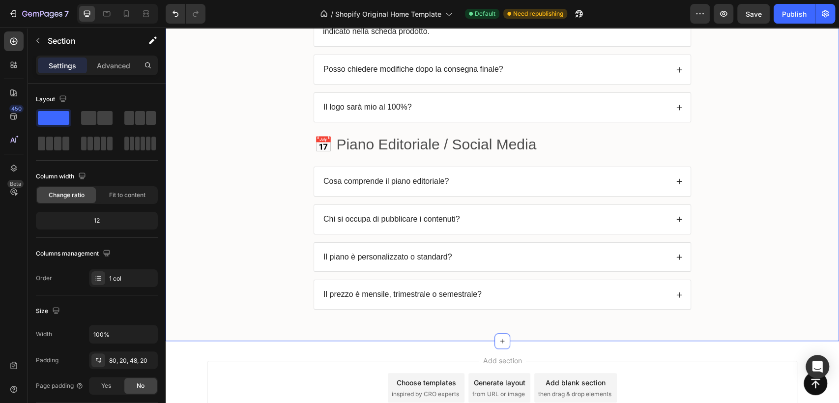
scroll to position [3004, 0]
click at [434, 143] on p "📅 Piano Editoriale / Social Media" at bounding box center [502, 145] width 376 height 27
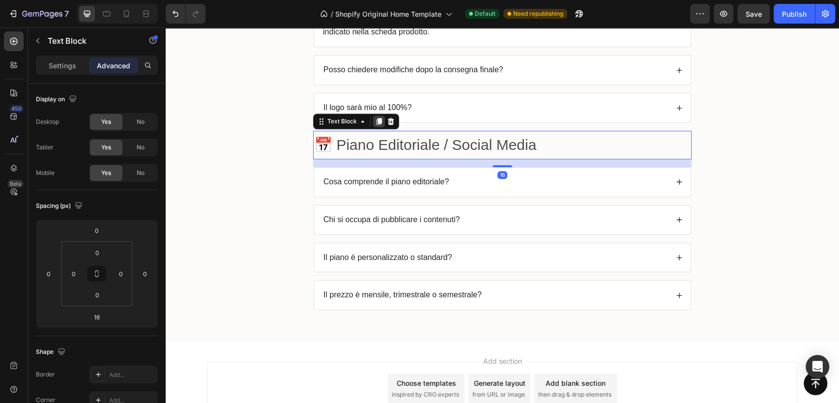
click at [376, 119] on icon at bounding box center [378, 121] width 5 height 7
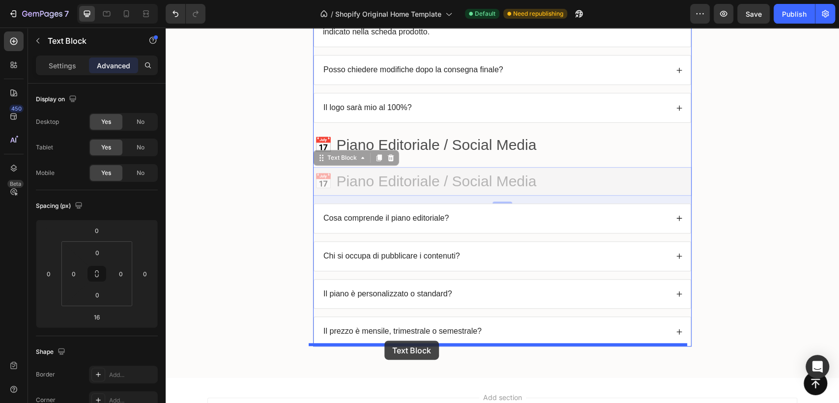
drag, startPoint x: 350, startPoint y: 158, endPoint x: 384, endPoint y: 340, distance: 185.4
type input "0"
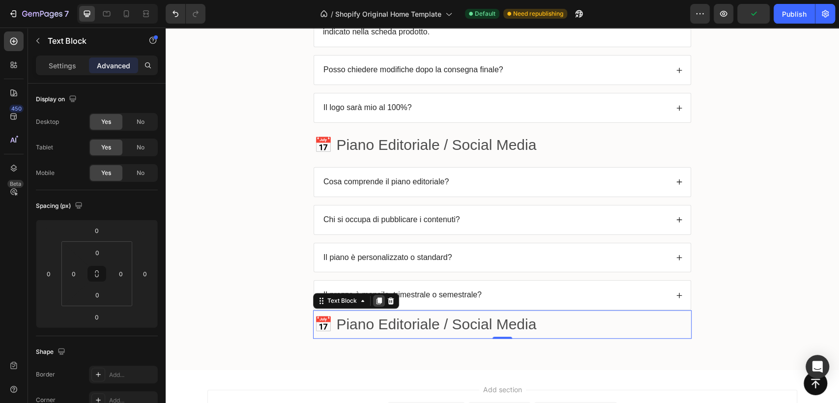
click at [376, 299] on icon at bounding box center [378, 300] width 5 height 7
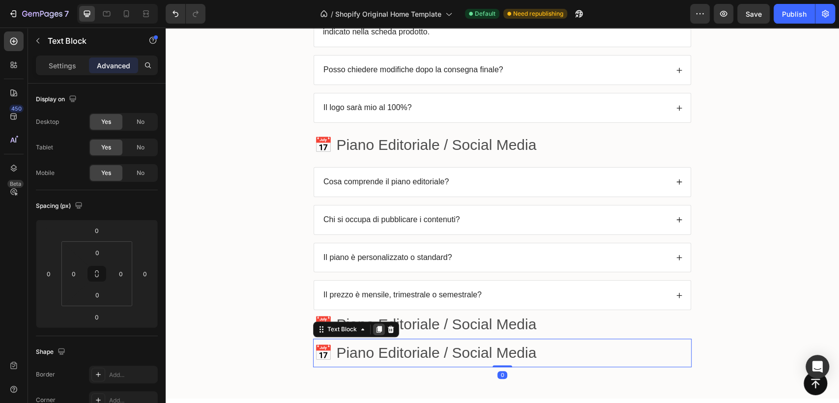
click at [376, 326] on icon at bounding box center [378, 329] width 5 height 7
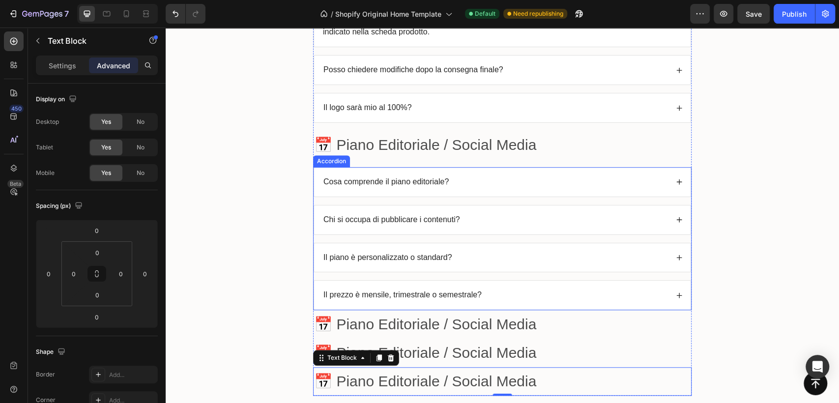
click at [334, 159] on div "Accordion" at bounding box center [331, 161] width 33 height 9
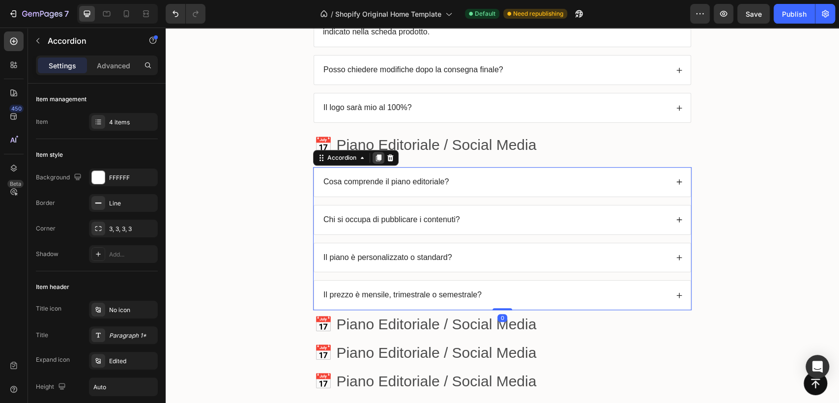
click at [376, 158] on icon at bounding box center [378, 157] width 5 height 7
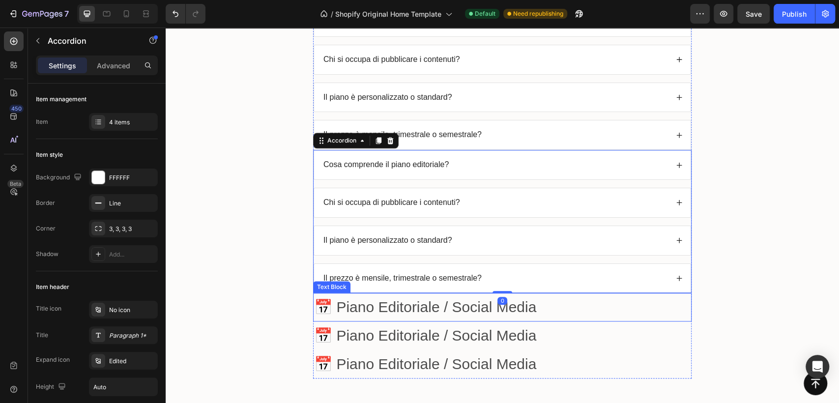
scroll to position [3141, 0]
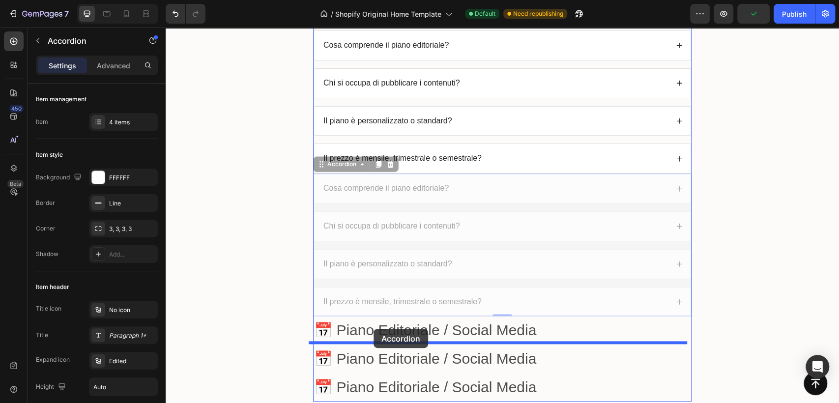
drag, startPoint x: 341, startPoint y: 164, endPoint x: 373, endPoint y: 329, distance: 167.6
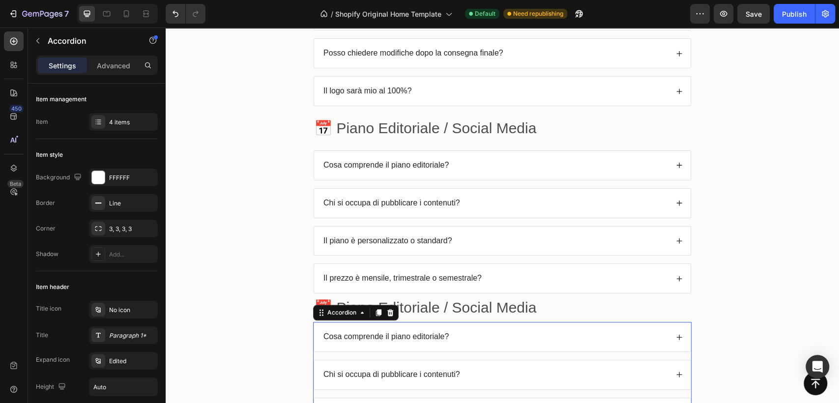
scroll to position [3086, 0]
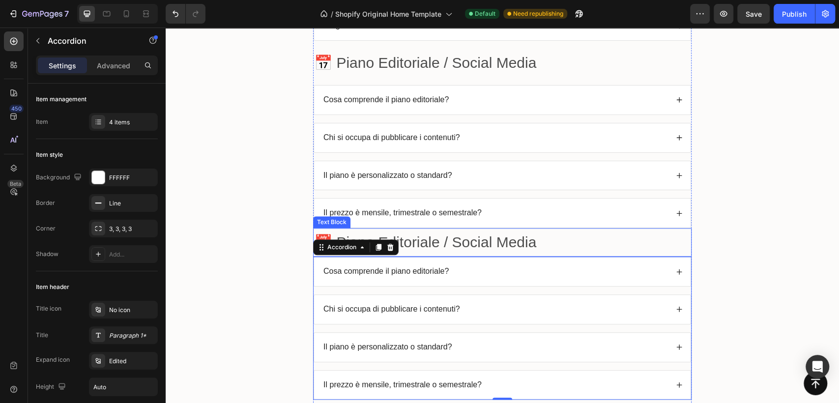
click at [441, 240] on p "📅 Piano Editoriale / Social Media" at bounding box center [502, 242] width 376 height 27
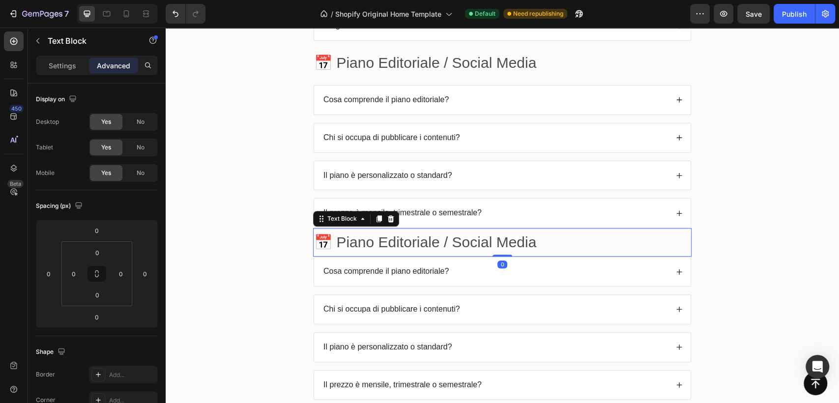
click at [441, 240] on p "📅 Piano Editoriale / Social Media" at bounding box center [502, 242] width 376 height 27
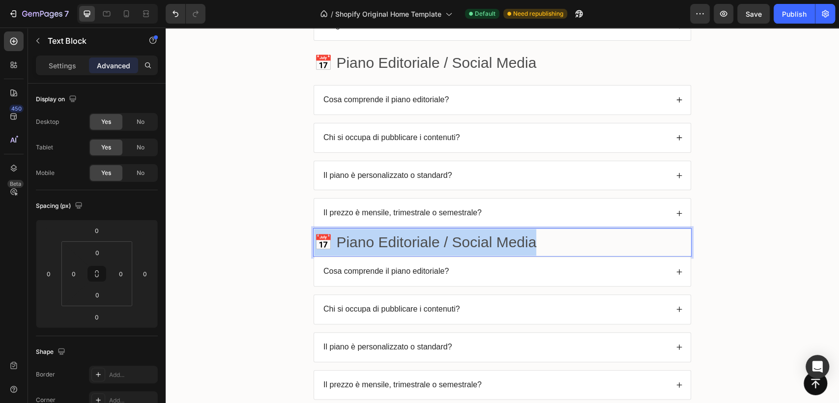
click at [441, 240] on p "📅 Piano Editoriale / Social Media" at bounding box center [502, 242] width 376 height 27
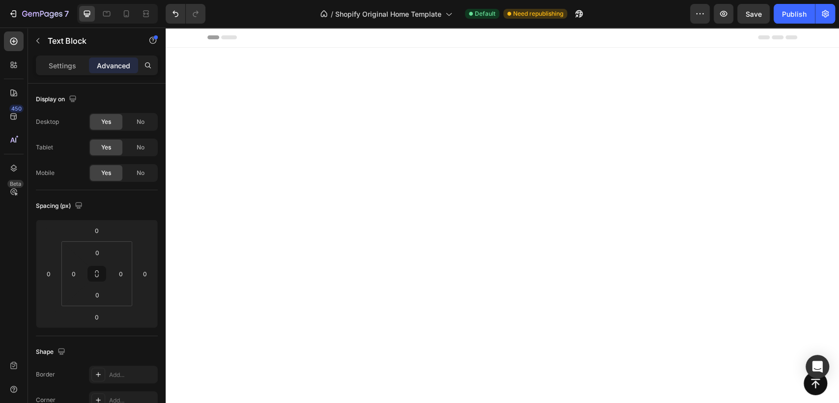
scroll to position [3086, 0]
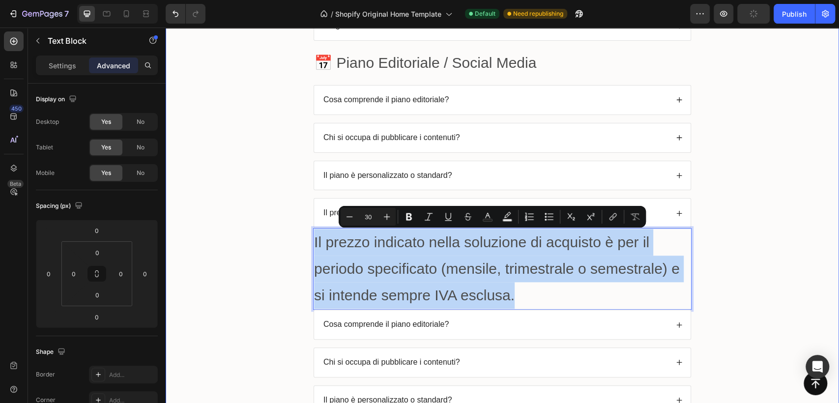
drag, startPoint x: 513, startPoint y: 289, endPoint x: 282, endPoint y: 236, distance: 238.0
click at [282, 236] on div "FAQs Heading 🖌️ Logo Design Text Block Row Cosa ricevo acquistando un pacchetto…" at bounding box center [501, 122] width 653 height 789
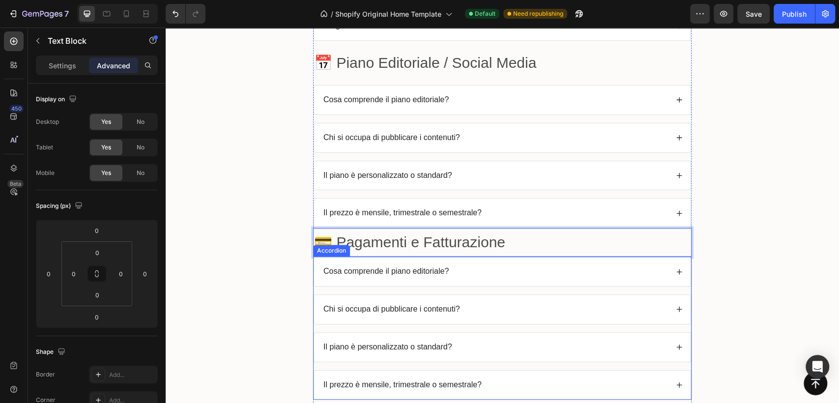
click at [401, 270] on p "Cosa comprende il piano editoriale?" at bounding box center [385, 271] width 125 height 10
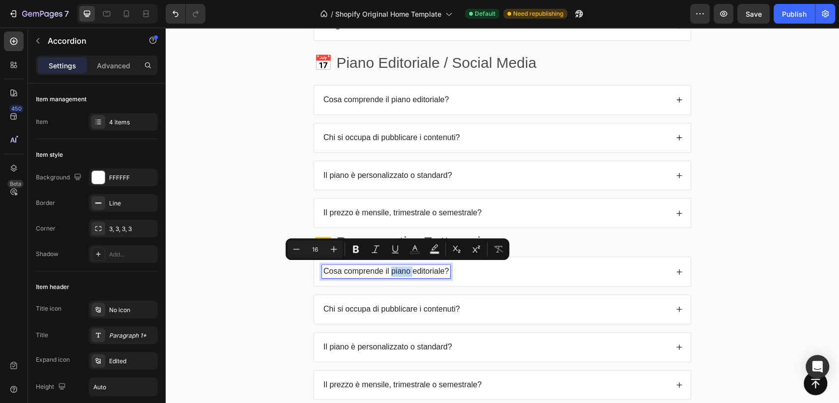
click at [401, 270] on p "Cosa comprende il piano editoriale?" at bounding box center [385, 271] width 125 height 10
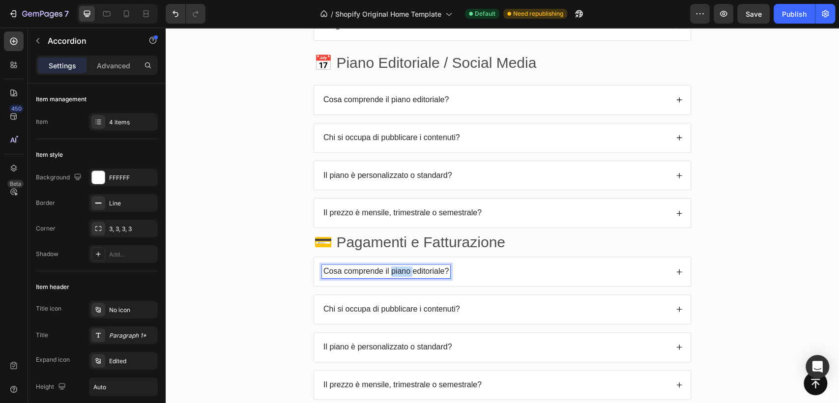
click at [401, 270] on p "Cosa comprende il piano editoriale?" at bounding box center [385, 271] width 125 height 10
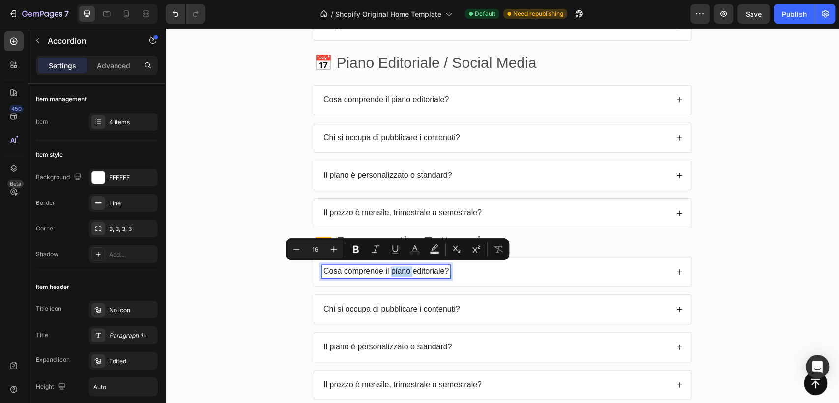
click at [401, 270] on p "Cosa comprende il piano editoriale?" at bounding box center [385, 271] width 125 height 10
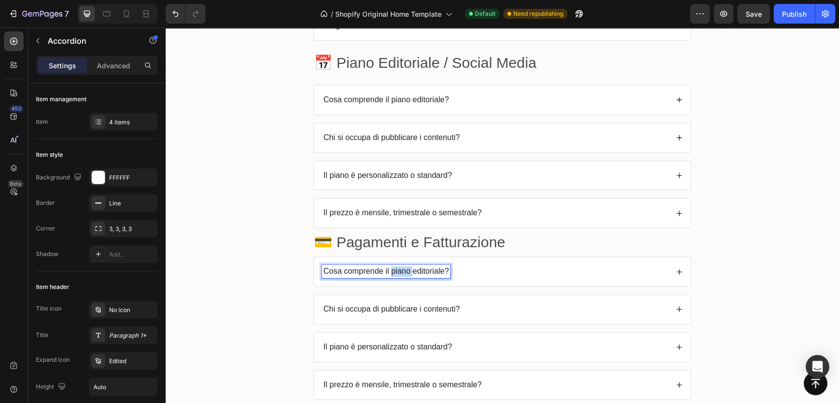
click at [401, 270] on p "Cosa comprende il piano editoriale?" at bounding box center [385, 271] width 125 height 10
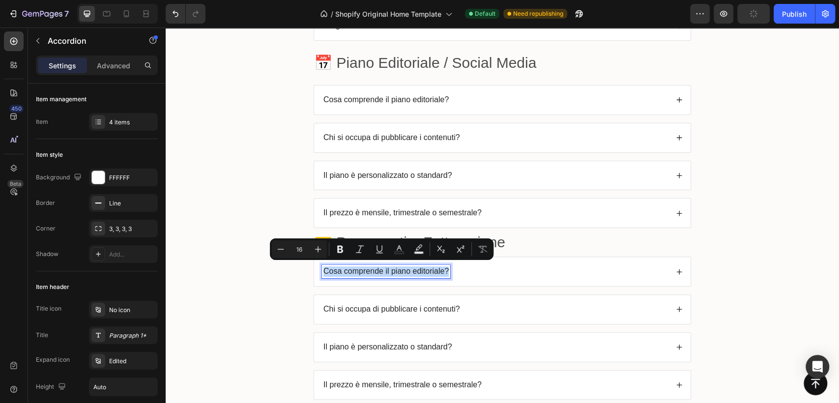
click at [401, 270] on p "Cosa comprende il piano editoriale?" at bounding box center [385, 271] width 125 height 10
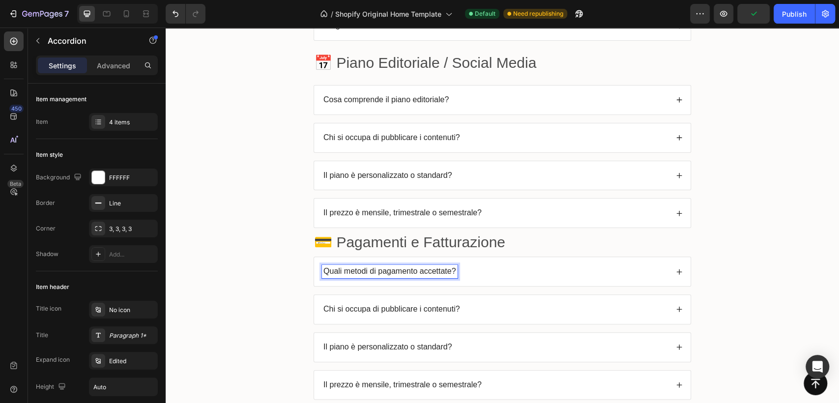
click at [676, 268] on icon at bounding box center [679, 271] width 7 height 7
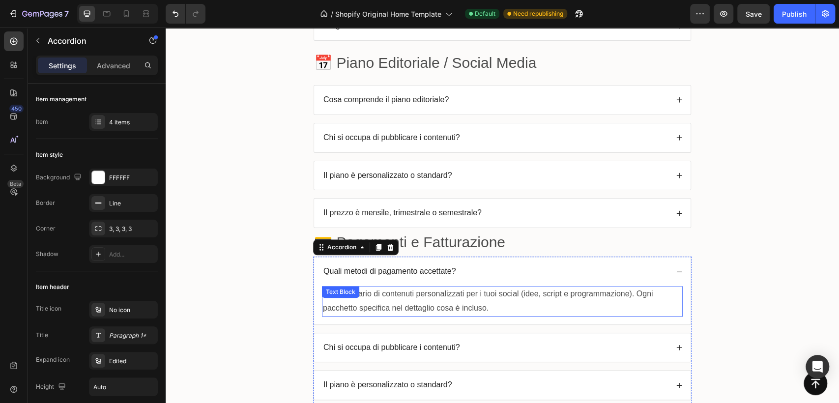
click at [408, 302] on p "Un calendario di contenuti personalizzati per i tuoi social (idee, script e pro…" at bounding box center [502, 301] width 359 height 28
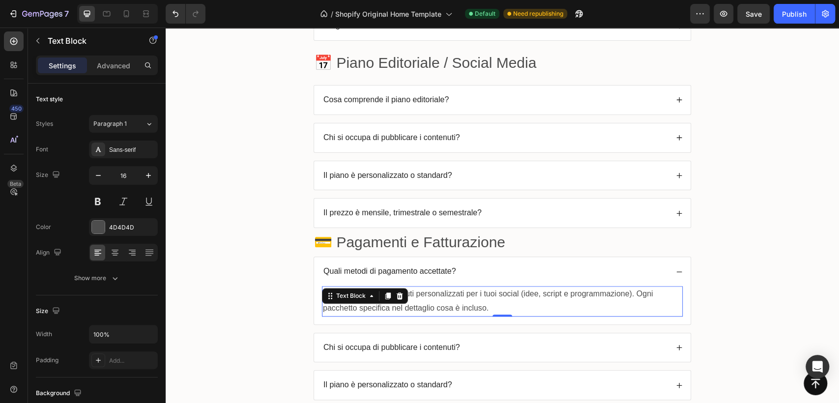
click at [408, 302] on p "Un calendario di contenuti personalizzati per i tuoi social (idee, script e pro…" at bounding box center [502, 301] width 359 height 28
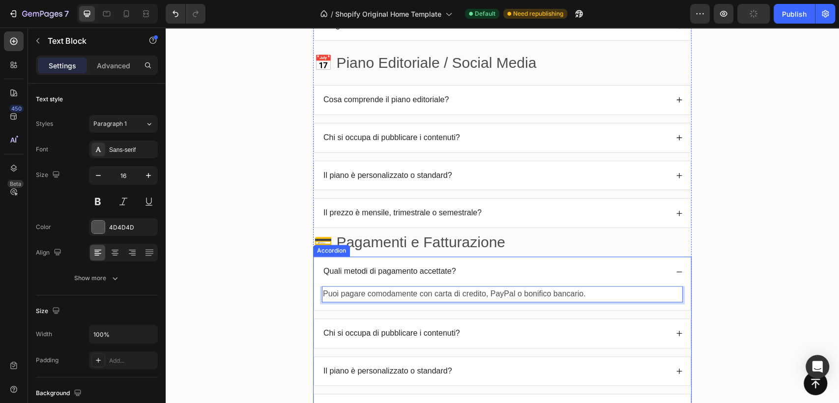
click at [676, 330] on icon at bounding box center [679, 333] width 7 height 7
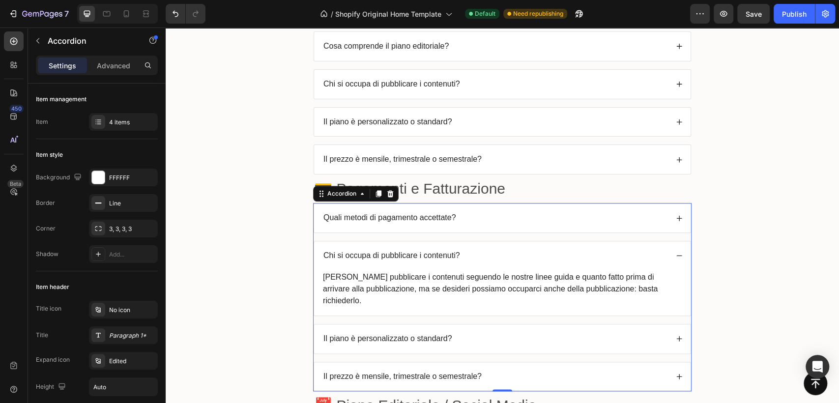
scroll to position [3195, 0]
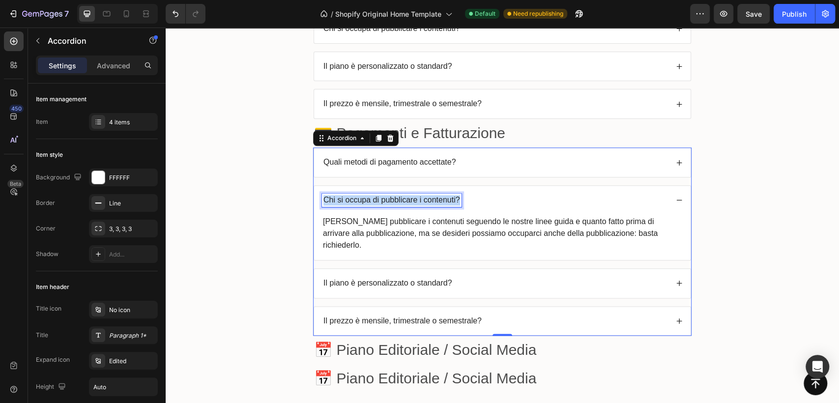
click at [405, 195] on p "Chi si occupa di pubblicare i contenuti?" at bounding box center [391, 200] width 137 height 10
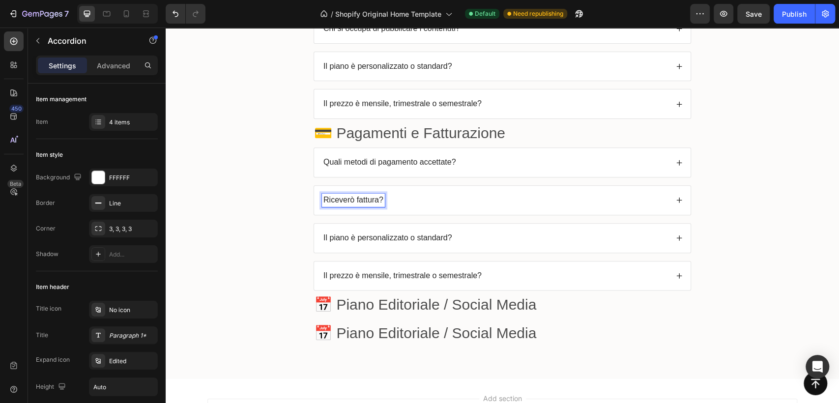
click at [428, 194] on div "Riceverò fattura?" at bounding box center [495, 200] width 346 height 13
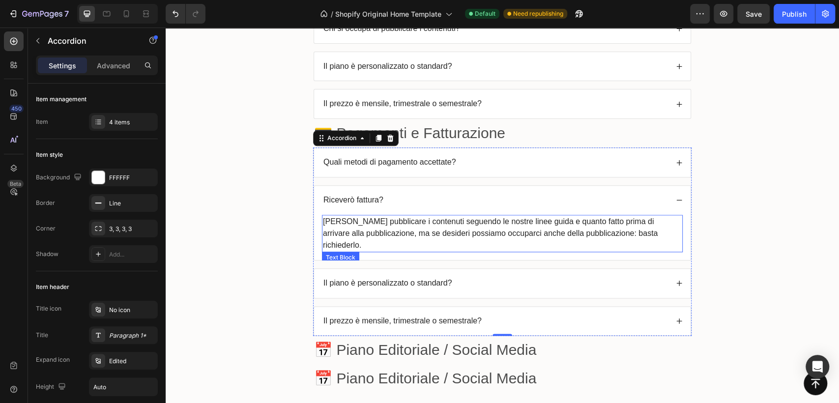
click at [410, 217] on p "[PERSON_NAME] pubblicare i contenuti seguendo le nostre linee guida e quanto fa…" at bounding box center [502, 233] width 359 height 35
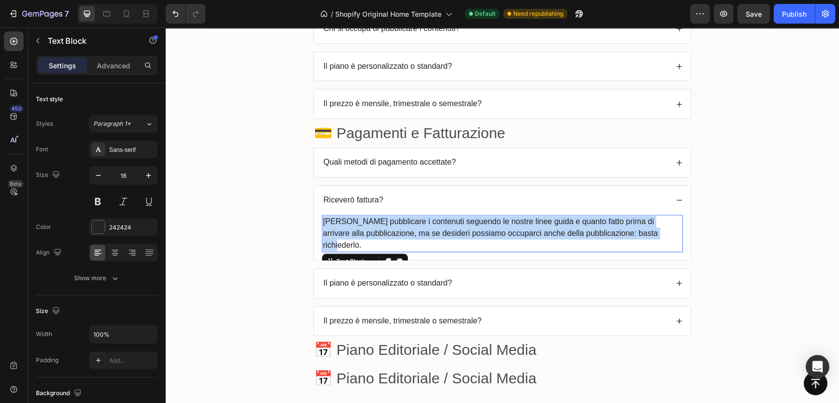
click at [410, 217] on p "[PERSON_NAME] pubblicare i contenuti seguendo le nostre linee guida e quanto fa…" at bounding box center [502, 233] width 359 height 35
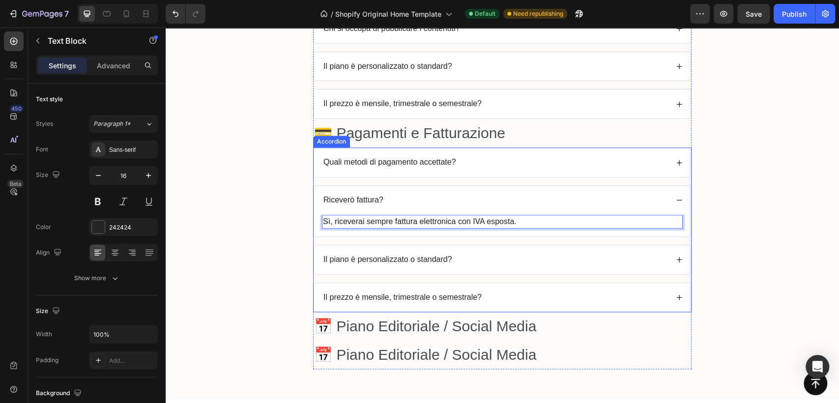
click at [390, 259] on p "Il piano è personalizzato o standard?" at bounding box center [387, 259] width 129 height 10
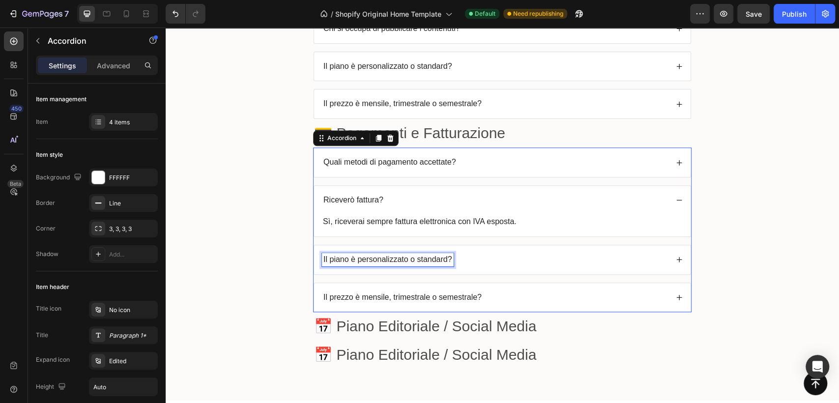
click at [390, 259] on p "Il piano è personalizzato o standard?" at bounding box center [387, 259] width 129 height 10
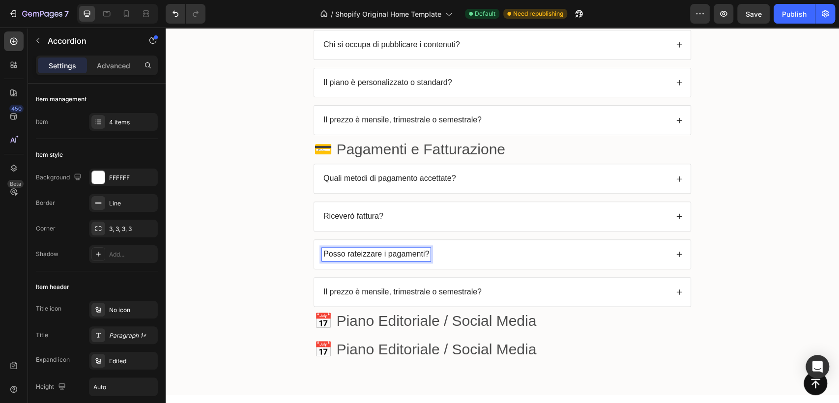
scroll to position [3174, 0]
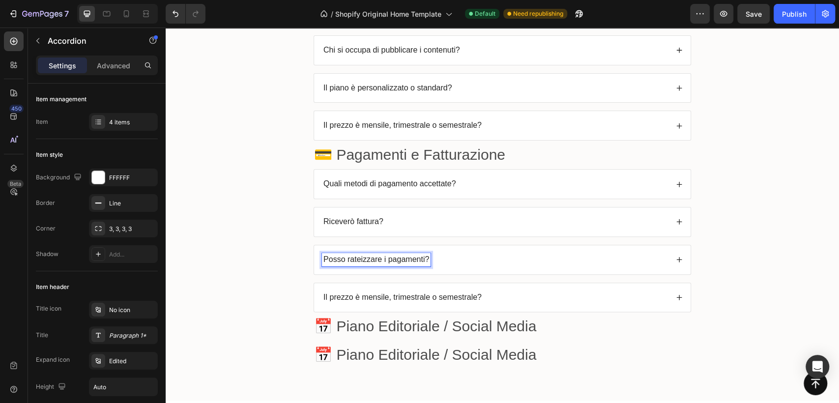
click at [676, 257] on icon at bounding box center [679, 259] width 7 height 7
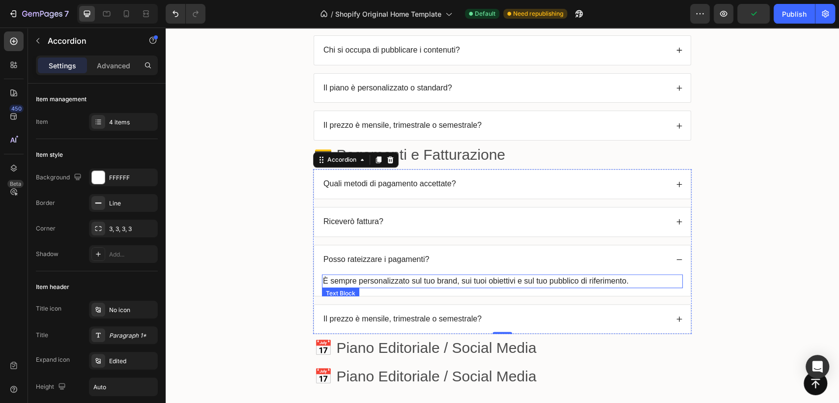
click at [413, 280] on p "È sempre personalizzato sul tuo brand, sui tuoi obiettivi e sul tuo pubblico di…" at bounding box center [502, 281] width 359 height 12
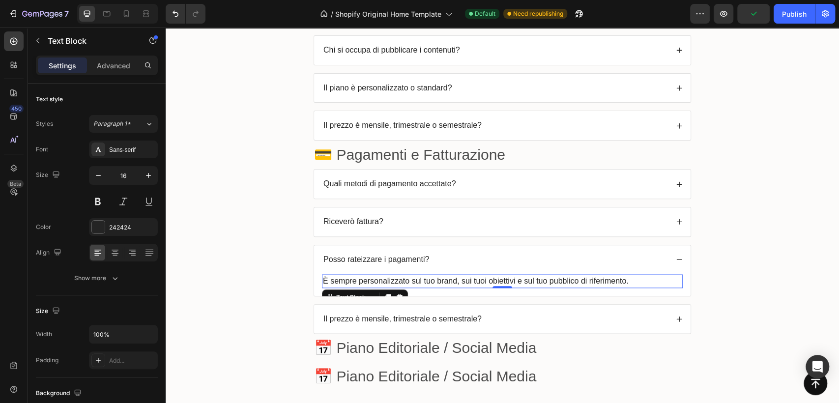
click at [413, 280] on p "È sempre personalizzato sul tuo brand, sui tuoi obiettivi e sul tuo pubblico di…" at bounding box center [502, 281] width 359 height 12
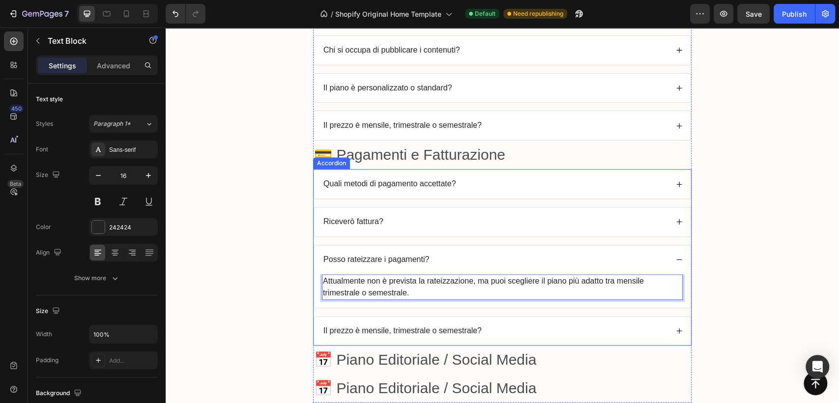
click at [508, 307] on div "Quali metodi di pagamento accettate? Riceverò fattura? Posso rateizzare i pagam…" at bounding box center [502, 257] width 378 height 176
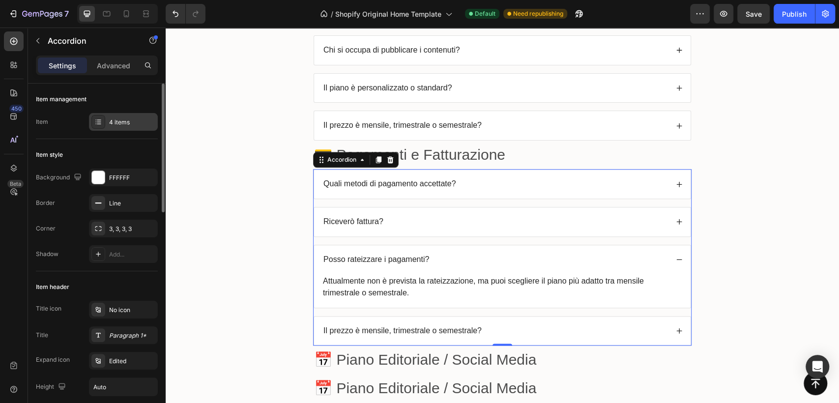
click at [134, 122] on div "4 items" at bounding box center [132, 122] width 46 height 9
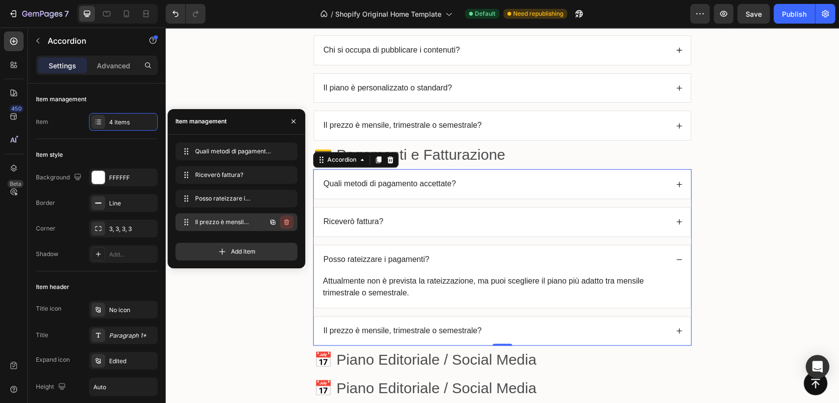
click at [289, 224] on icon "button" at bounding box center [286, 222] width 8 height 8
click at [287, 223] on div "Delete" at bounding box center [280, 222] width 18 height 9
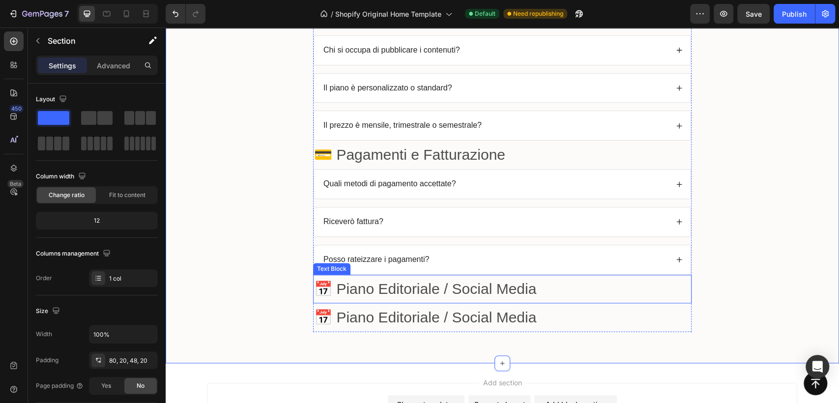
click at [368, 283] on p "📅 Piano Editoriale / Social Media" at bounding box center [502, 289] width 376 height 27
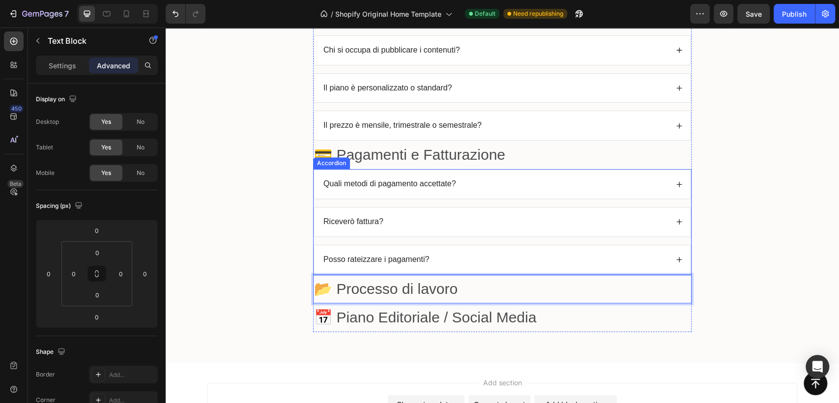
click at [325, 165] on div "Accordion" at bounding box center [331, 163] width 37 height 12
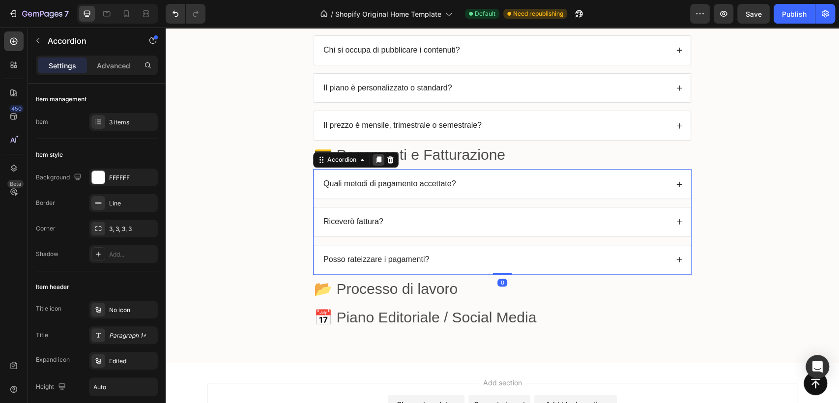
click at [376, 158] on icon at bounding box center [378, 159] width 5 height 7
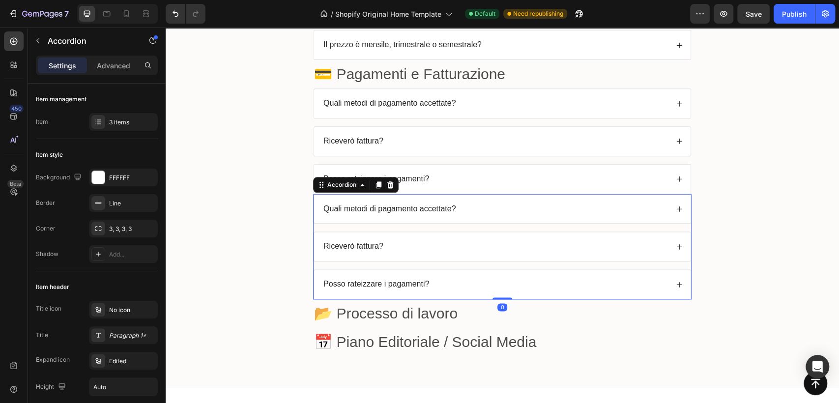
scroll to position [3283, 0]
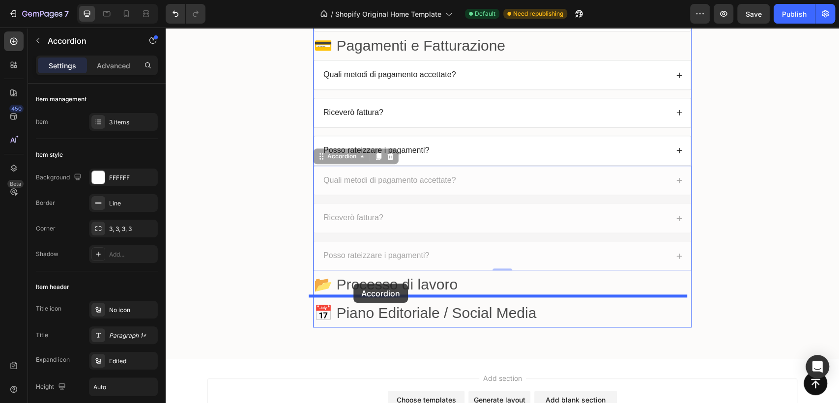
drag, startPoint x: 316, startPoint y: 157, endPoint x: 353, endPoint y: 283, distance: 132.0
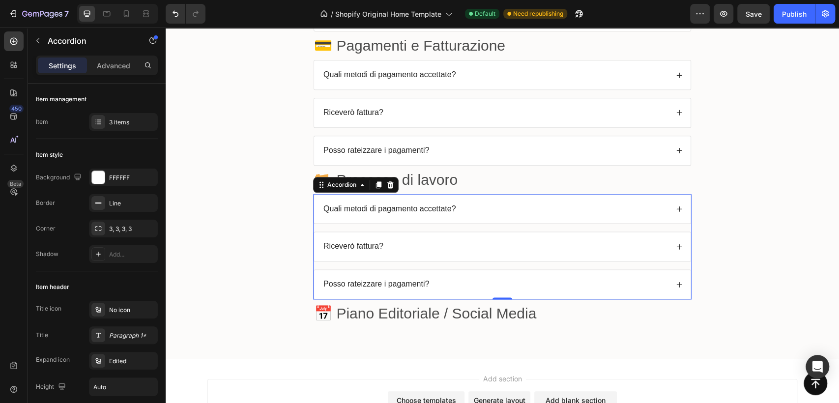
click at [440, 208] on p "Quali metodi di pagamento accettate?" at bounding box center [389, 209] width 133 height 10
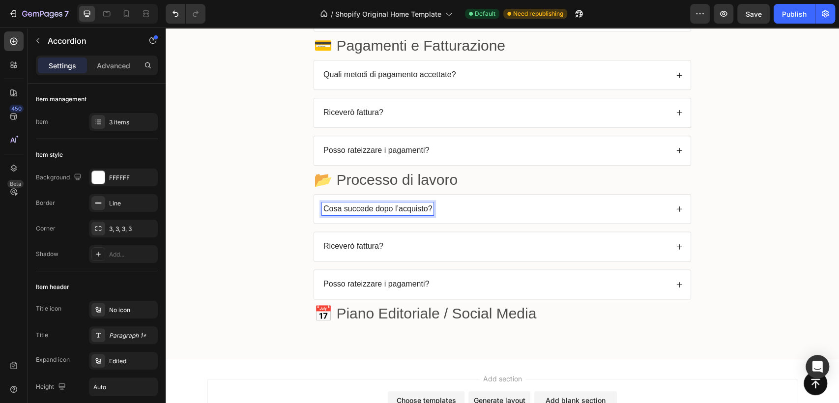
click at [676, 205] on icon at bounding box center [679, 208] width 7 height 7
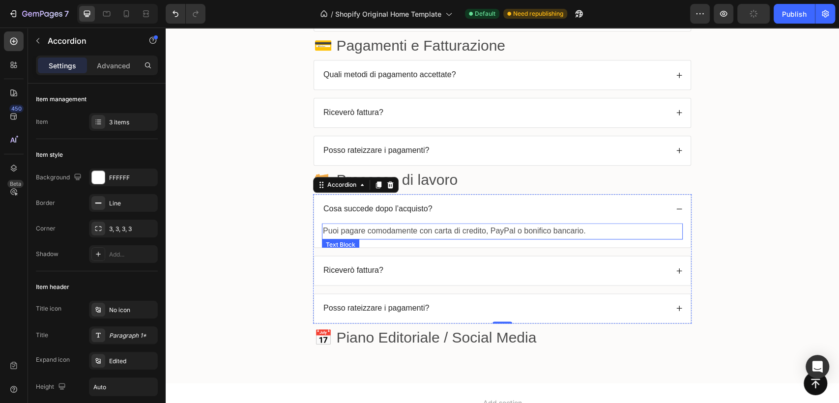
click at [405, 226] on p "Puoi pagare comodamente con carta di credito, PayPal o bonifico bancario." at bounding box center [502, 231] width 359 height 14
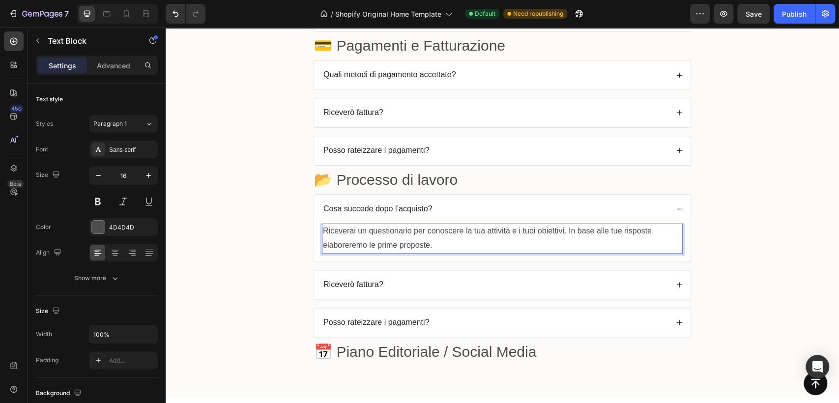
click at [323, 225] on p "Riceverai un questionario per conoscere la tua attività e i tuoi obiettivi. In …" at bounding box center [502, 238] width 359 height 28
click at [367, 282] on p "Riceverò fattura?" at bounding box center [353, 285] width 60 height 10
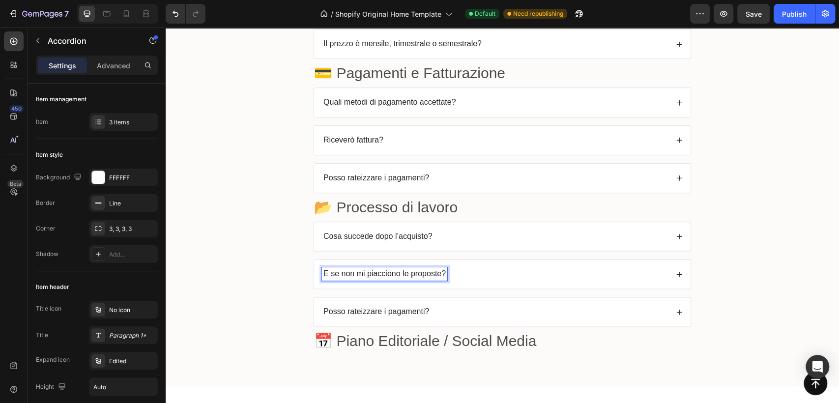
scroll to position [3245, 0]
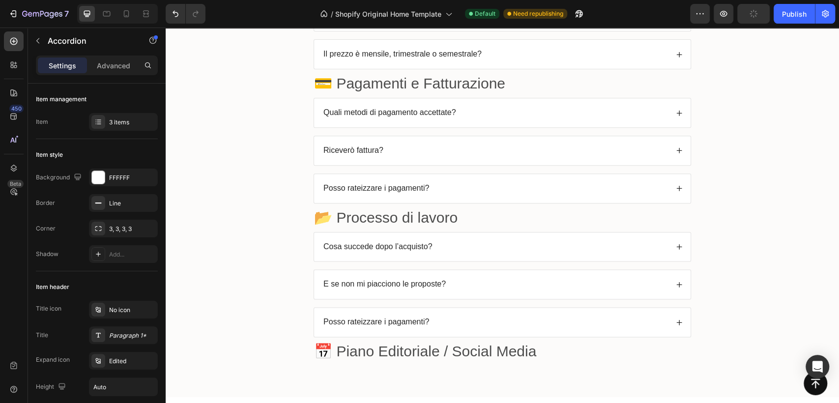
click at [676, 282] on icon at bounding box center [679, 284] width 7 height 7
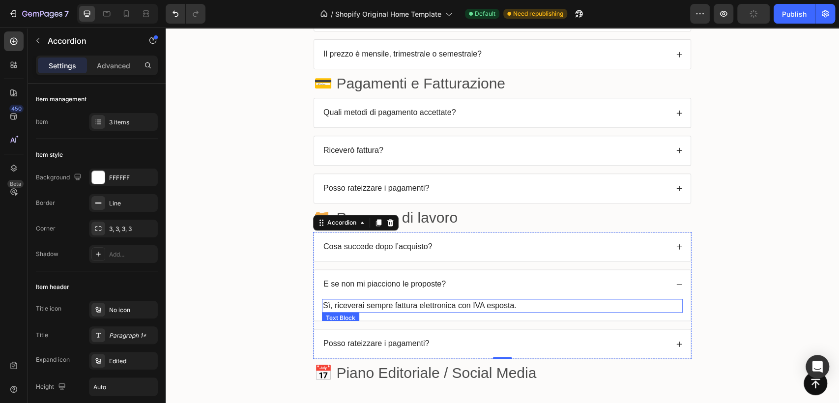
click at [461, 300] on p "Sì, riceverai sempre fattura elettronica con IVA esposta." at bounding box center [502, 306] width 359 height 12
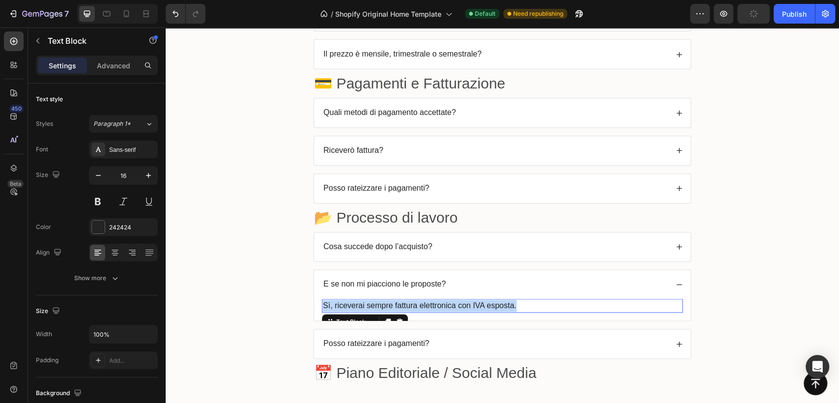
click at [461, 300] on p "Sì, riceverai sempre fattura elettronica con IVA esposta." at bounding box center [502, 306] width 359 height 12
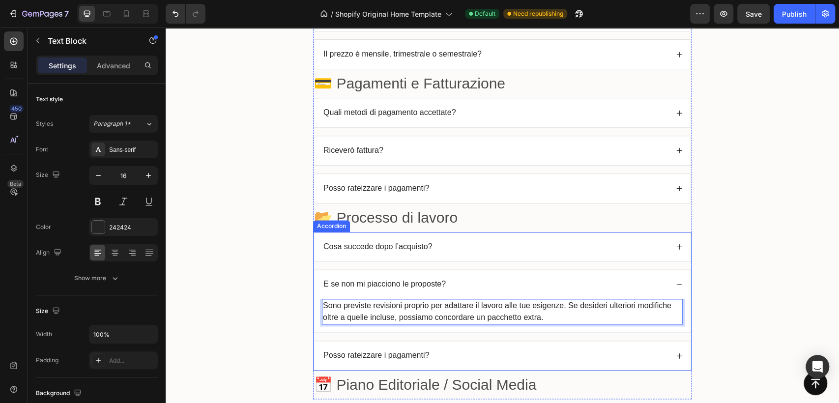
click at [382, 354] on p "Posso rateizzare i pagamenti?" at bounding box center [376, 355] width 106 height 10
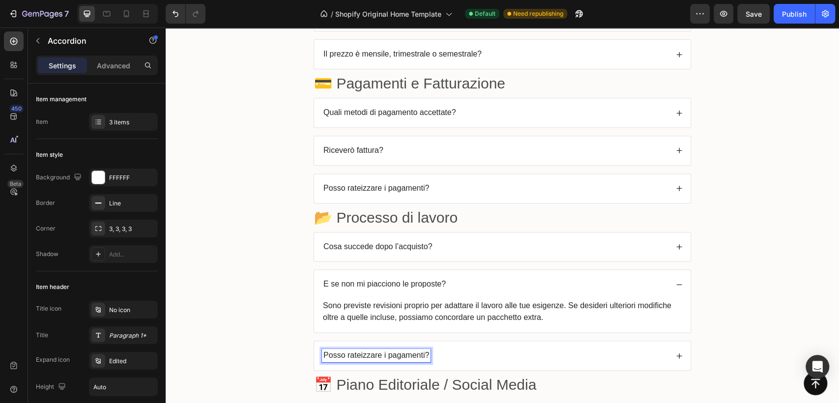
click at [382, 352] on p "Posso rateizzare i pagamenti?" at bounding box center [376, 355] width 106 height 10
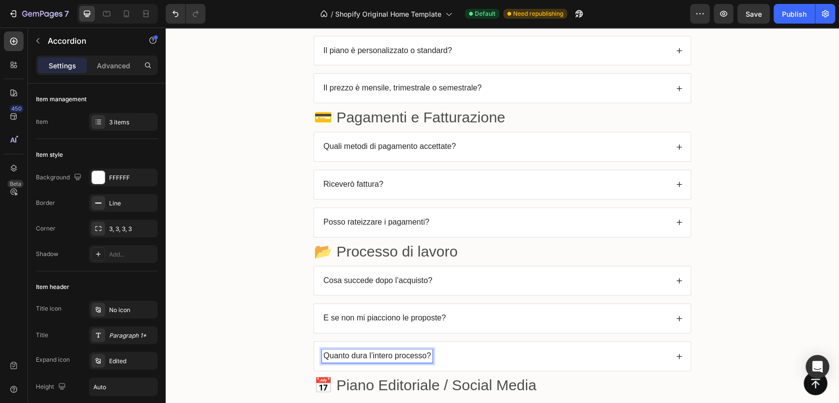
click at [676, 355] on icon at bounding box center [679, 356] width 7 height 7
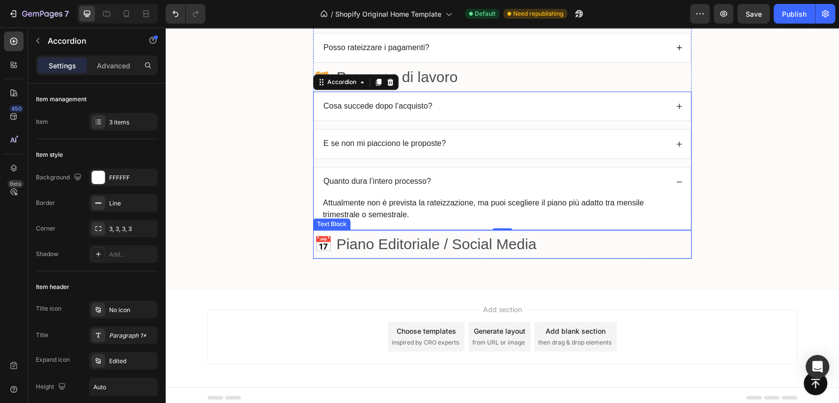
scroll to position [3387, 0]
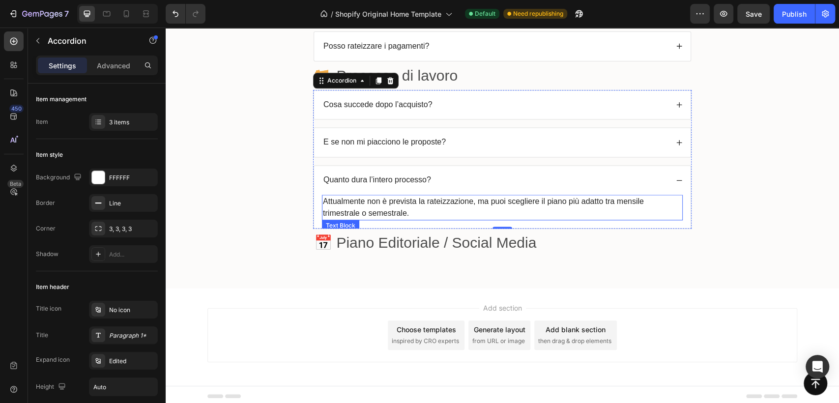
click at [412, 207] on p "Attualmente non è prevista la rateizzazione, ma puoi scegliere il piano più ada…" at bounding box center [502, 208] width 359 height 24
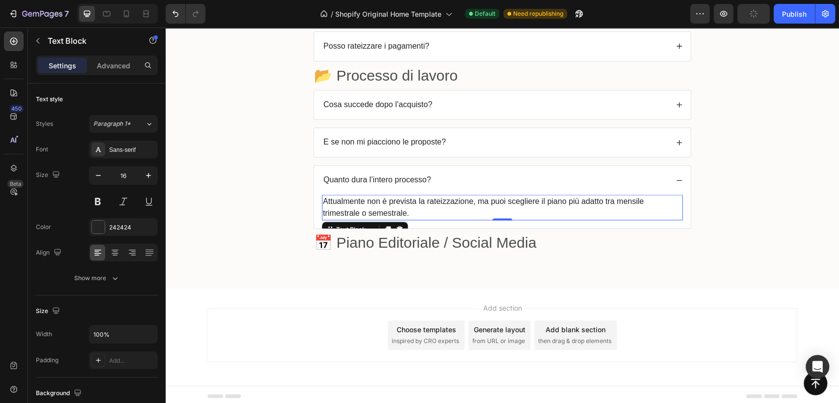
click at [412, 207] on p "Attualmente non è prevista la rateizzazione, ma puoi scegliere il piano più ada…" at bounding box center [502, 208] width 359 height 24
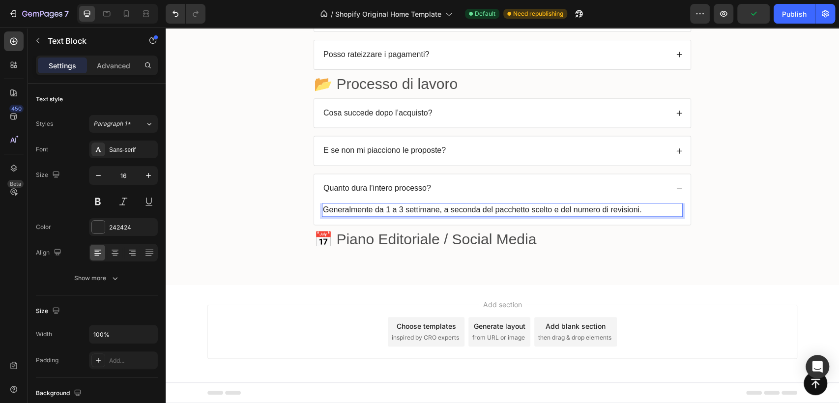
scroll to position [3375, 0]
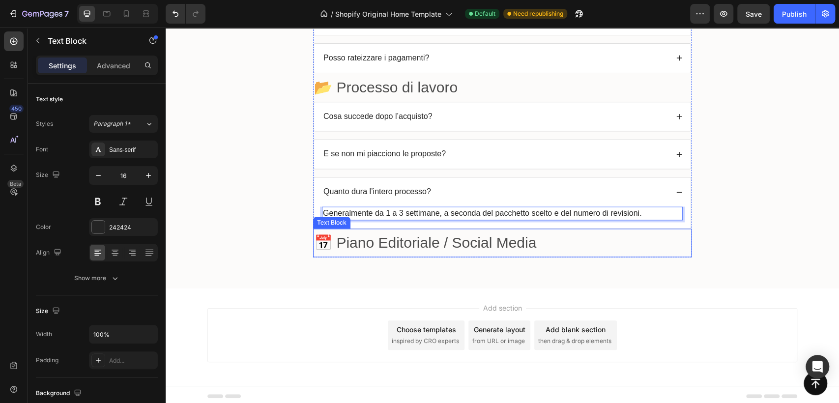
click at [377, 237] on p "📅 Piano Editoriale / Social Media" at bounding box center [502, 242] width 376 height 27
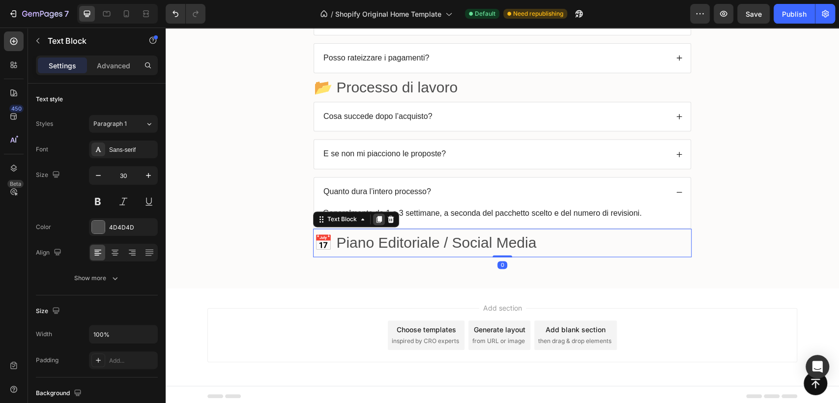
click at [376, 216] on icon at bounding box center [378, 219] width 5 height 7
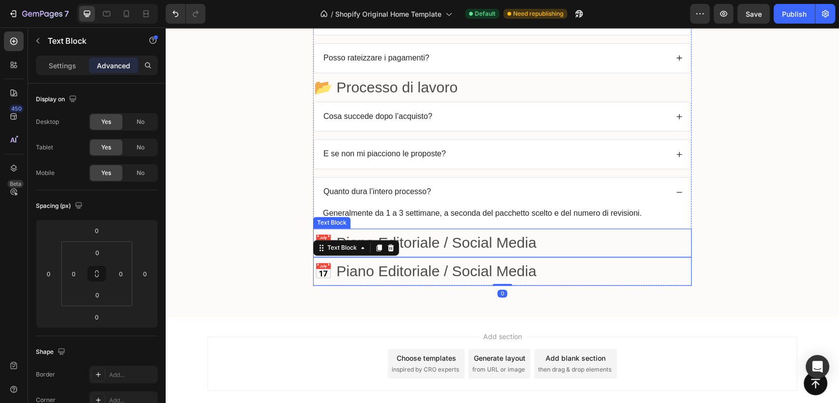
click at [401, 239] on p "📅 Piano Editoriale / Social Media" at bounding box center [502, 242] width 376 height 27
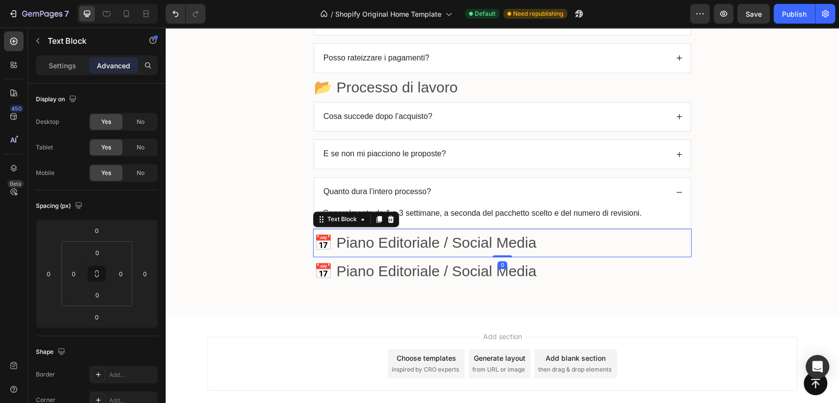
click at [401, 239] on p "📅 Piano Editoriale / Social Media" at bounding box center [502, 242] width 376 height 27
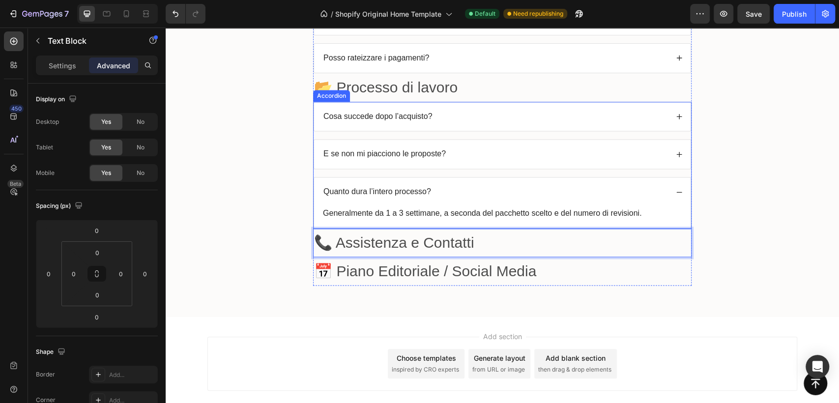
click at [443, 102] on div "Cosa succede dopo l’acquisto?" at bounding box center [502, 116] width 376 height 29
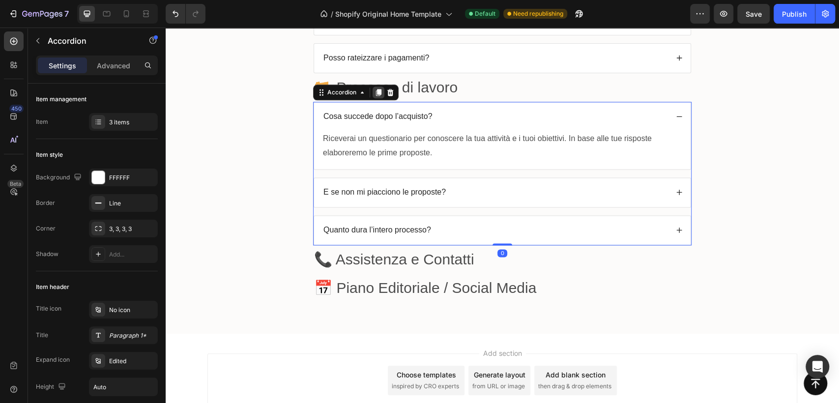
click at [376, 91] on icon at bounding box center [378, 92] width 5 height 7
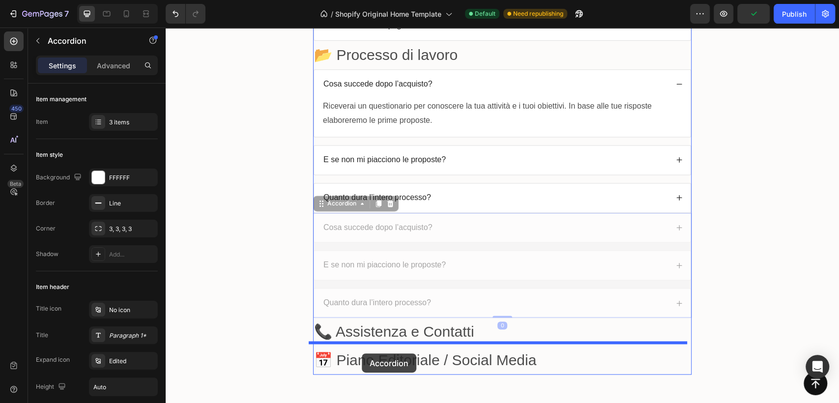
scroll to position [3419, 0]
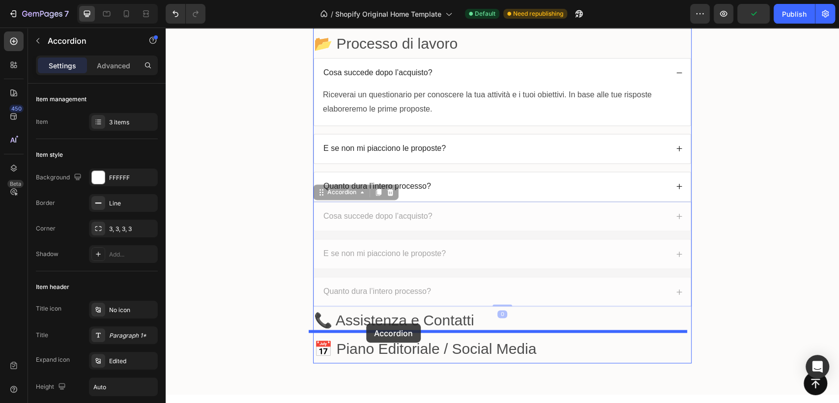
drag, startPoint x: 346, startPoint y: 232, endPoint x: 366, endPoint y: 325, distance: 94.5
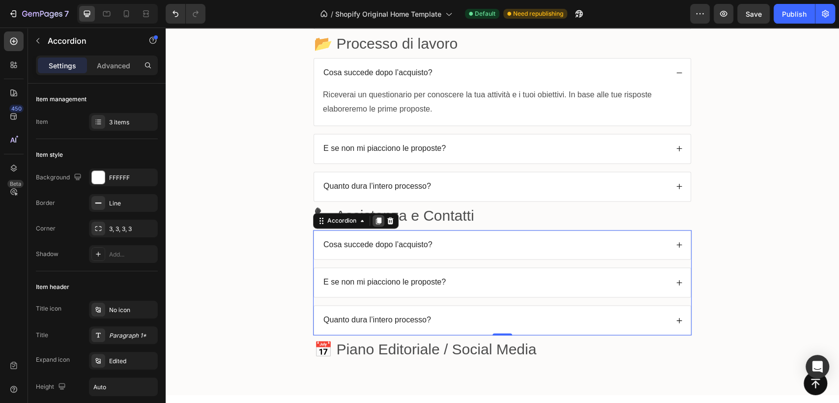
click at [376, 217] on icon at bounding box center [378, 220] width 5 height 7
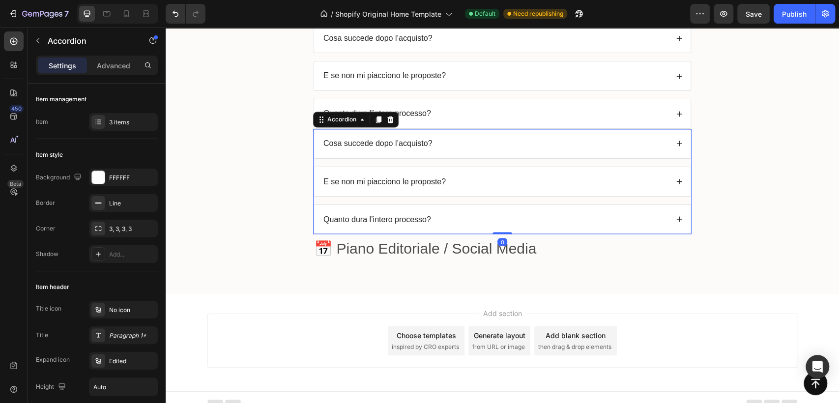
scroll to position [3630, 0]
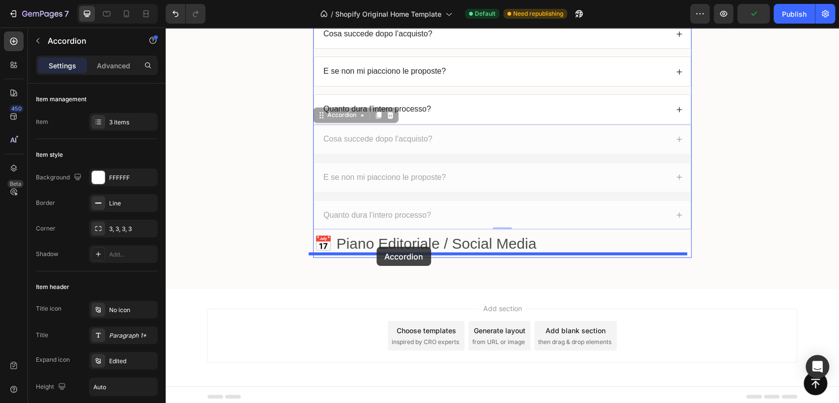
drag, startPoint x: 317, startPoint y: 115, endPoint x: 376, endPoint y: 247, distance: 144.5
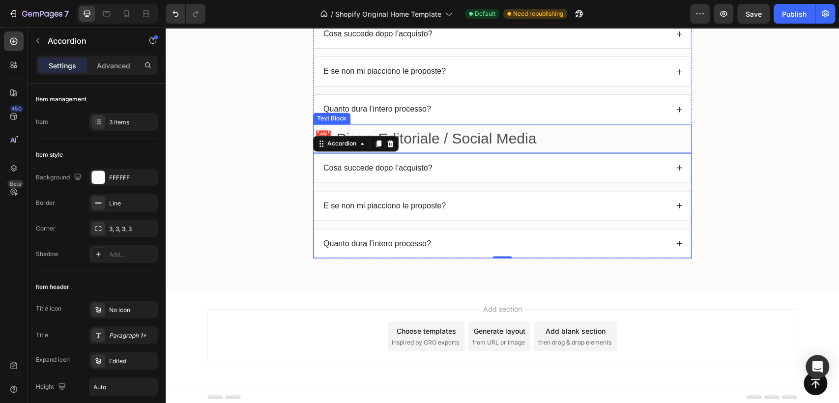
click at [439, 133] on p "📅 Piano Editoriale / Social Media" at bounding box center [502, 138] width 376 height 27
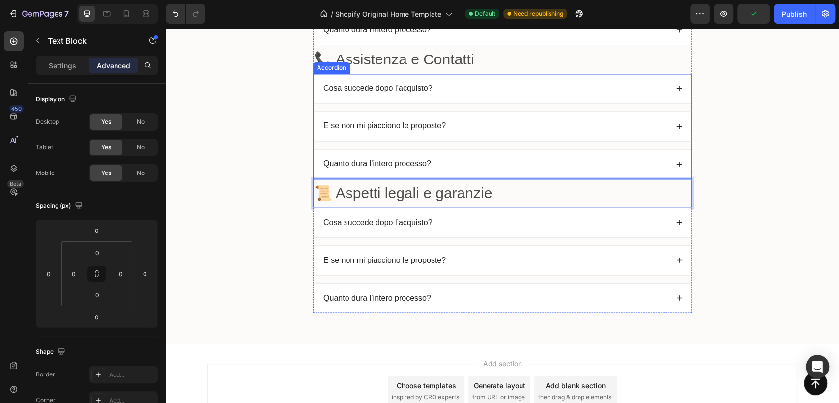
scroll to position [3466, 0]
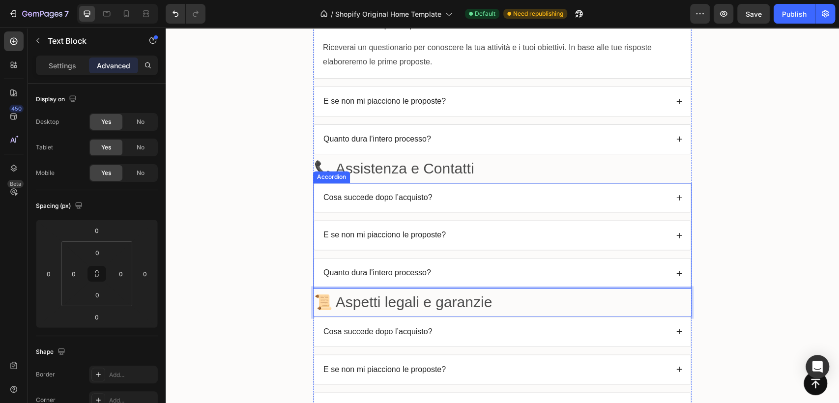
click at [393, 196] on p "Cosa succede dopo l’acquisto?" at bounding box center [377, 198] width 109 height 10
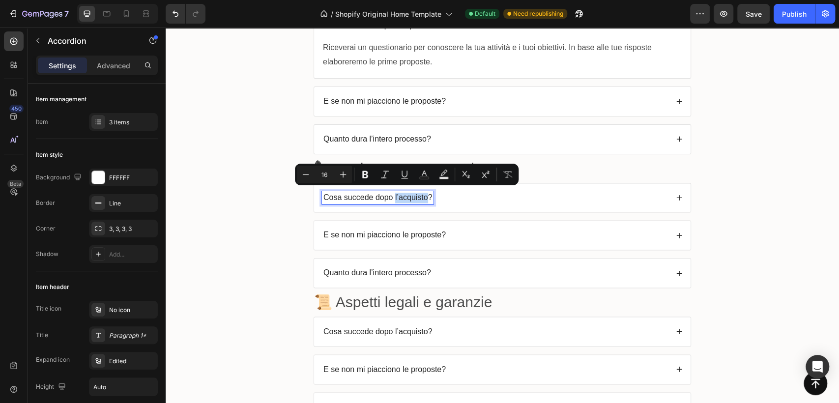
click at [393, 196] on p "Cosa succede dopo l’acquisto?" at bounding box center [377, 198] width 109 height 10
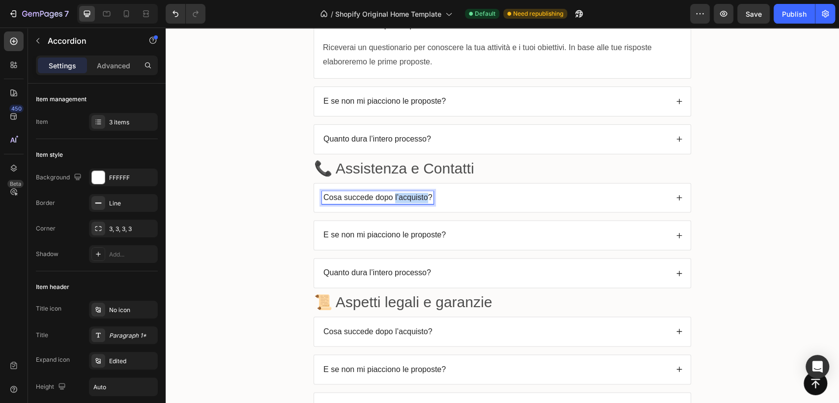
click at [393, 196] on p "Cosa succede dopo l’acquisto?" at bounding box center [377, 198] width 109 height 10
click at [676, 194] on icon at bounding box center [679, 197] width 7 height 7
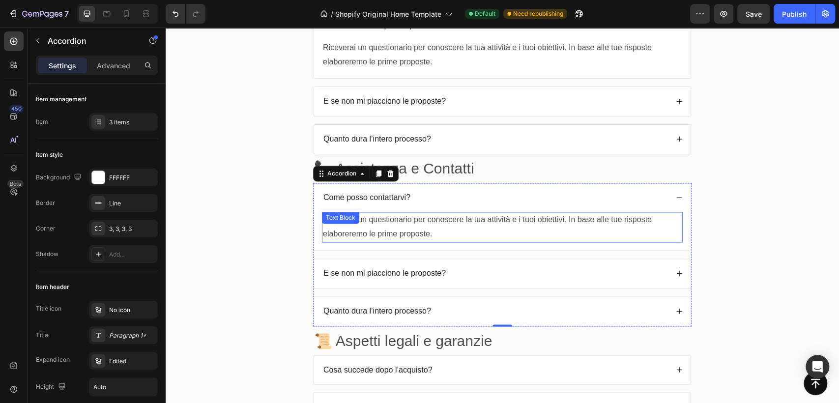
click at [438, 222] on p "Riceverai un questionario per conoscere la tua attività e i tuoi obiettivi. In …" at bounding box center [502, 227] width 359 height 28
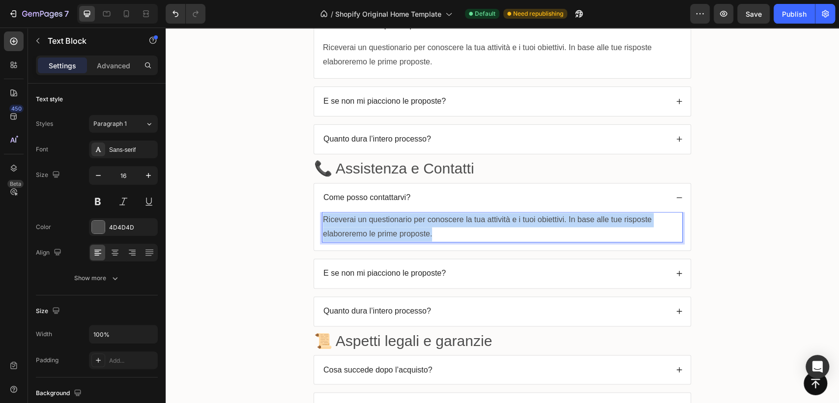
click at [438, 222] on p "Riceverai un questionario per conoscere la tua attività e i tuoi obiettivi. In …" at bounding box center [502, 227] width 359 height 28
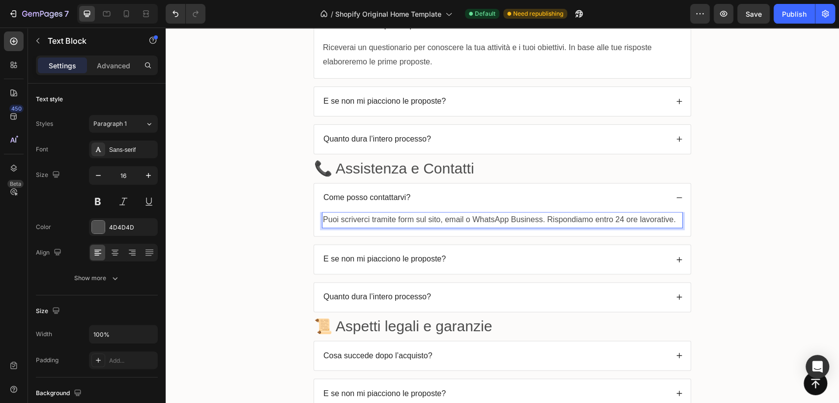
click at [537, 217] on p "Puoi scriverci tramite form sul sito, email o WhatsApp Business. Rispondiamo en…" at bounding box center [502, 220] width 359 height 14
click at [618, 216] on p "Puoi scriverci tramite form sul sito, email o WhatsApp Business. Rispondiamo en…" at bounding box center [502, 220] width 359 height 14
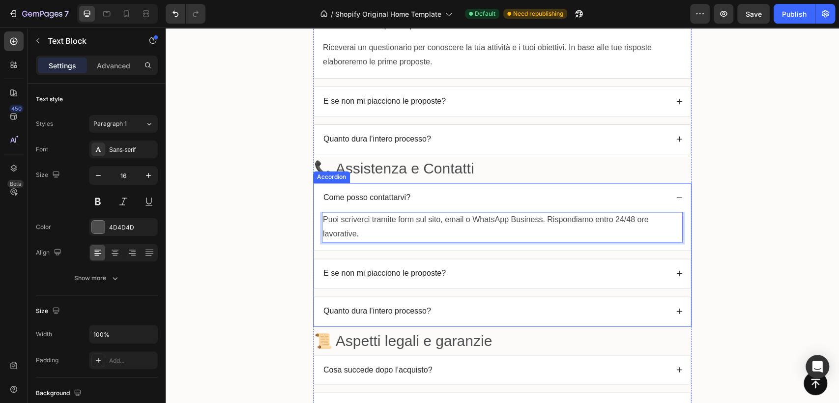
click at [365, 271] on p "E se non mi piacciono le proposte?" at bounding box center [384, 273] width 122 height 10
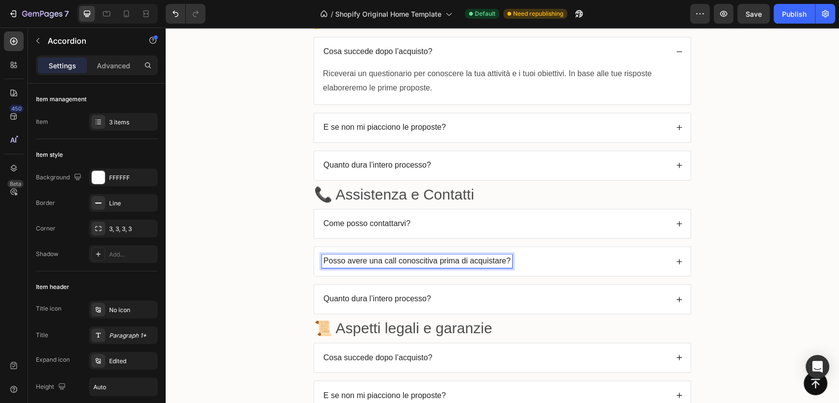
scroll to position [3427, 0]
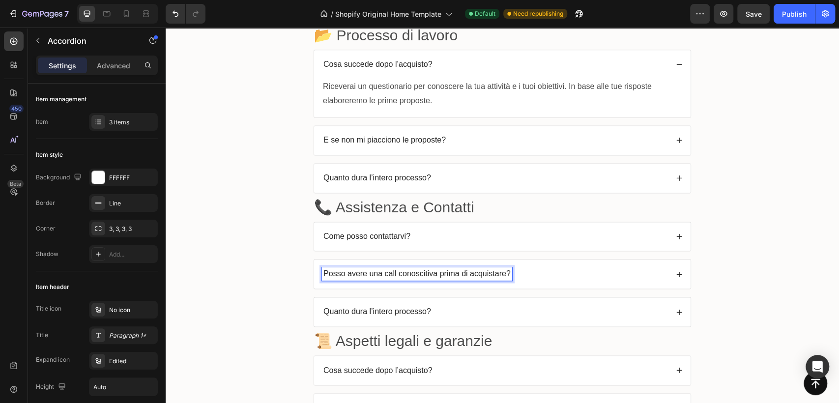
click at [676, 271] on icon at bounding box center [679, 274] width 7 height 7
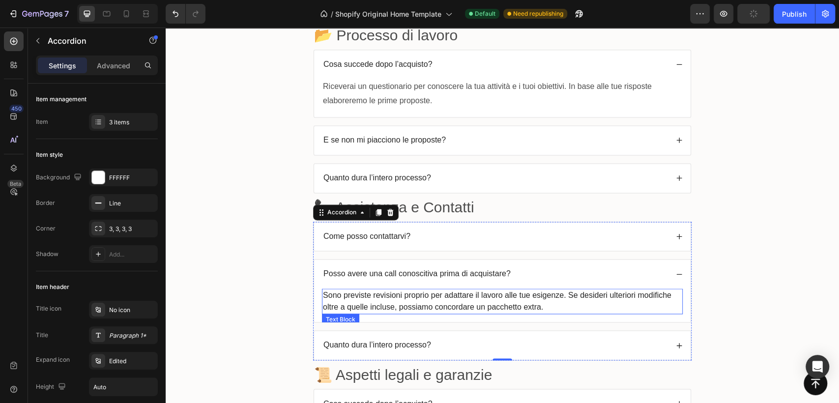
click at [434, 294] on p "Sono previste revisioni proprio per adattare il lavoro alle tue esigenze. Se de…" at bounding box center [502, 301] width 359 height 24
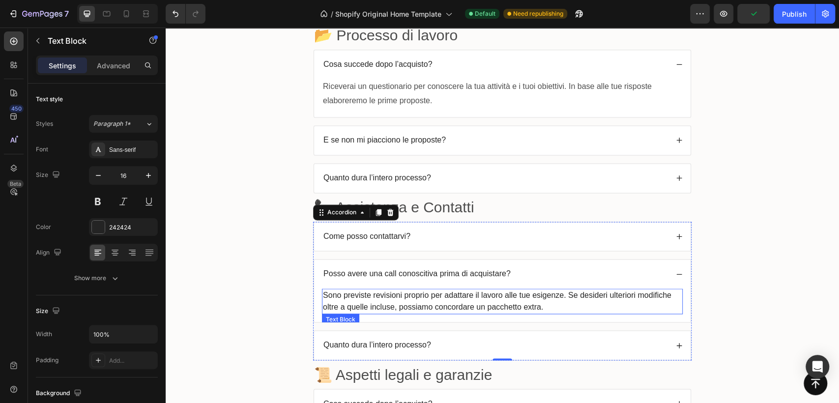
click at [434, 294] on p "Sono previste revisioni proprio per adattare il lavoro alle tue esigenze. Se de…" at bounding box center [502, 301] width 359 height 24
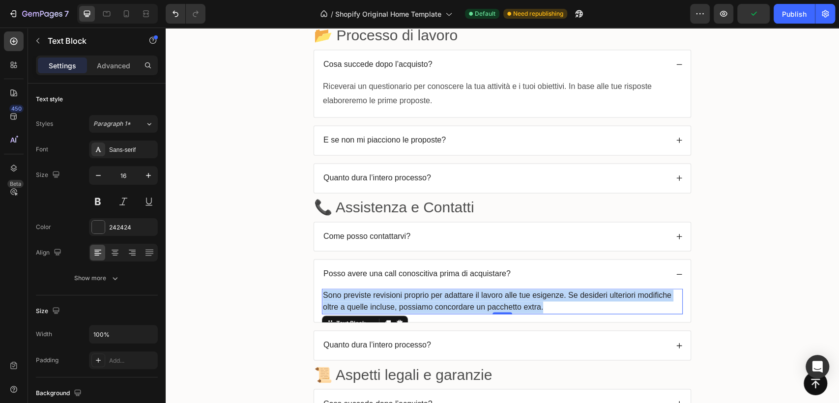
click at [434, 294] on p "Sono previste revisioni proprio per adattare il lavoro alle tue esigenze. Se de…" at bounding box center [502, 301] width 359 height 24
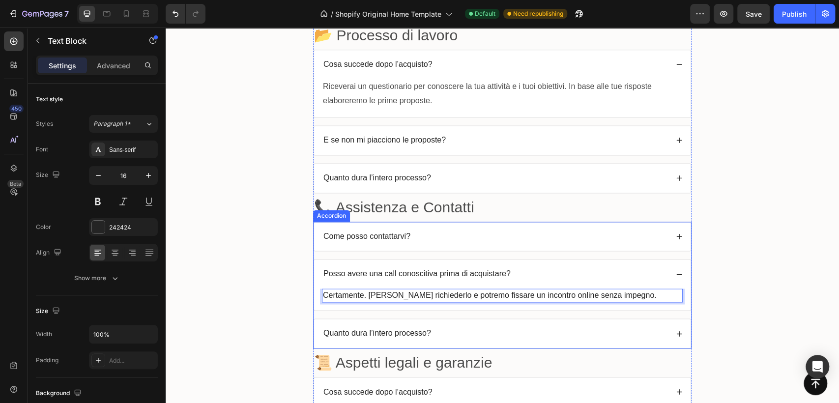
click at [368, 253] on div "Come posso contattarvi? Posso avere una call conoscitiva prima di acquistare? C…" at bounding box center [502, 285] width 378 height 127
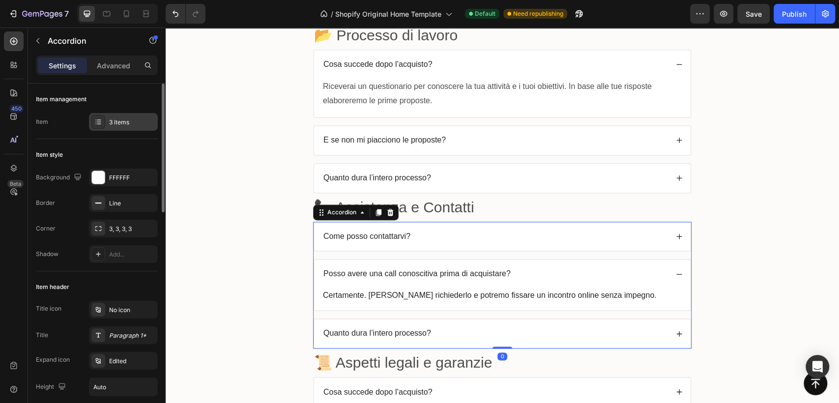
click at [134, 123] on div "3 items" at bounding box center [132, 122] width 46 height 9
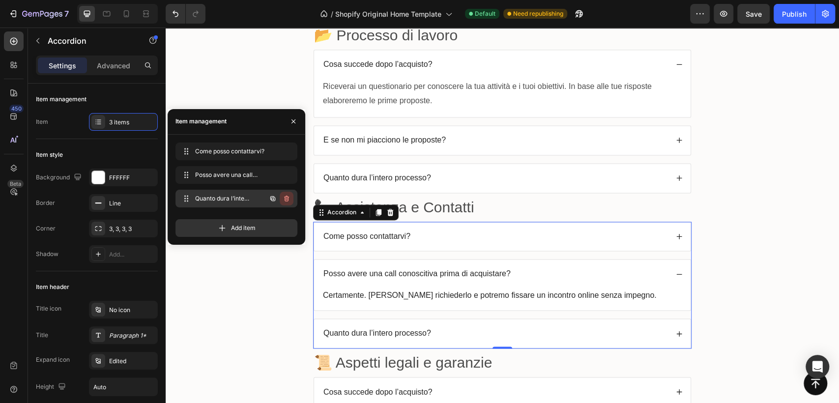
click at [288, 201] on icon "button" at bounding box center [286, 199] width 8 height 8
click at [283, 197] on div "Delete" at bounding box center [280, 198] width 18 height 9
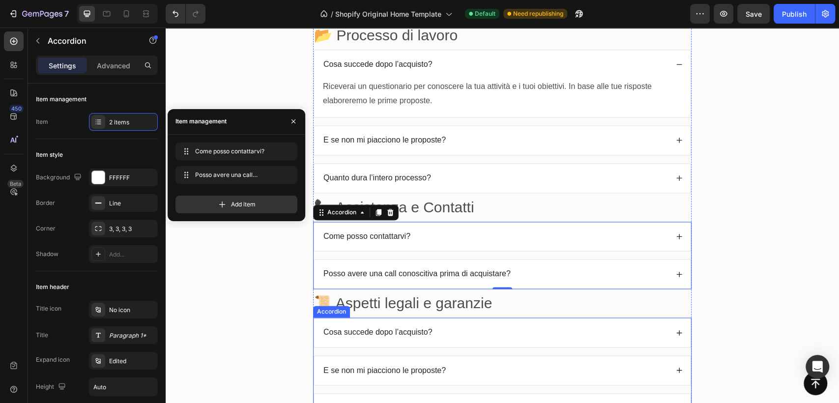
click at [386, 327] on p "Cosa succede dopo l’acquisto?" at bounding box center [377, 332] width 109 height 10
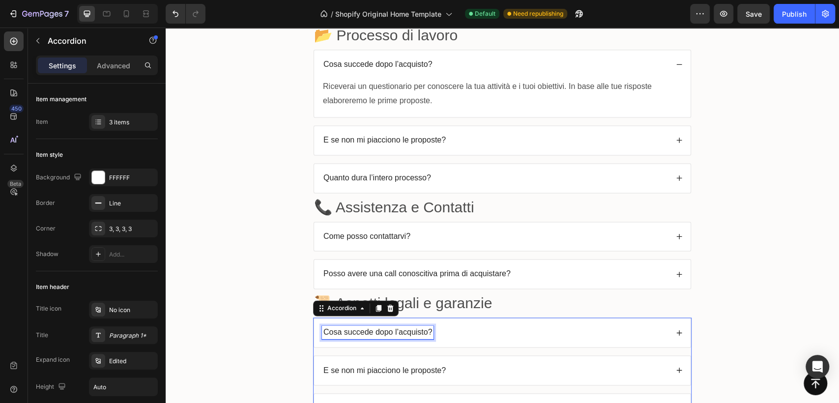
click at [386, 327] on p "Cosa succede dopo l’acquisto?" at bounding box center [377, 332] width 109 height 10
click at [676, 330] on icon at bounding box center [678, 332] width 5 height 5
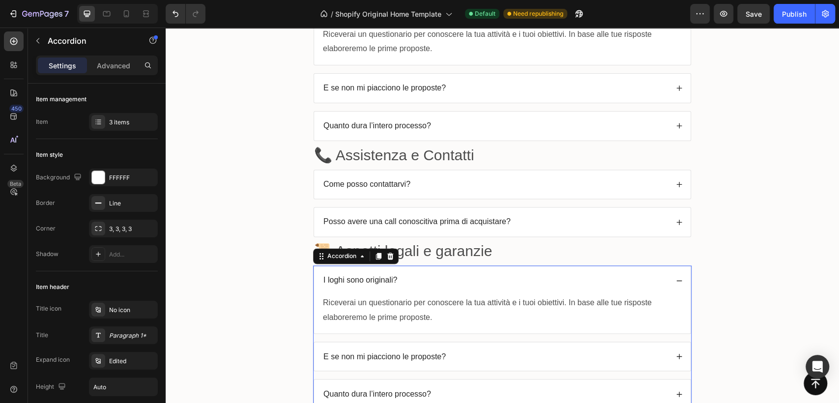
scroll to position [3537, 0]
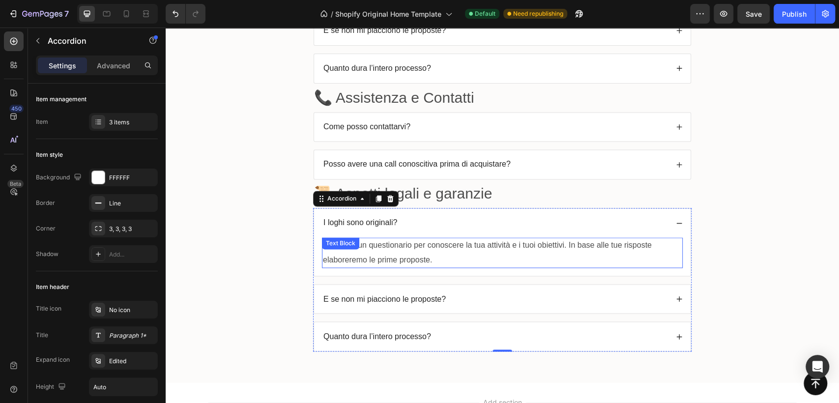
click at [376, 251] on p "Riceverai un questionario per conoscere la tua attività e i tuoi obiettivi. In …" at bounding box center [502, 252] width 359 height 28
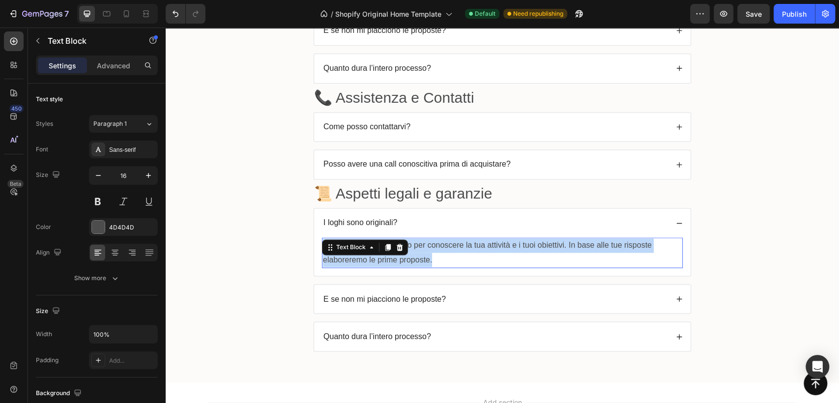
click at [376, 251] on p "Riceverai un questionario per conoscere la tua attività e i tuoi obiettivi. In …" at bounding box center [502, 252] width 359 height 28
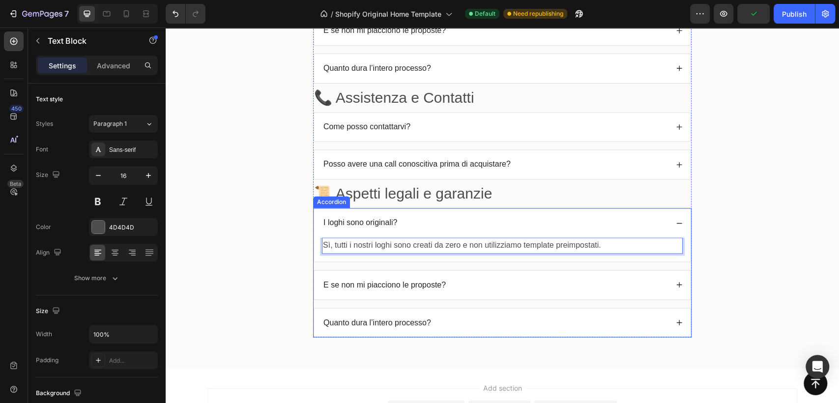
click at [380, 280] on p "E se non mi piacciono le proposte?" at bounding box center [384, 285] width 122 height 10
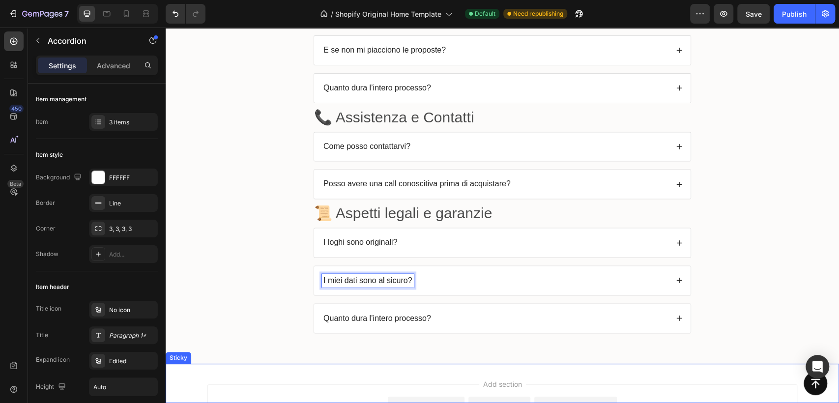
scroll to position [3513, 0]
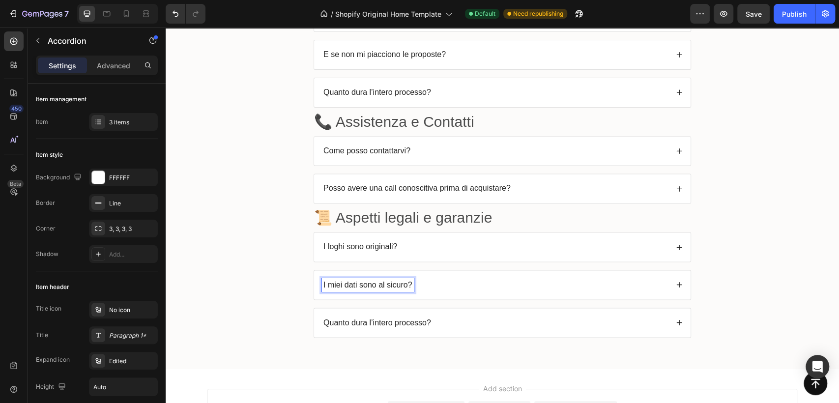
click at [676, 281] on icon at bounding box center [679, 284] width 7 height 7
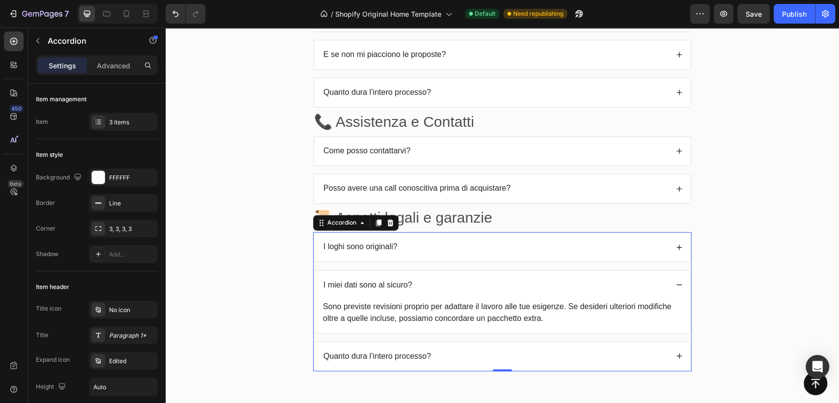
click at [421, 310] on p "Sono previste revisioni proprio per adattare il lavoro alle tue esigenze. Se de…" at bounding box center [502, 312] width 359 height 24
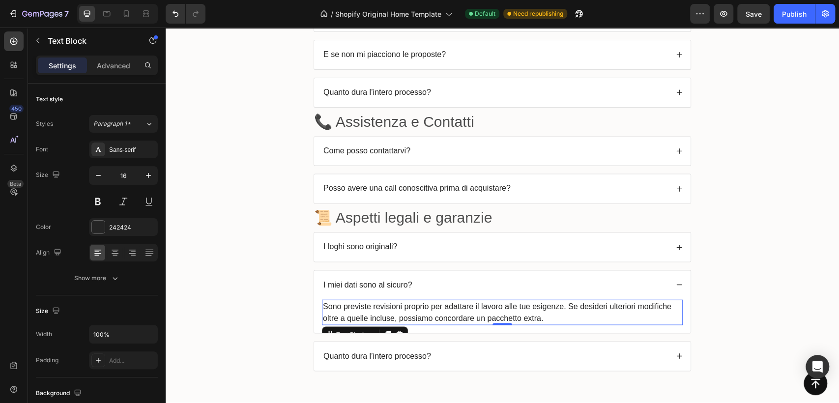
click at [421, 310] on p "Sono previste revisioni proprio per adattare il lavoro alle tue esigenze. Se de…" at bounding box center [502, 312] width 359 height 24
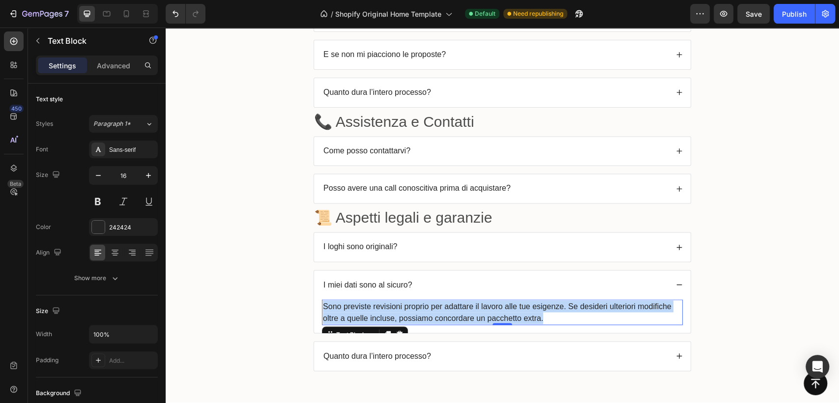
click at [421, 310] on p "Sono previste revisioni proprio per adattare il lavoro alle tue esigenze. Se de…" at bounding box center [502, 312] width 359 height 24
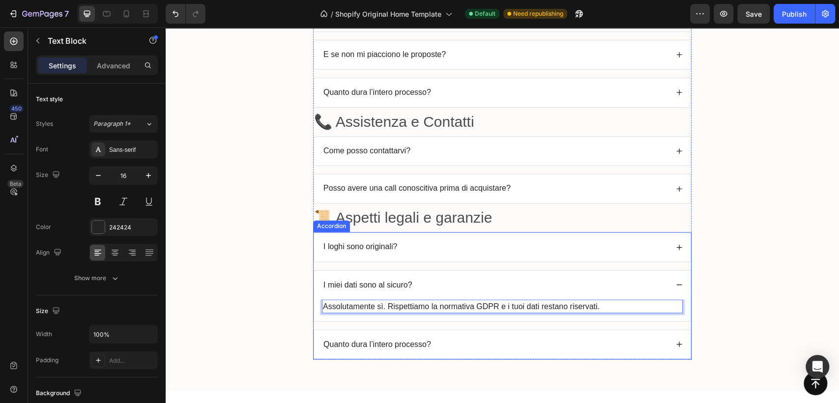
click at [396, 339] on p "Quanto dura l’intero processo?" at bounding box center [377, 344] width 108 height 10
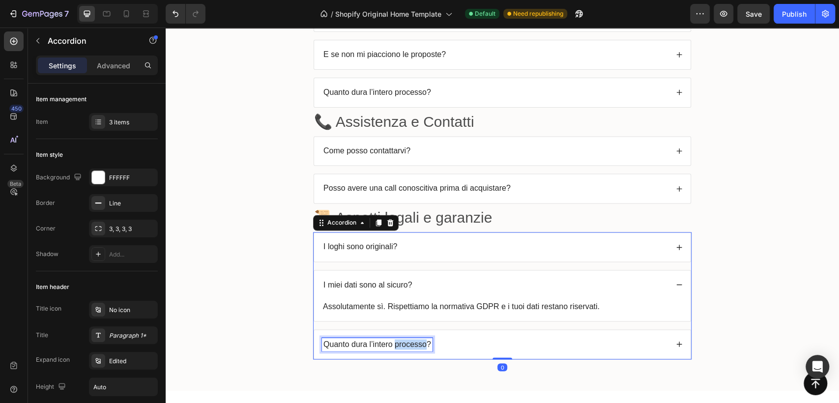
click at [396, 339] on p "Quanto dura l’intero processo?" at bounding box center [377, 344] width 108 height 10
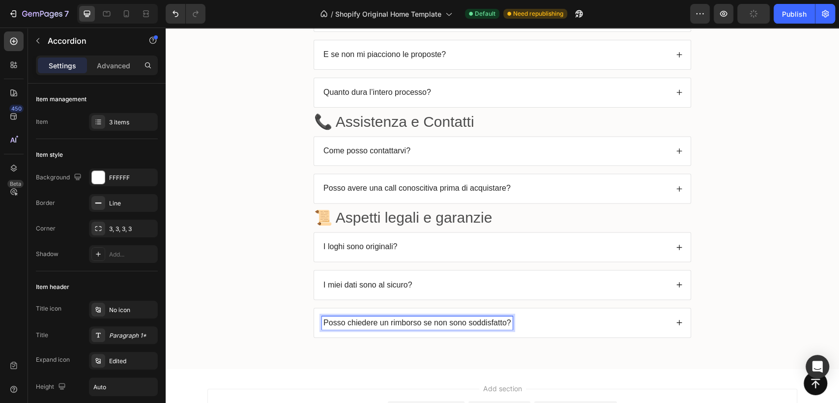
scroll to position [3491, 0]
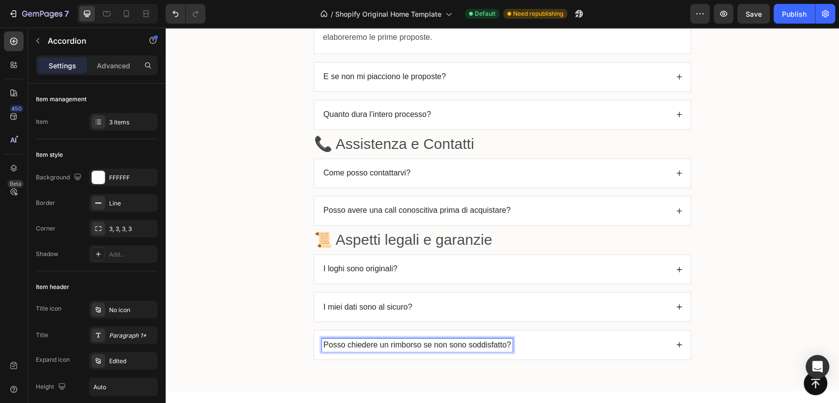
click at [676, 341] on icon at bounding box center [679, 344] width 7 height 7
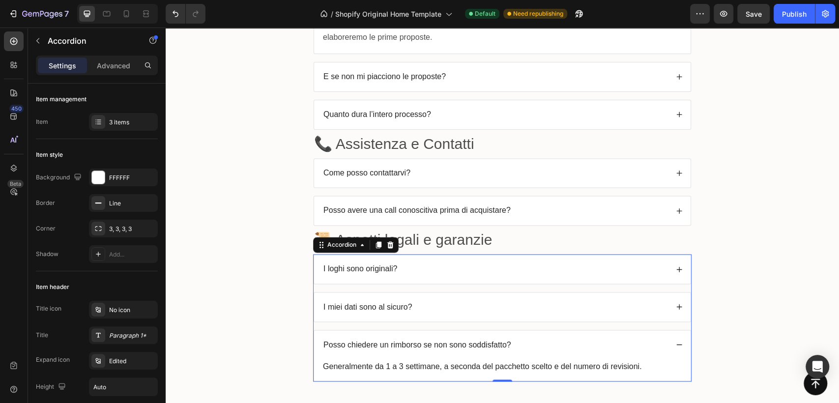
scroll to position [3600, 0]
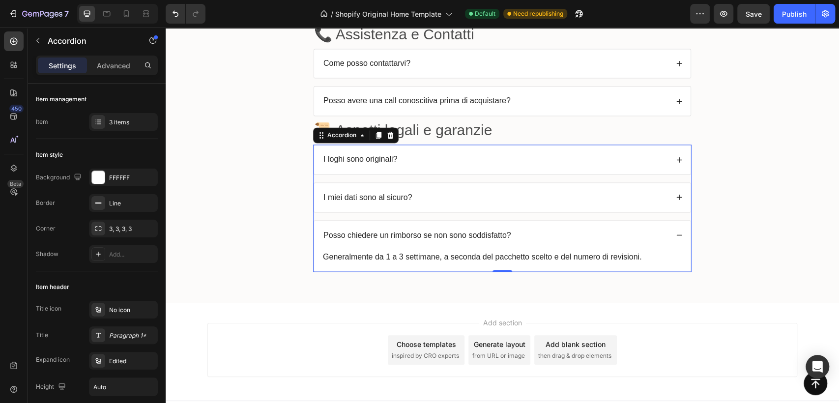
click at [489, 252] on p "Generalmente da 1 a 3 settimane, a seconda del pacchetto scelto e del numero di…" at bounding box center [502, 257] width 359 height 12
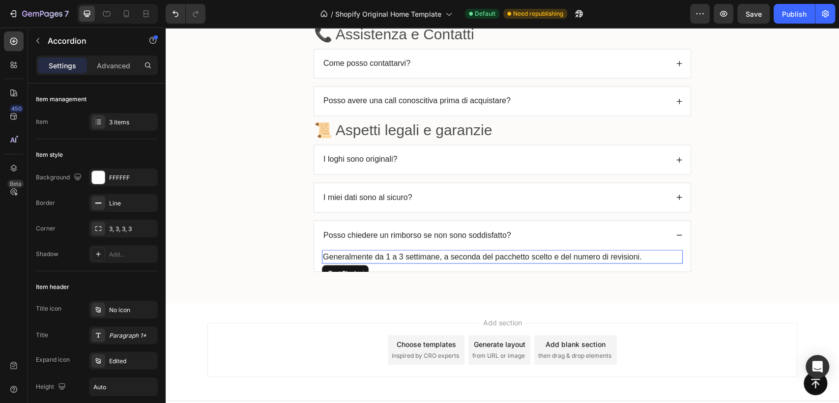
click at [489, 252] on p "Generalmente da 1 a 3 settimane, a seconda del pacchetto scelto e del numero di…" at bounding box center [502, 257] width 359 height 12
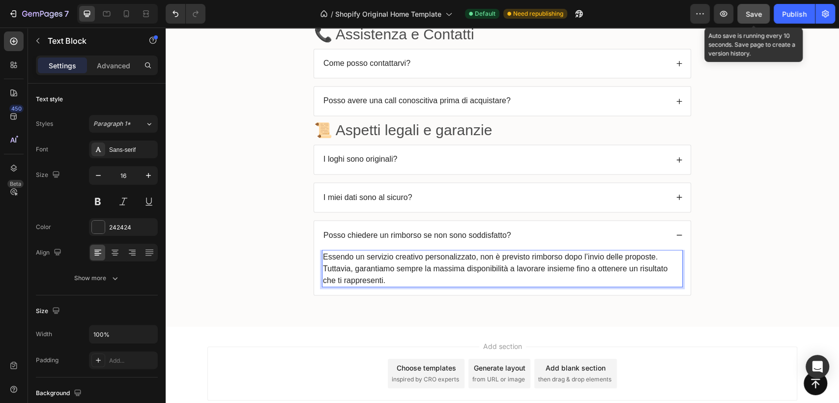
click at [744, 11] on button "Save" at bounding box center [753, 14] width 32 height 20
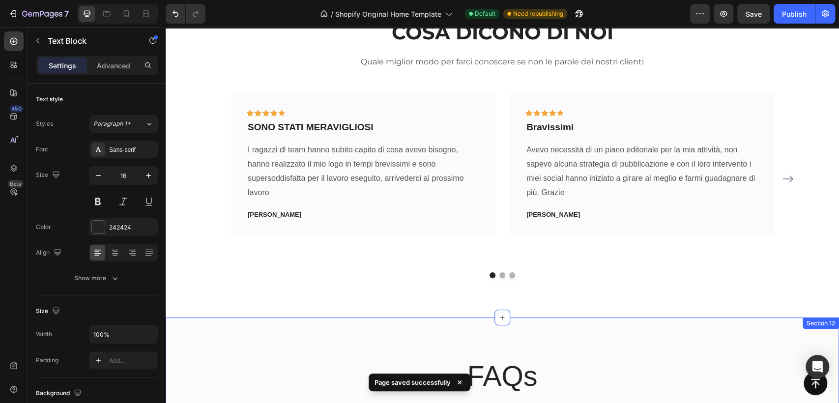
scroll to position [2453, 0]
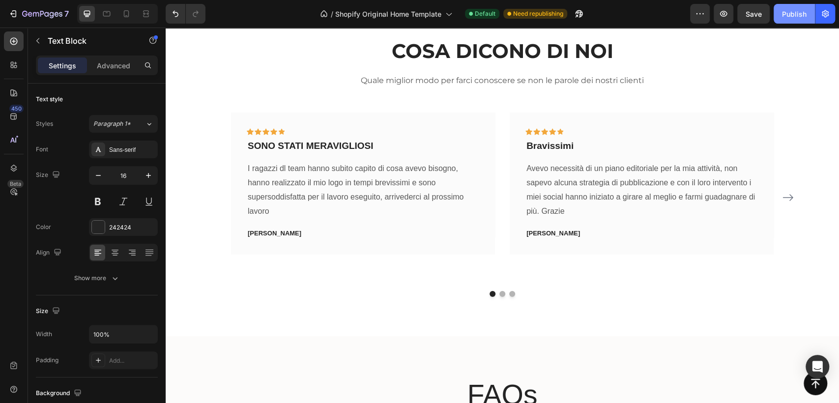
click at [782, 15] on div "Publish" at bounding box center [794, 14] width 25 height 10
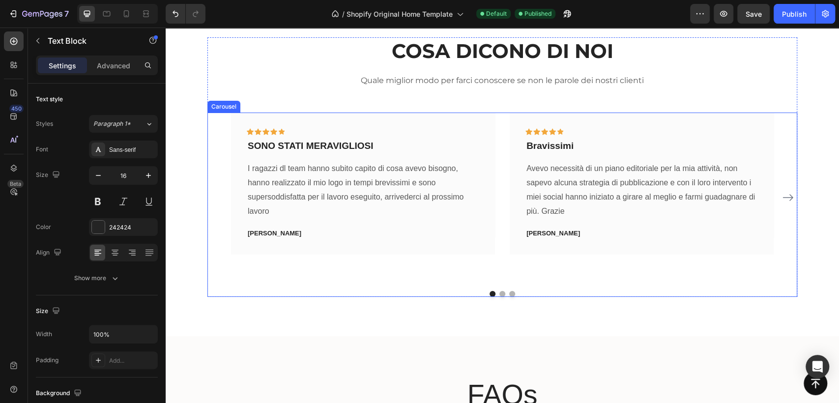
click at [509, 291] on button "Dot" at bounding box center [512, 294] width 6 height 6
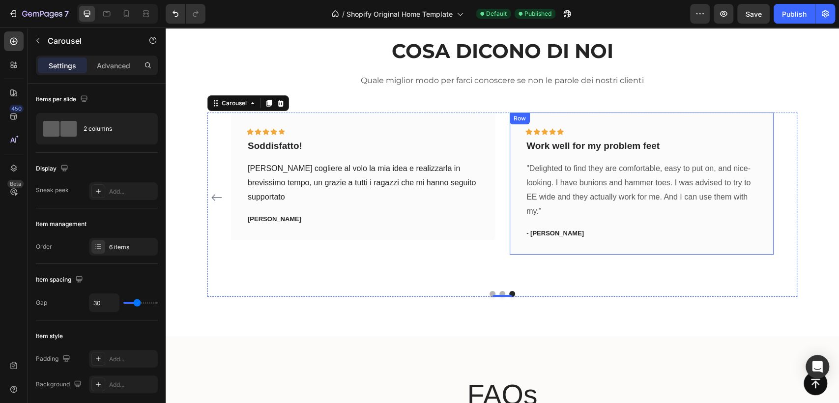
click at [666, 245] on div "Icon Icon Icon Icon Icon Row Work well for my problem feet Text block "Delighte…" at bounding box center [641, 184] width 264 height 142
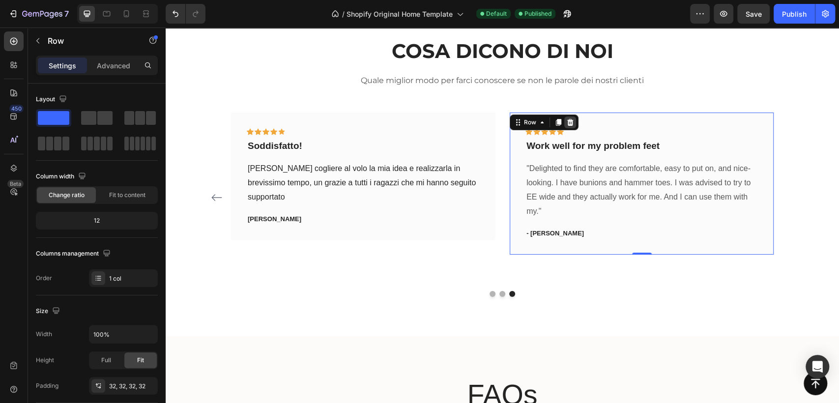
click at [567, 122] on icon at bounding box center [570, 122] width 6 height 7
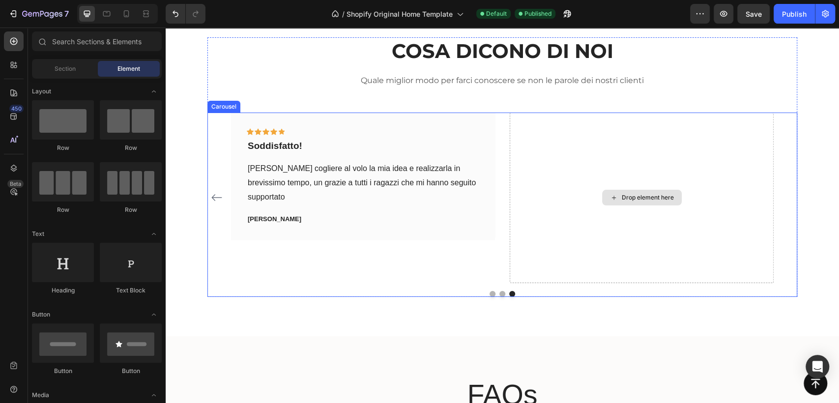
click at [610, 159] on div "Drop element here" at bounding box center [641, 198] width 264 height 170
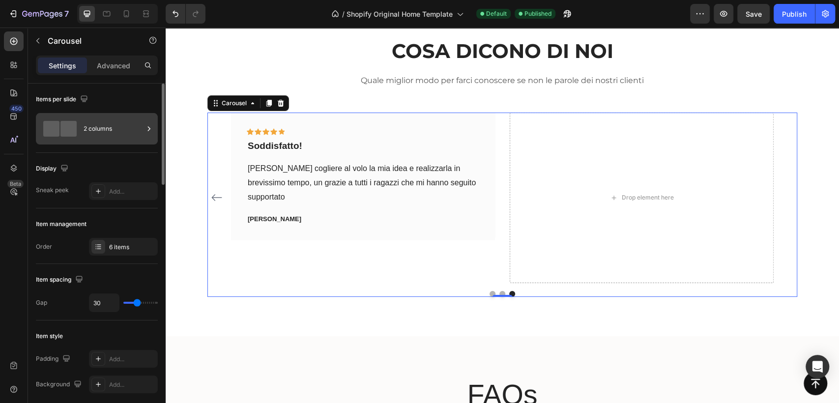
click at [144, 129] on icon at bounding box center [149, 129] width 10 height 10
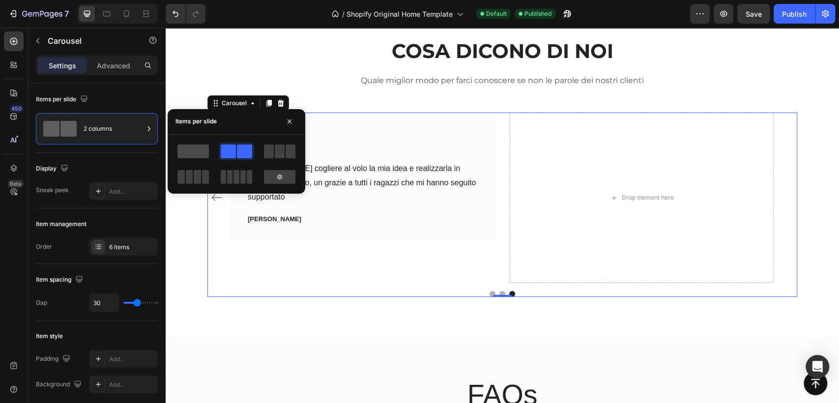
click at [193, 151] on span at bounding box center [192, 151] width 31 height 14
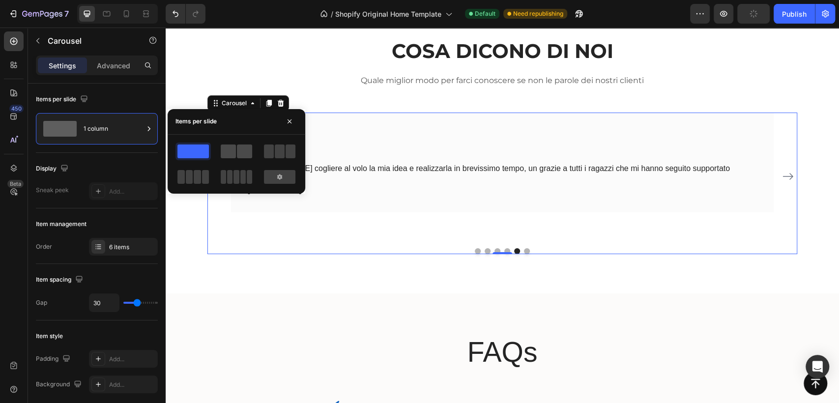
click at [236, 152] on div at bounding box center [236, 151] width 31 height 14
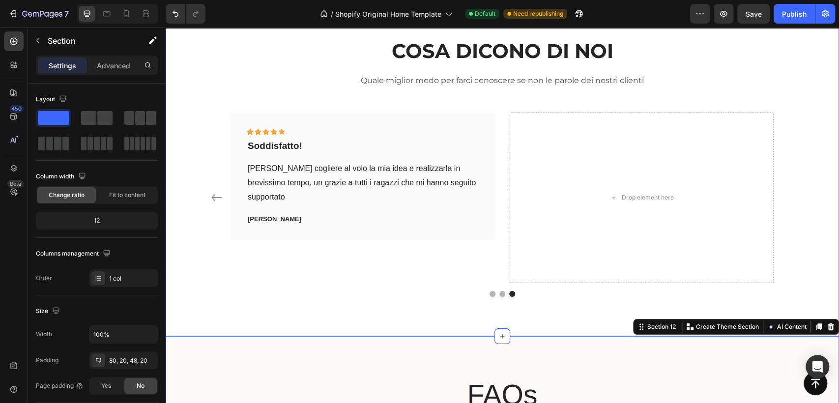
click at [575, 302] on div "COSA DICONO DI NOI Heading Quale miglior modo per farci conoscere se non le par…" at bounding box center [502, 167] width 673 height 338
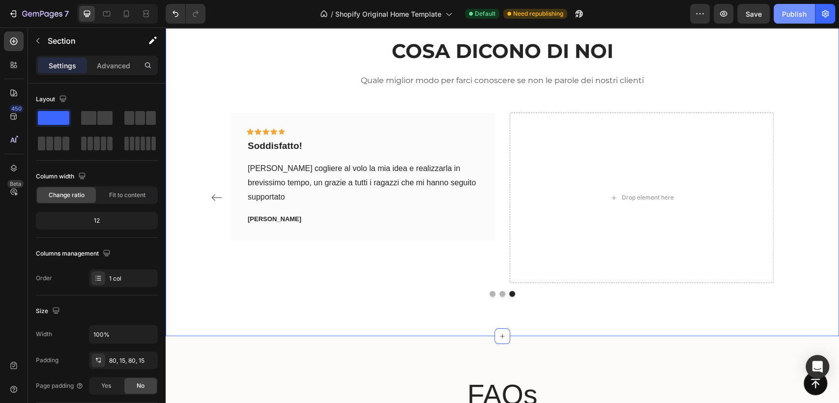
click at [794, 18] on div "Publish" at bounding box center [794, 14] width 25 height 10
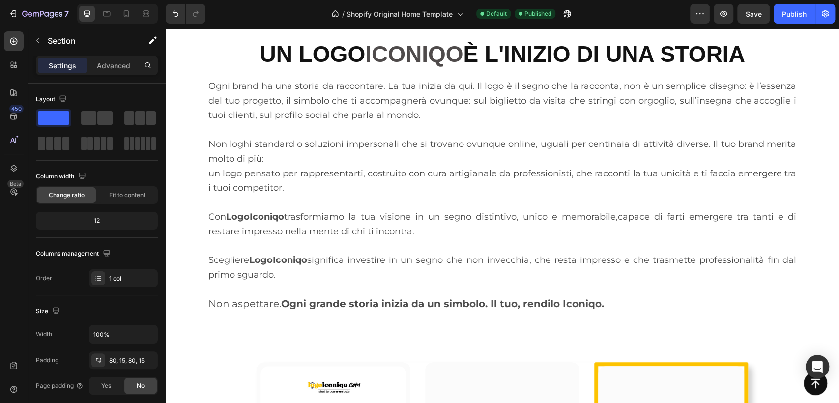
scroll to position [436, 0]
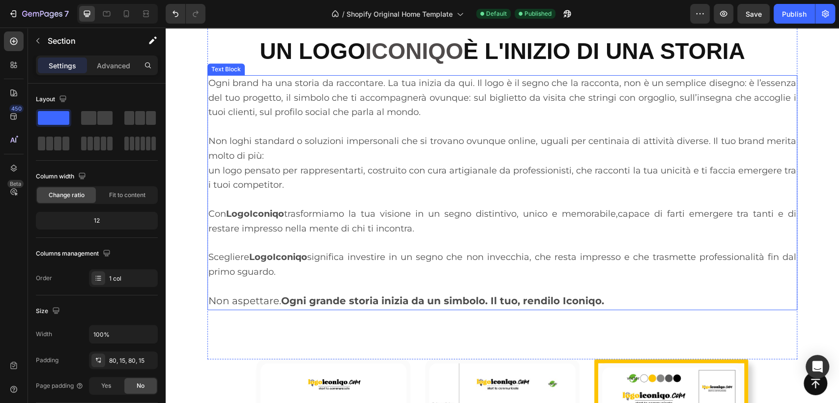
click at [616, 216] on span "Con LogoIconiqo trasformiamo la tua visione in un segno distintivo, unico e mem…" at bounding box center [502, 221] width 588 height 26
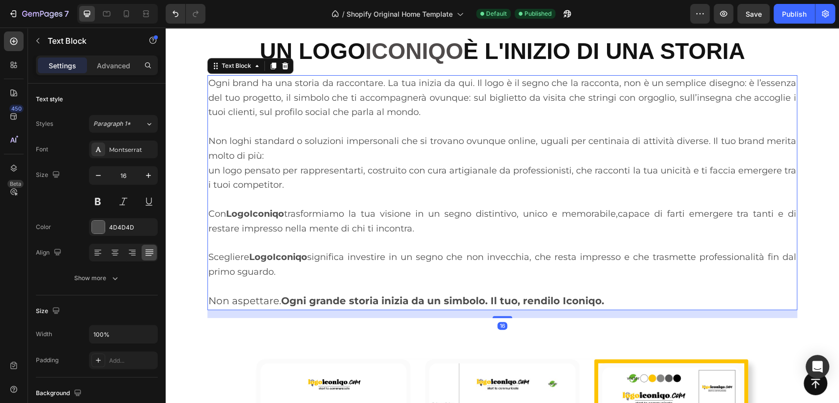
click at [617, 213] on span "Con LogoIconiqo trasformiamo la tua visione in un segno distintivo, unico e mem…" at bounding box center [502, 221] width 588 height 26
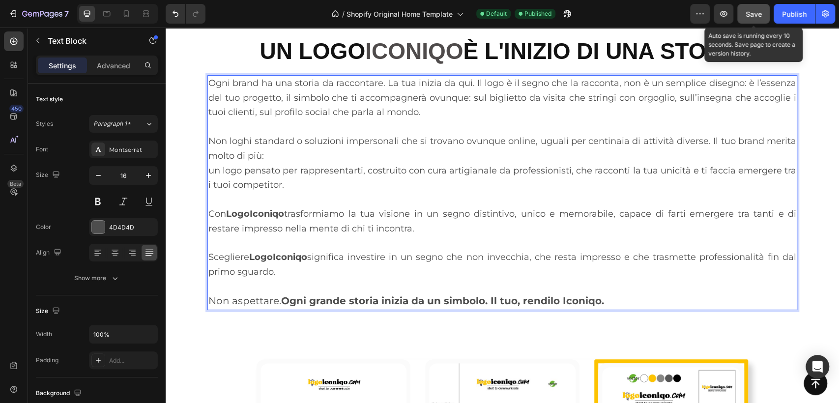
click at [758, 16] on span "Save" at bounding box center [753, 14] width 16 height 8
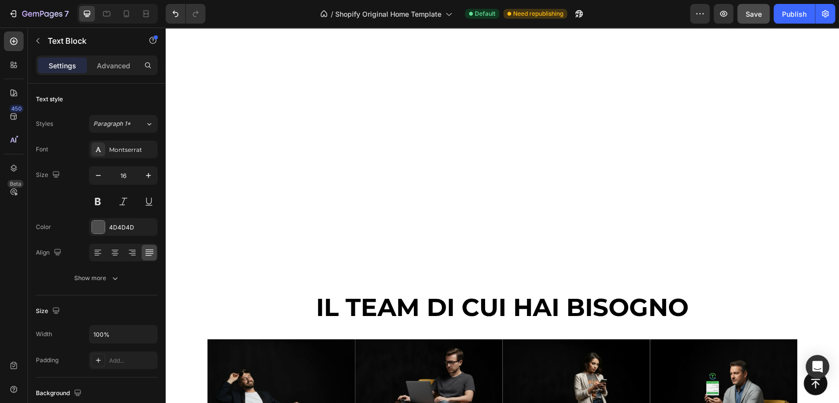
scroll to position [3220, 0]
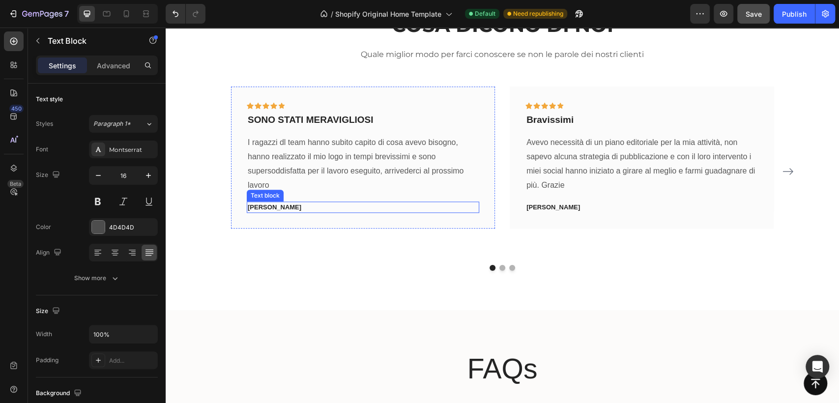
click at [258, 207] on p "[PERSON_NAME]" at bounding box center [363, 207] width 230 height 10
click at [256, 209] on p "[PERSON_NAME]" at bounding box center [363, 207] width 230 height 10
click at [271, 207] on p "[PERSON_NAME]" at bounding box center [363, 207] width 230 height 10
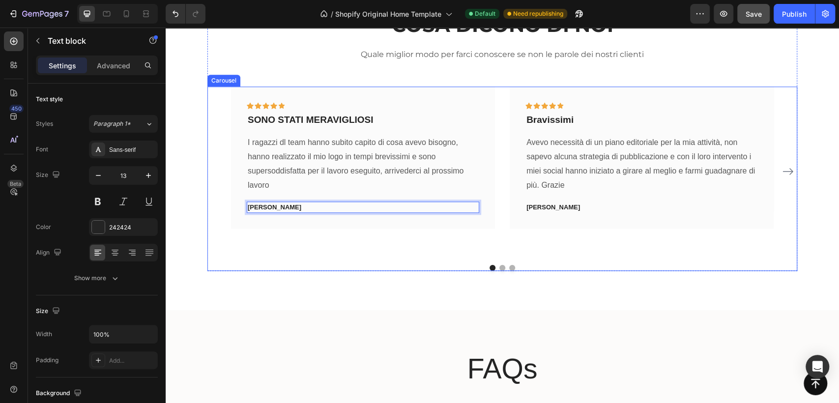
click at [782, 166] on icon "Carousel Next Arrow" at bounding box center [788, 172] width 12 height 12
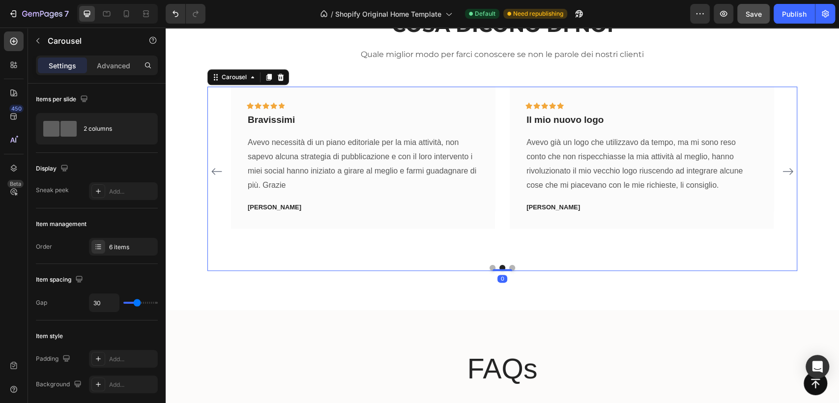
click at [213, 168] on icon "Carousel Back Arrow" at bounding box center [216, 171] width 10 height 7
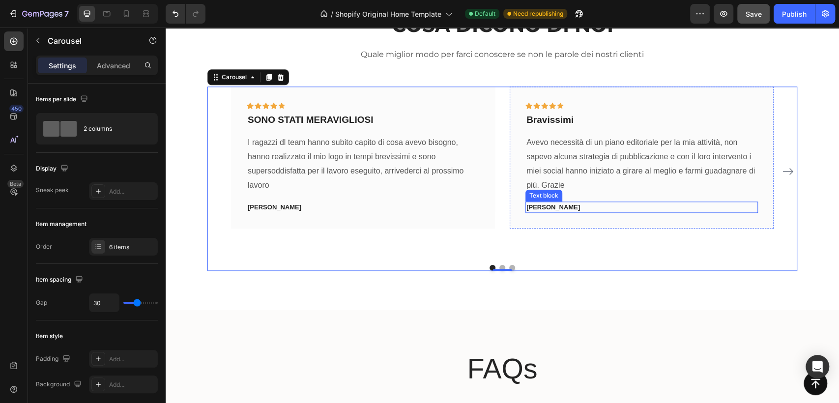
click at [535, 203] on p "[PERSON_NAME]" at bounding box center [641, 207] width 230 height 10
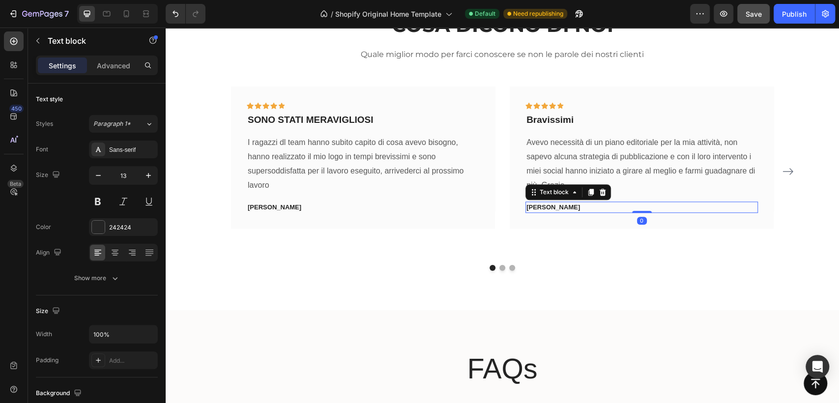
click at [535, 203] on p "[PERSON_NAME]" at bounding box center [641, 207] width 230 height 10
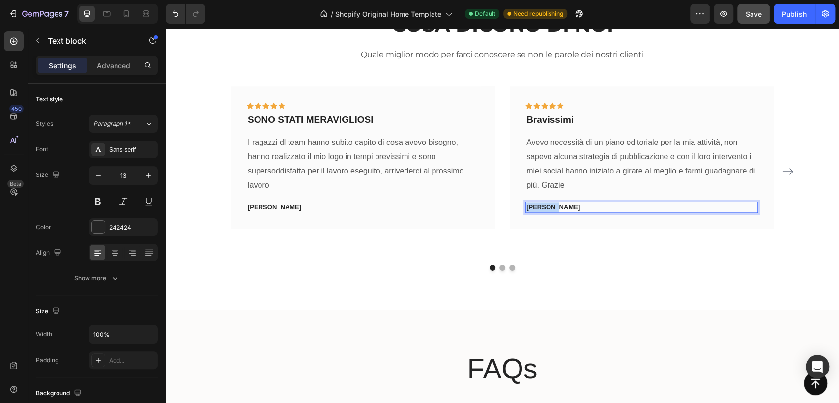
click at [535, 203] on p "[PERSON_NAME]" at bounding box center [641, 207] width 230 height 10
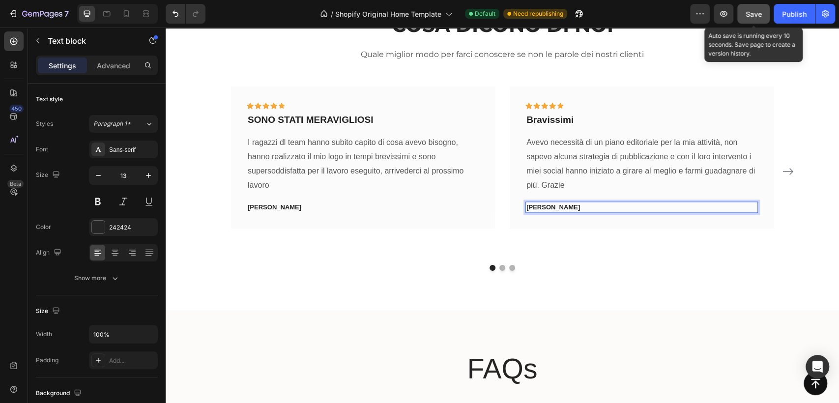
click at [756, 12] on span "Save" at bounding box center [753, 14] width 16 height 8
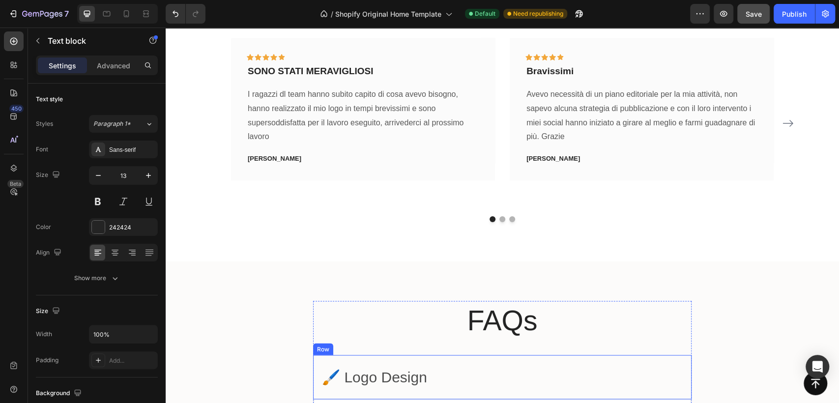
scroll to position [3384, 0]
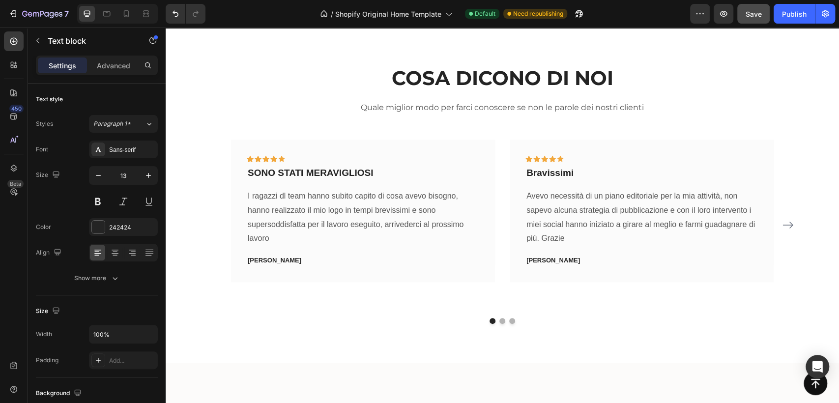
click at [527, 255] on p "Danilo P." at bounding box center [641, 260] width 230 height 10
click at [529, 257] on p "Danilo P." at bounding box center [641, 260] width 230 height 10
click at [262, 254] on div "Rosanna P. Text block" at bounding box center [363, 260] width 232 height 12
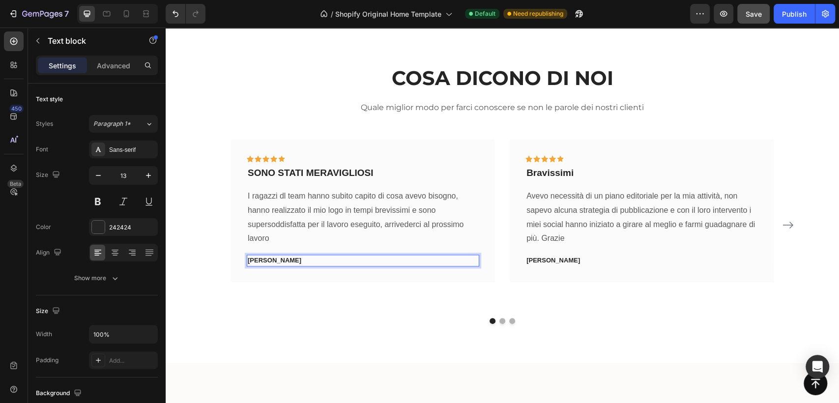
click at [257, 260] on p "Rosanna P." at bounding box center [363, 260] width 230 height 10
click at [531, 259] on p "Mario P." at bounding box center [641, 260] width 230 height 10
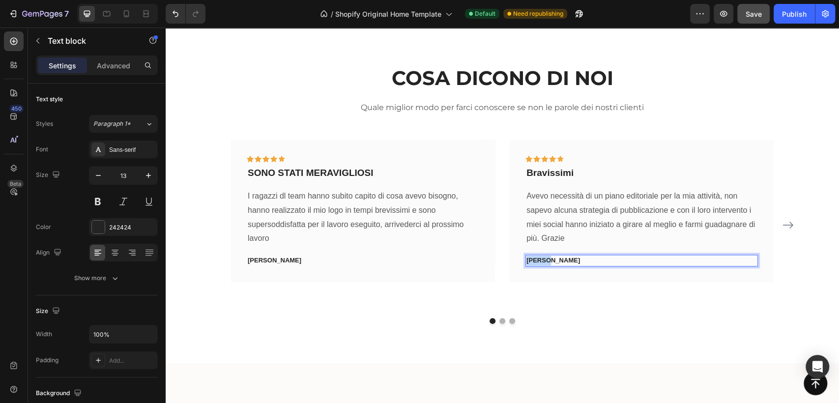
click at [531, 259] on p "Mario P." at bounding box center [641, 260] width 230 height 10
click at [499, 318] on button "Dot" at bounding box center [502, 321] width 6 height 6
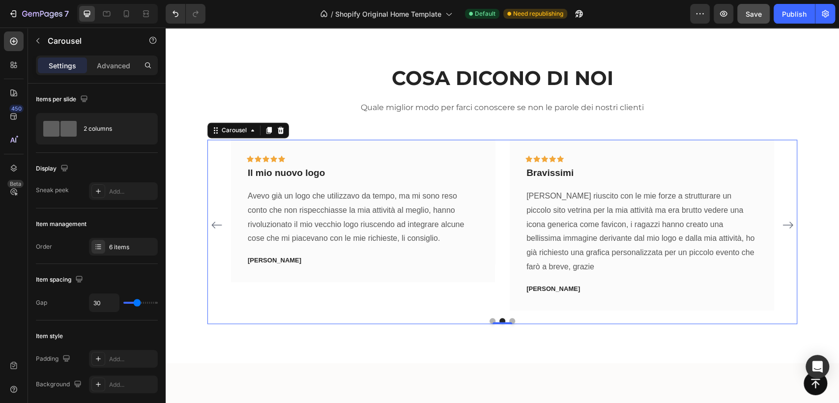
click at [509, 318] on button "Dot" at bounding box center [512, 321] width 6 height 6
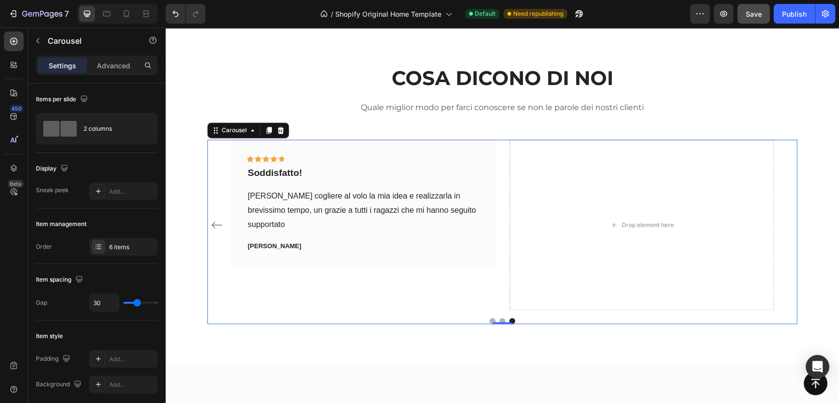
click at [489, 318] on button "Dot" at bounding box center [492, 321] width 6 height 6
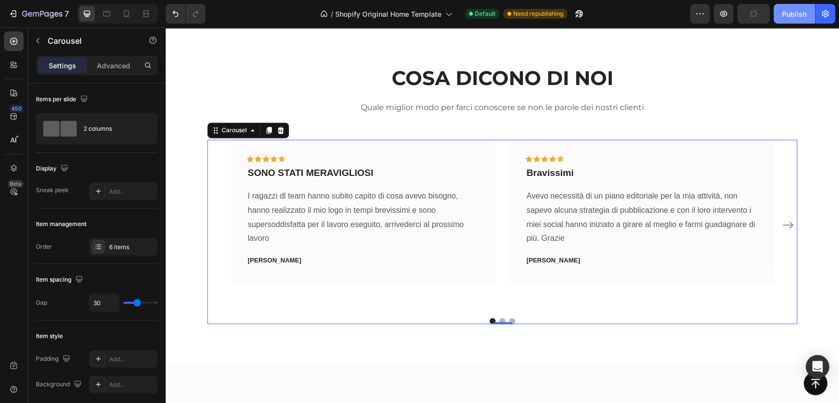
click at [789, 15] on div "Publish" at bounding box center [794, 14] width 25 height 10
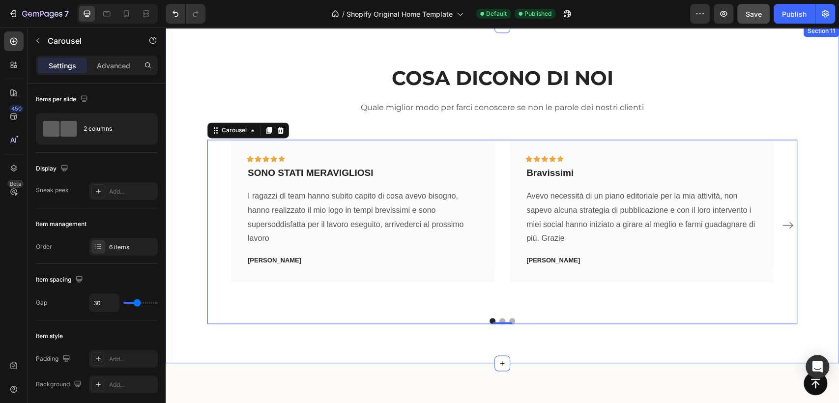
click at [188, 270] on div "COSA DICONO DI NOI Heading Quale miglior modo per farci conoscere se non le par…" at bounding box center [502, 193] width 658 height 259
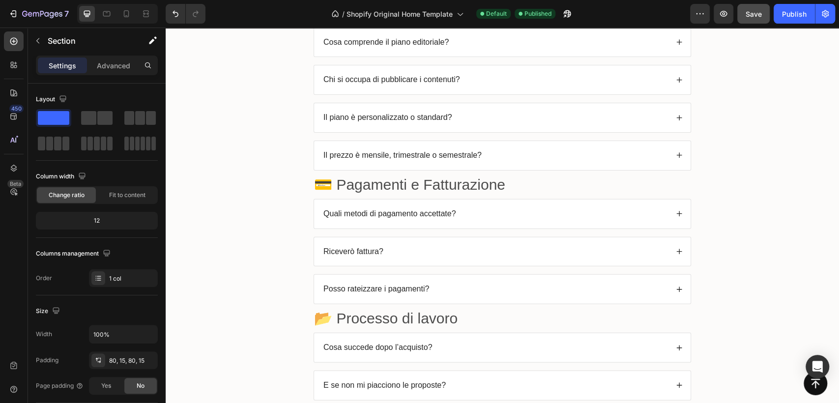
scroll to position [4094, 0]
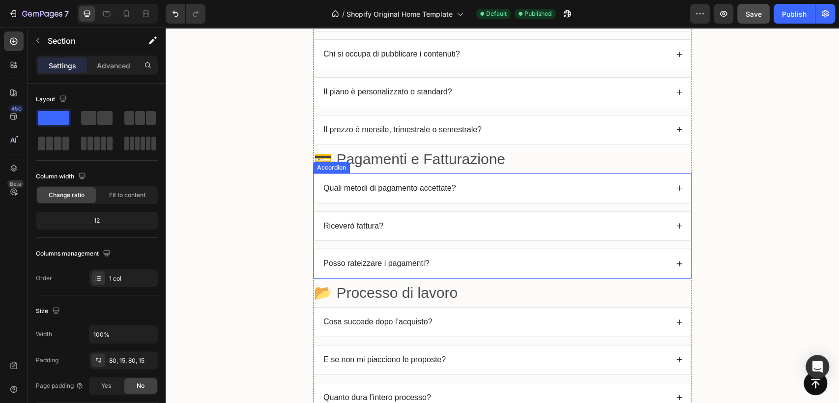
click at [376, 221] on p "Riceverò fattura?" at bounding box center [353, 226] width 60 height 10
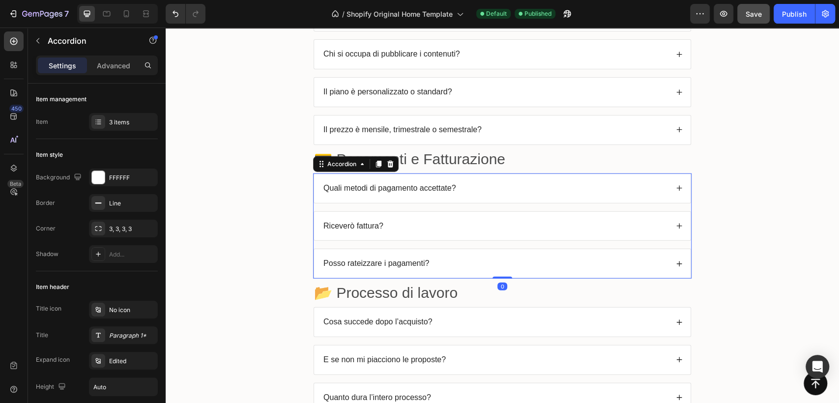
click at [676, 224] on icon at bounding box center [679, 226] width 7 height 7
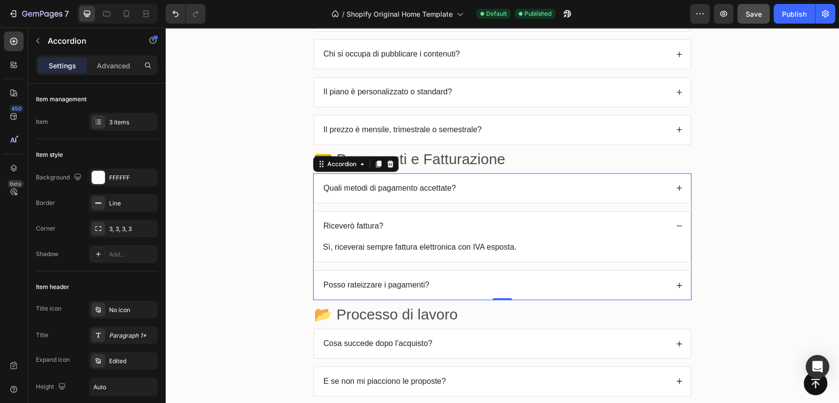
click at [676, 282] on icon at bounding box center [679, 285] width 7 height 7
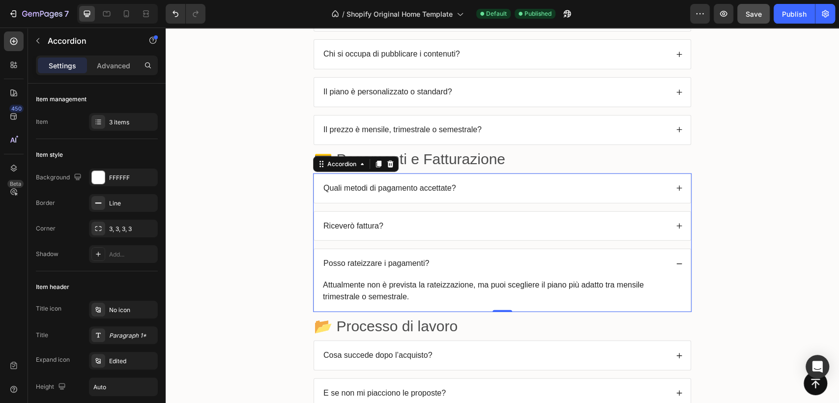
click at [676, 224] on icon at bounding box center [679, 226] width 7 height 7
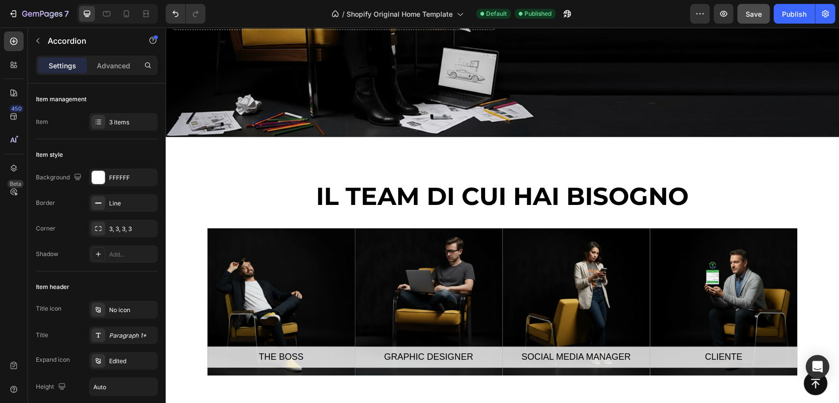
scroll to position [2238, 0]
